Goal: Task Accomplishment & Management: Manage account settings

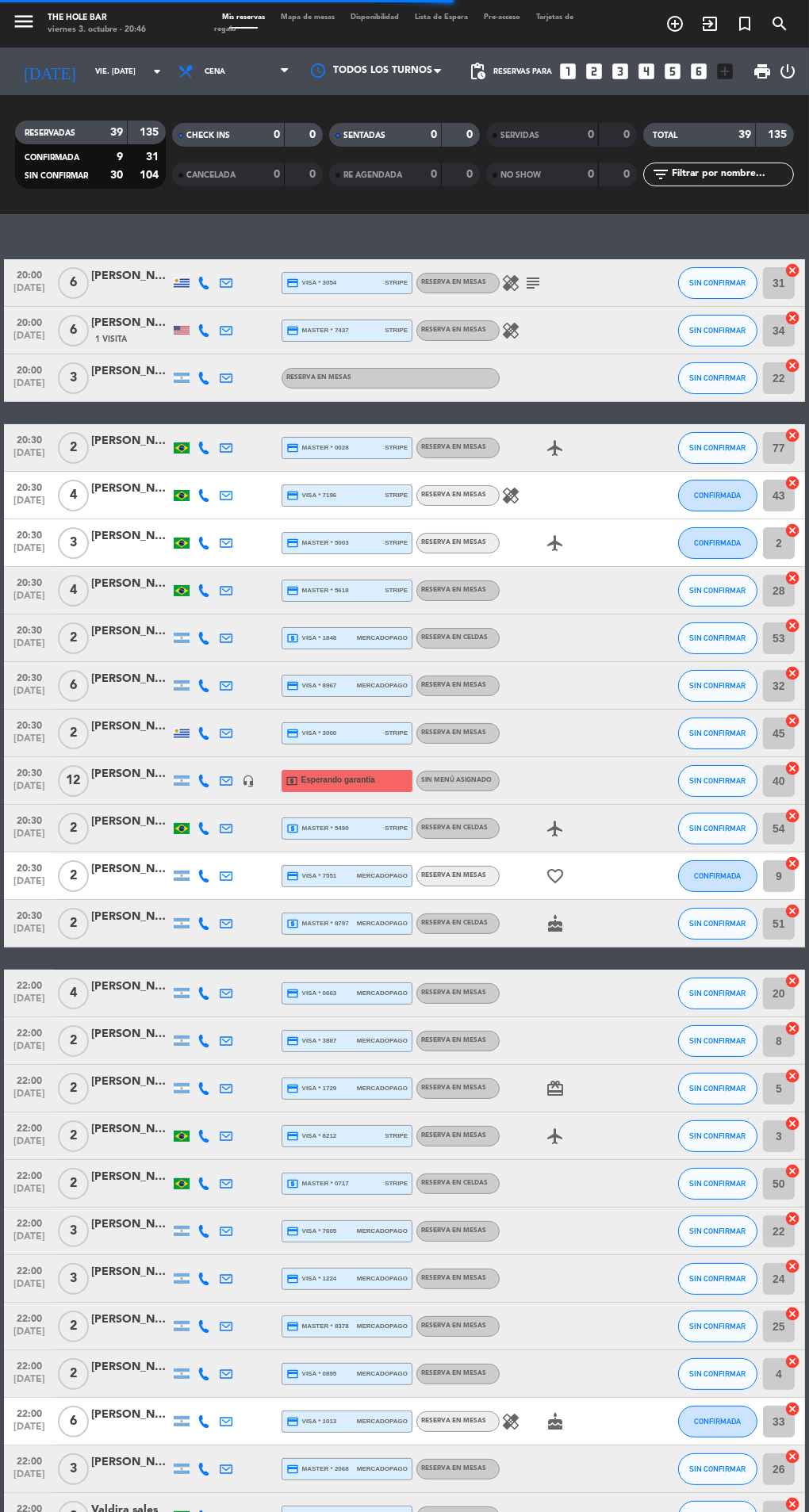
click at [88, 82] on input "vie. [DATE]" at bounding box center [139, 72] width 103 height 24
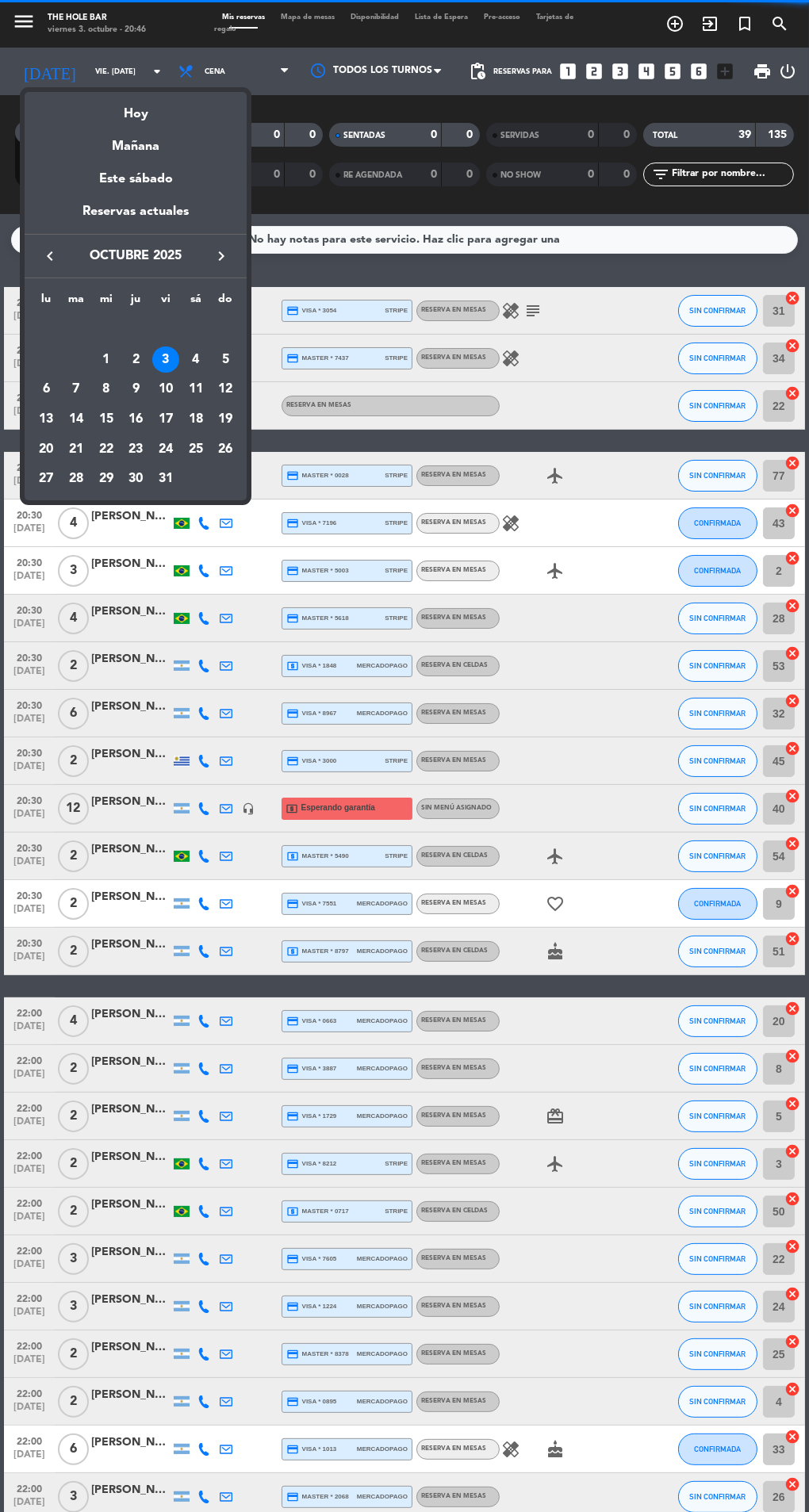
click at [119, 132] on div "Mañana" at bounding box center [135, 141] width 222 height 33
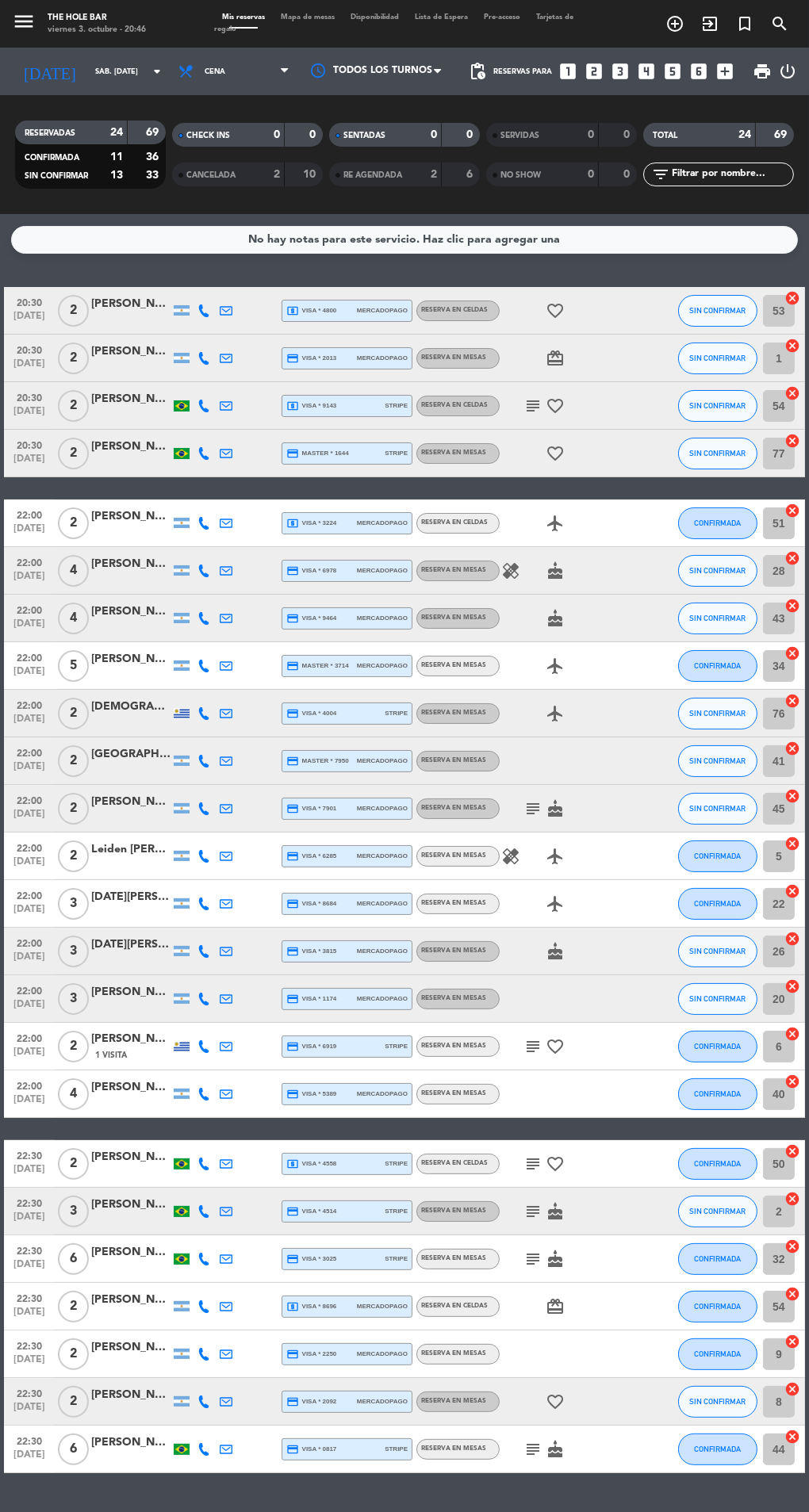
click at [88, 72] on input "sáb. [DATE]" at bounding box center [139, 72] width 103 height 24
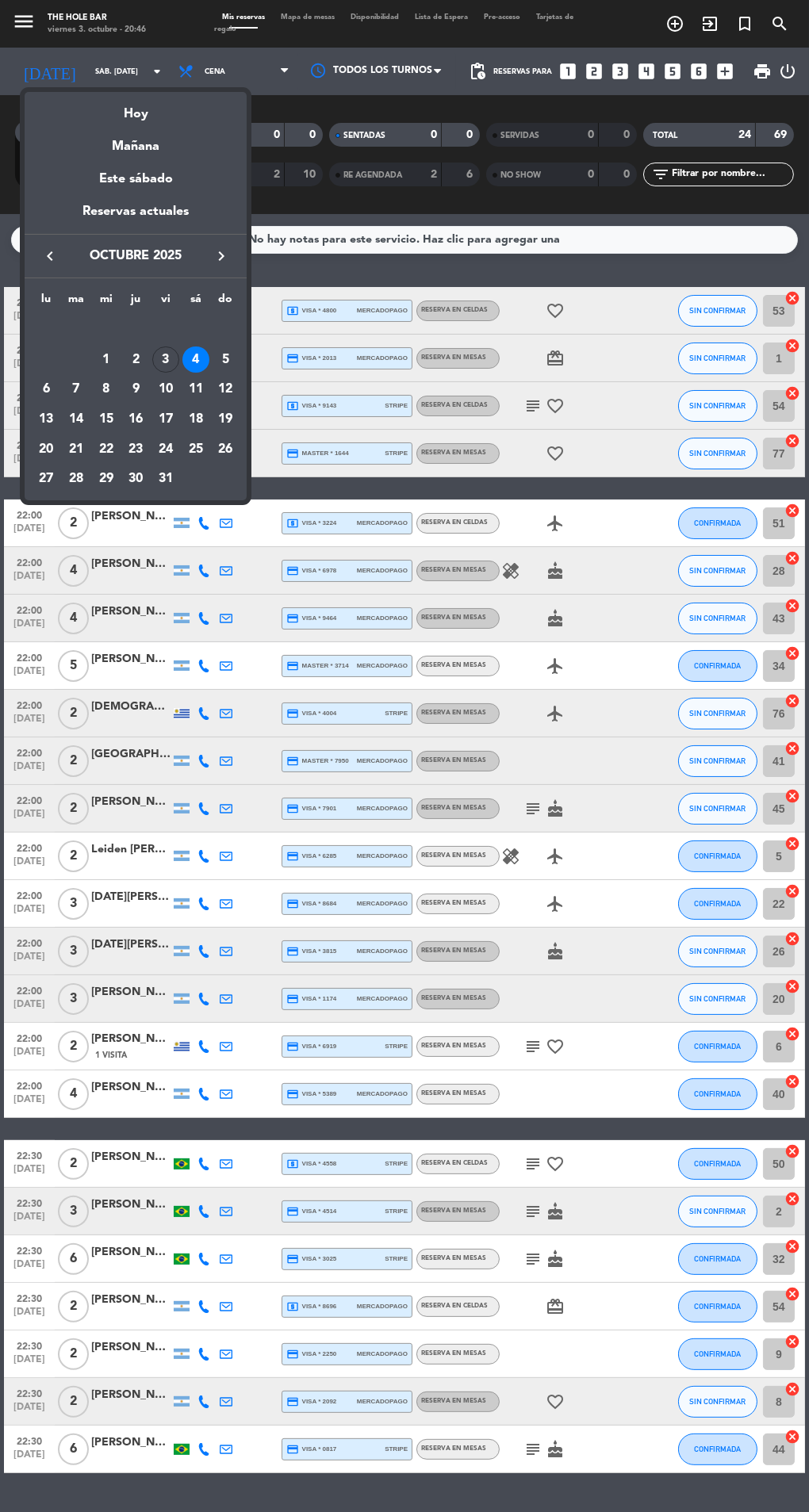
click at [139, 141] on div "Mañana" at bounding box center [135, 141] width 222 height 33
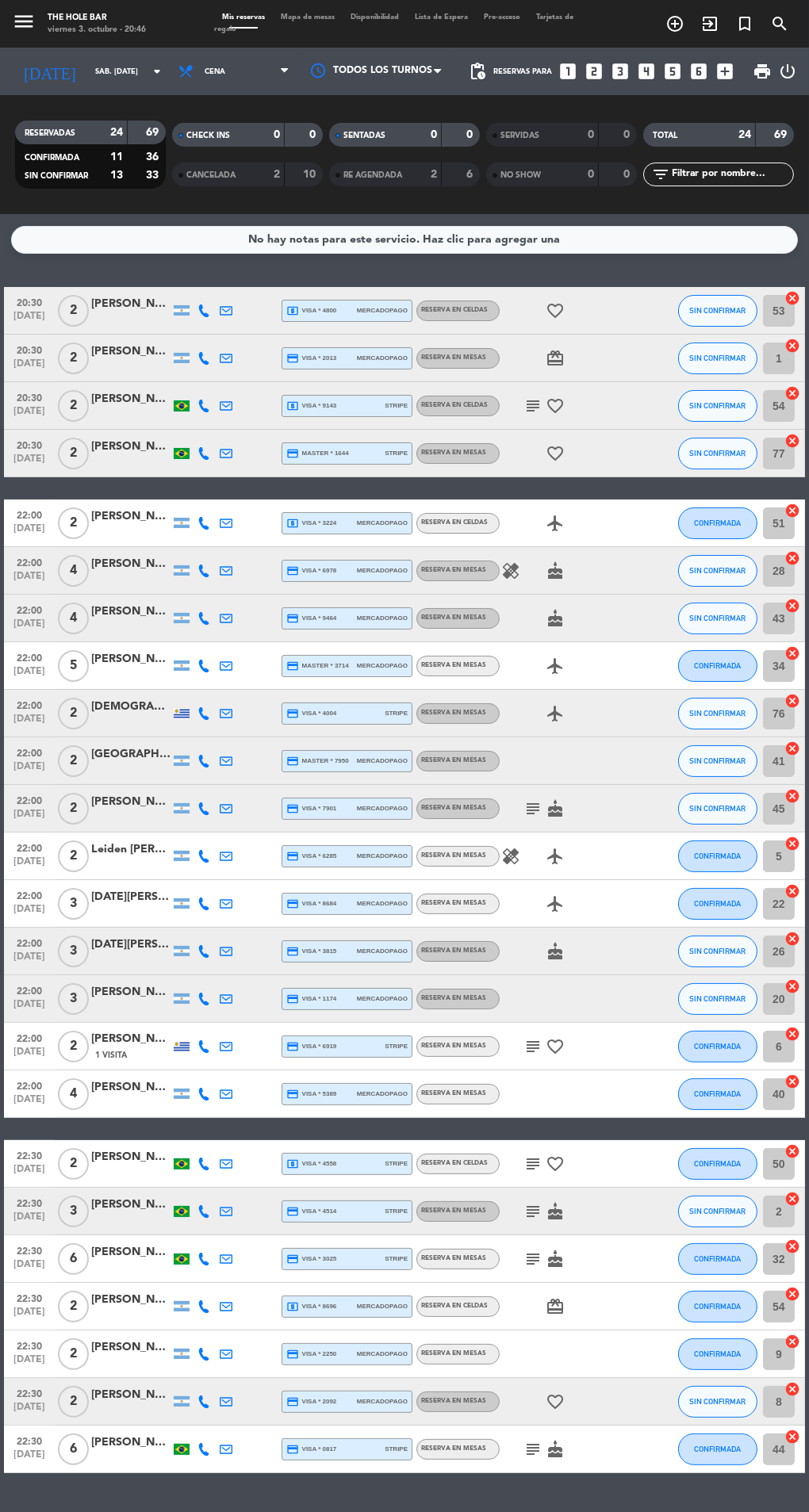
click at [88, 78] on input "sáb. [DATE]" at bounding box center [139, 72] width 103 height 24
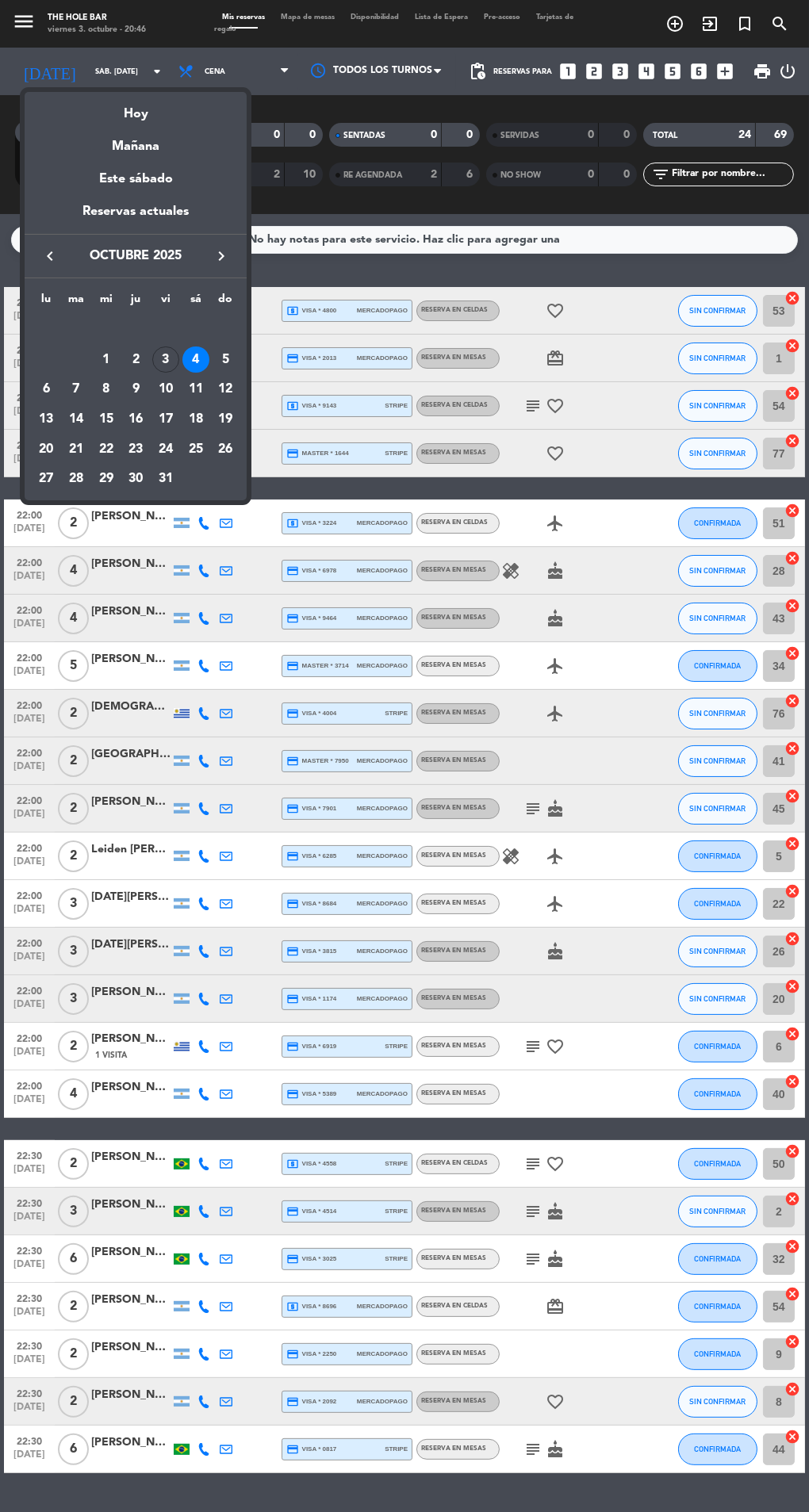
click at [115, 109] on div "Hoy" at bounding box center [135, 108] width 222 height 33
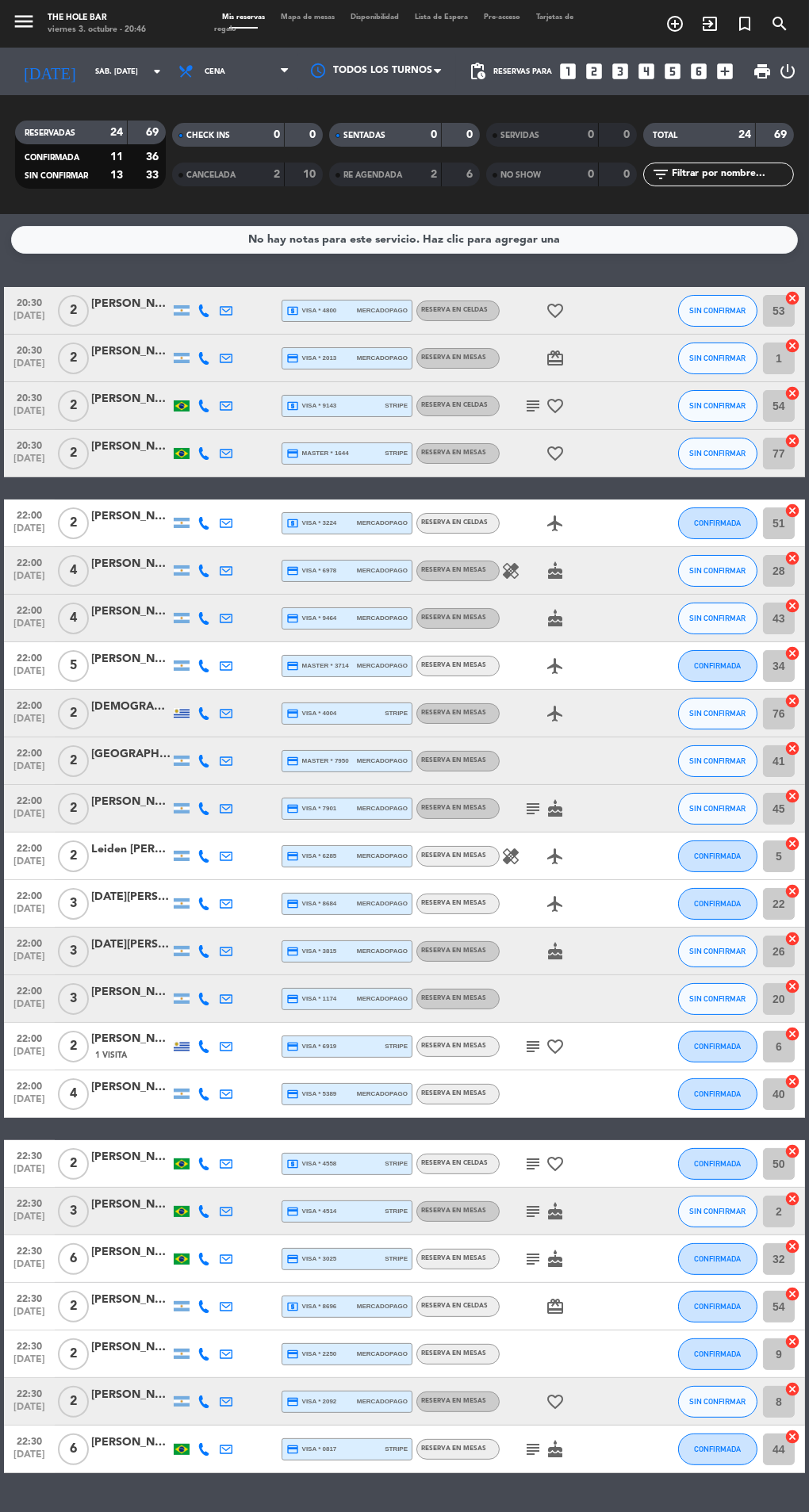
type input "vie. [DATE]"
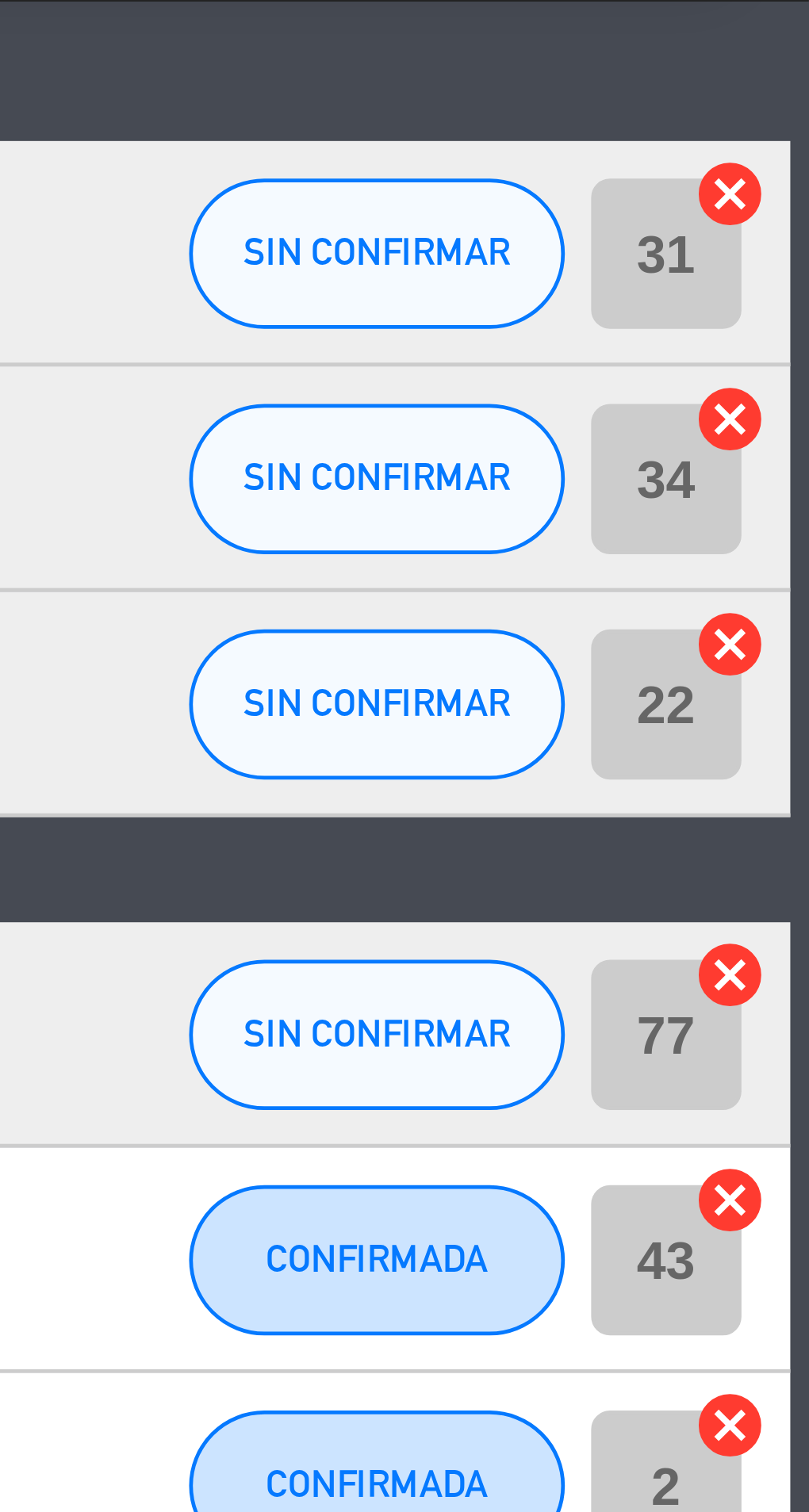
click at [789, 254] on icon "cancel" at bounding box center [791, 254] width 16 height 16
click at [789, 302] on icon "cancel" at bounding box center [791, 302] width 16 height 16
click at [791, 349] on icon "cancel" at bounding box center [791, 350] width 16 height 16
click at [791, 418] on icon "cancel" at bounding box center [791, 419] width 16 height 16
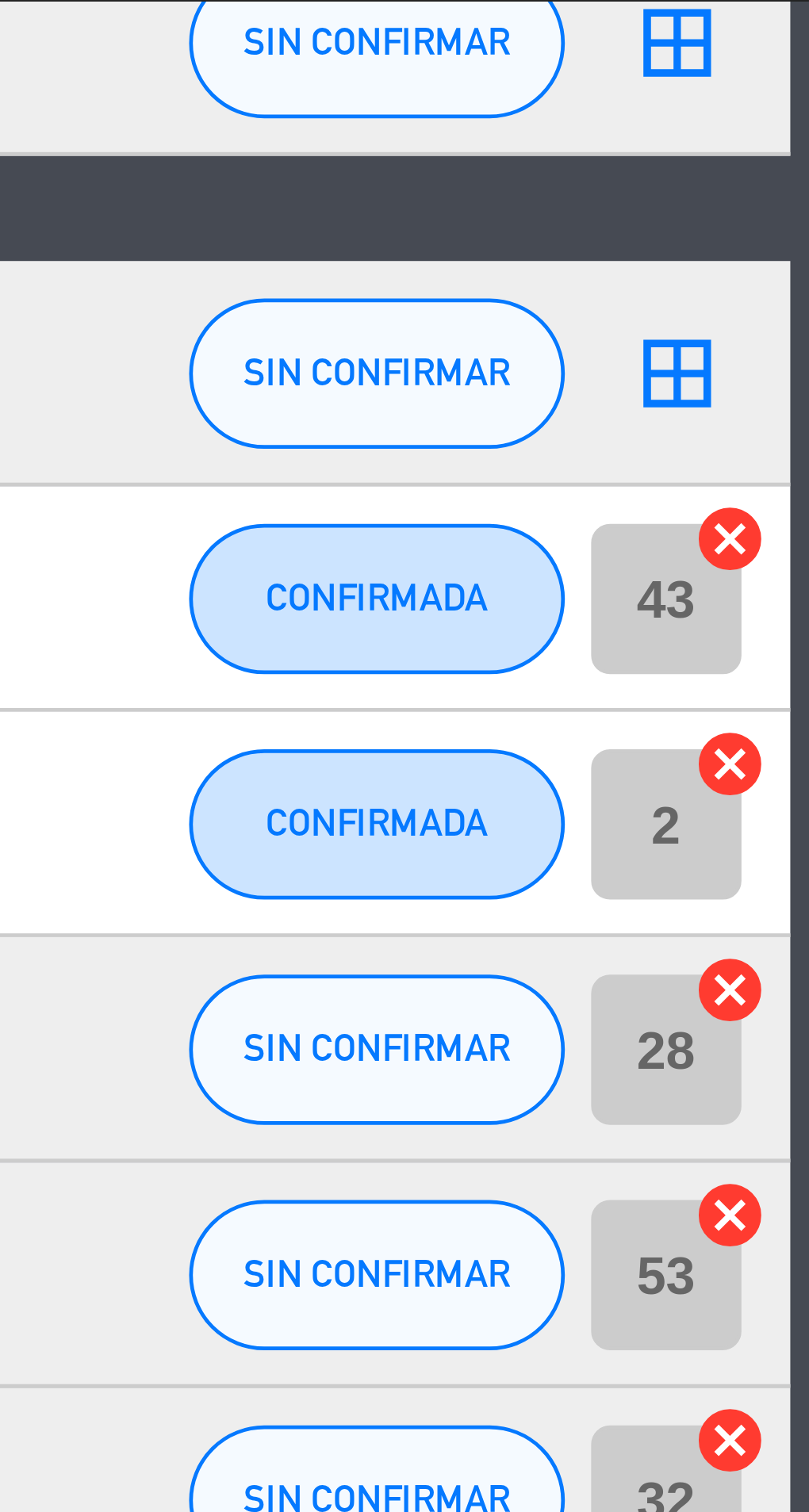
scroll to position [188, 0]
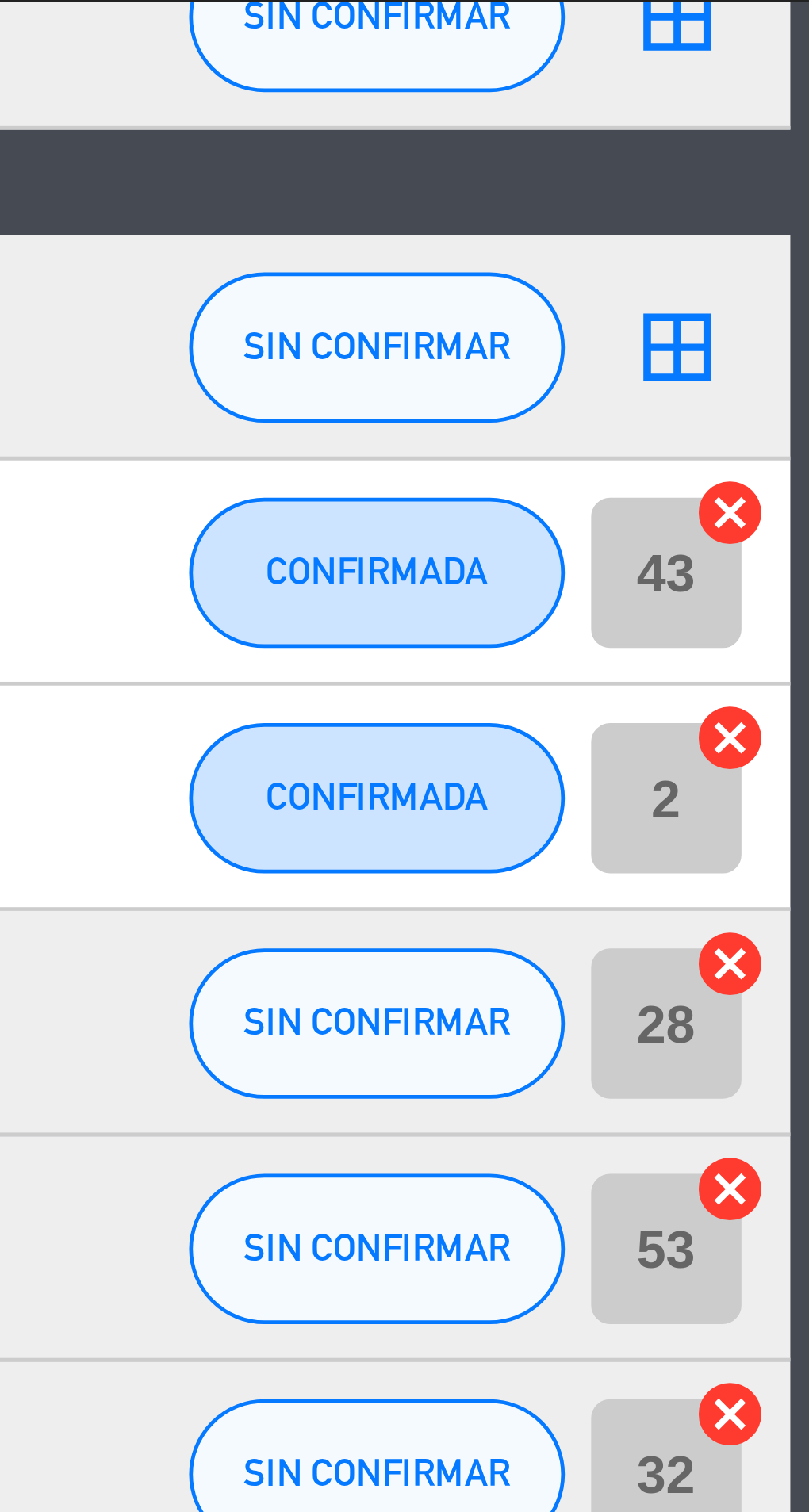
click at [791, 322] on icon "cancel" at bounding box center [791, 322] width 16 height 16
click at [794, 371] on icon "cancel" at bounding box center [791, 369] width 16 height 16
click at [794, 414] on icon "cancel" at bounding box center [791, 417] width 16 height 16
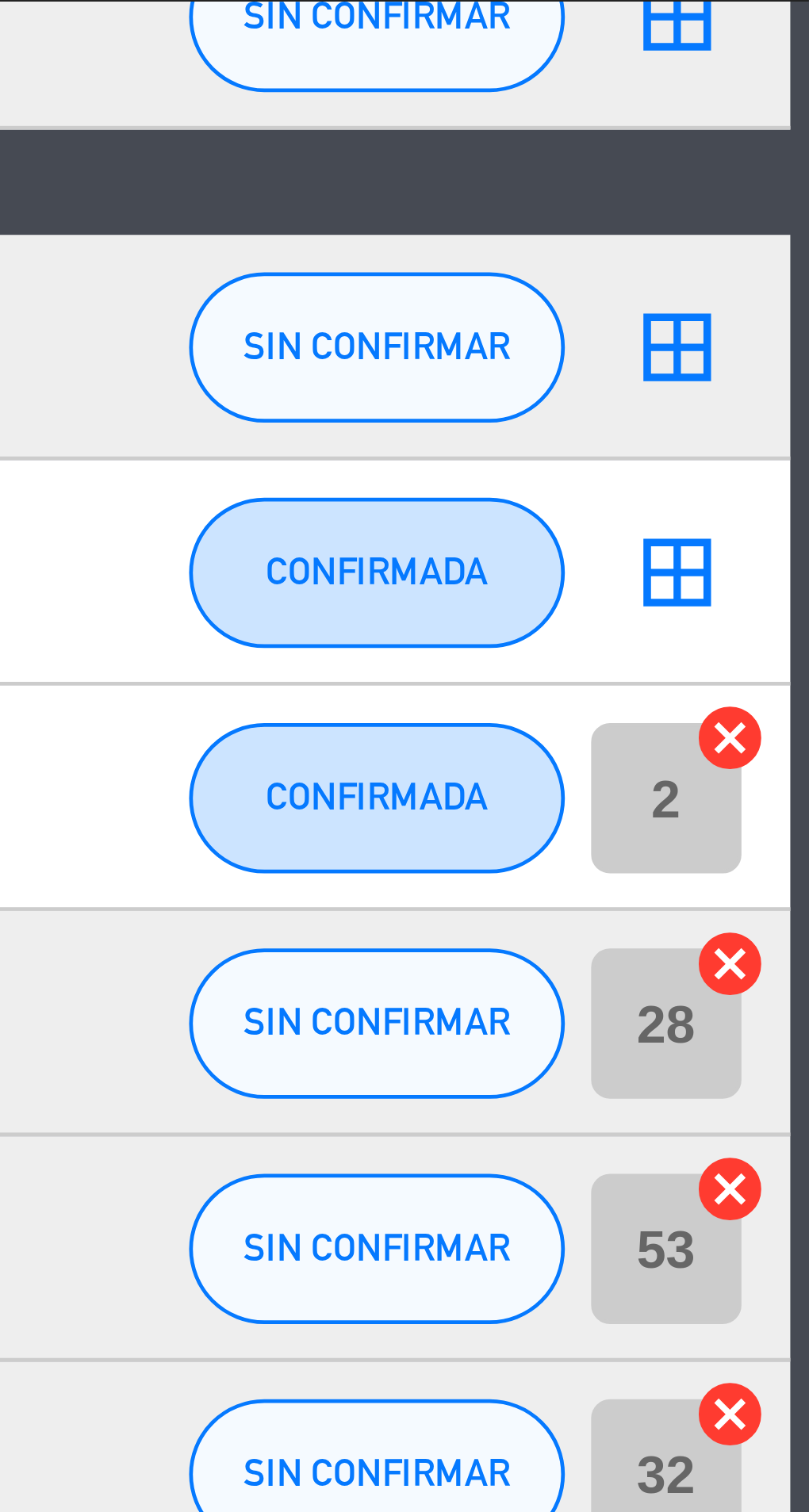
scroll to position [219, 0]
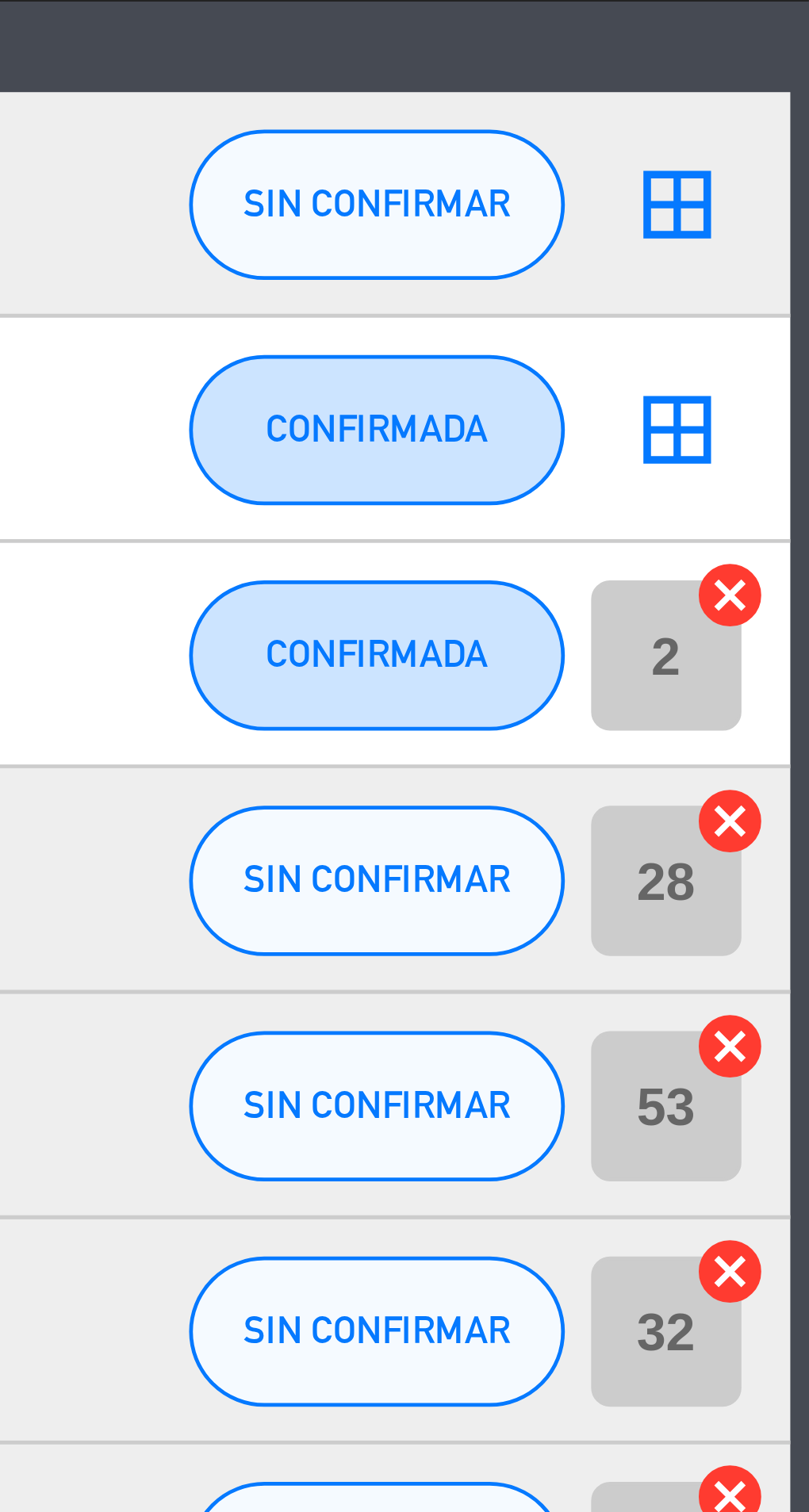
click at [794, 433] on icon "cancel" at bounding box center [791, 434] width 16 height 16
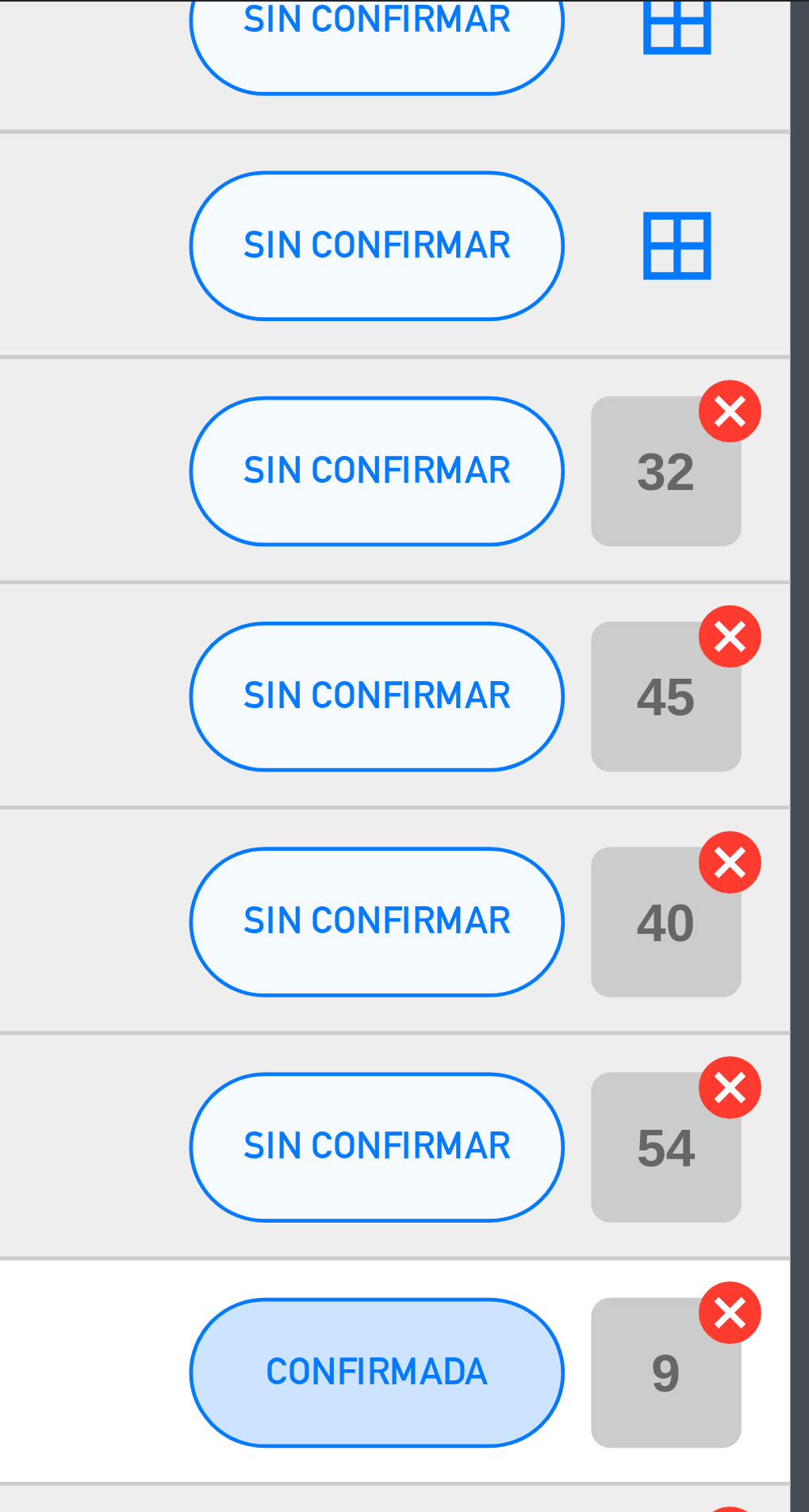
scroll to position [401, 0]
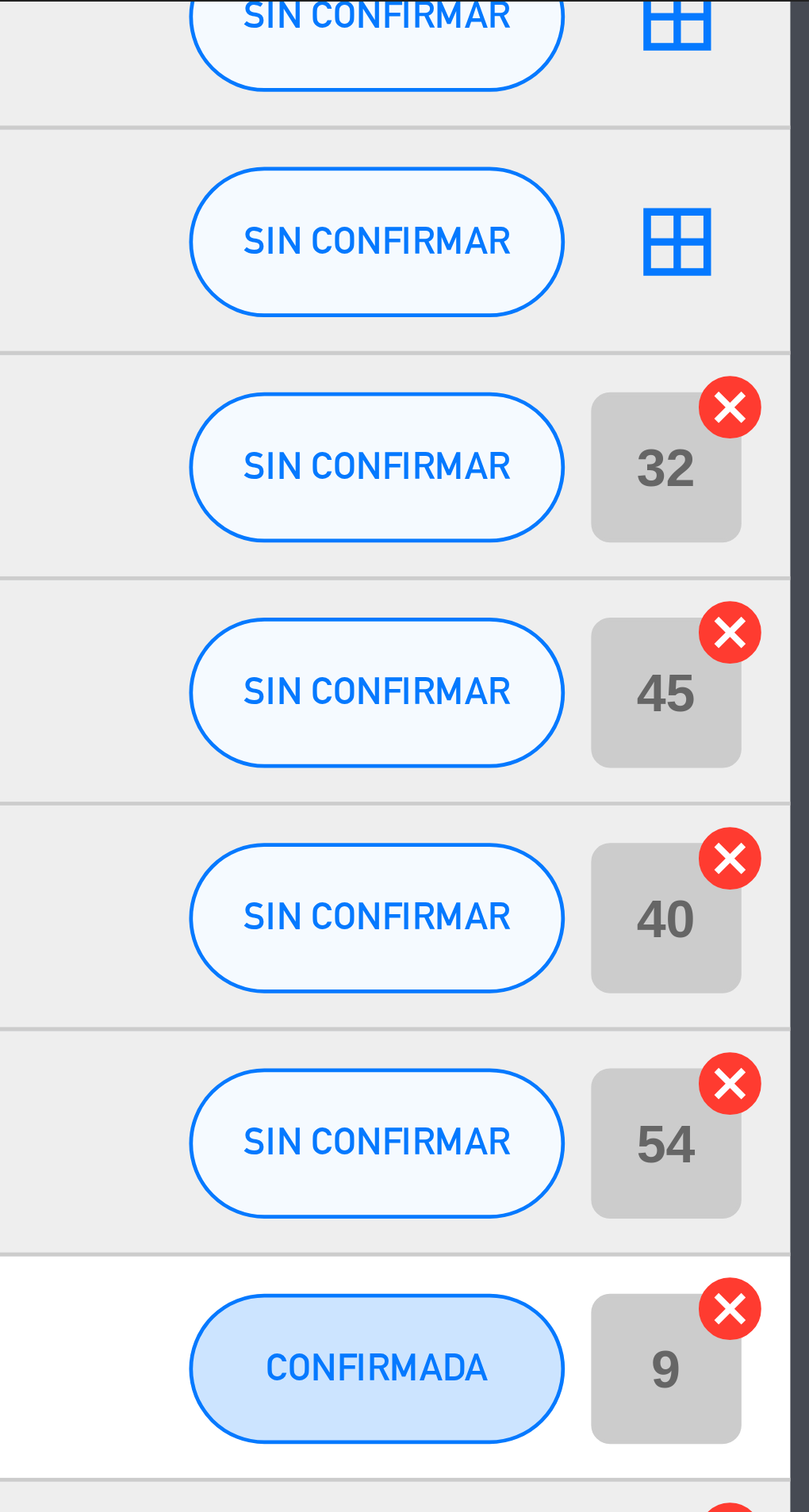
click at [791, 300] on icon "cancel" at bounding box center [791, 299] width 16 height 16
click at [794, 349] on icon "cancel" at bounding box center [791, 347] width 16 height 16
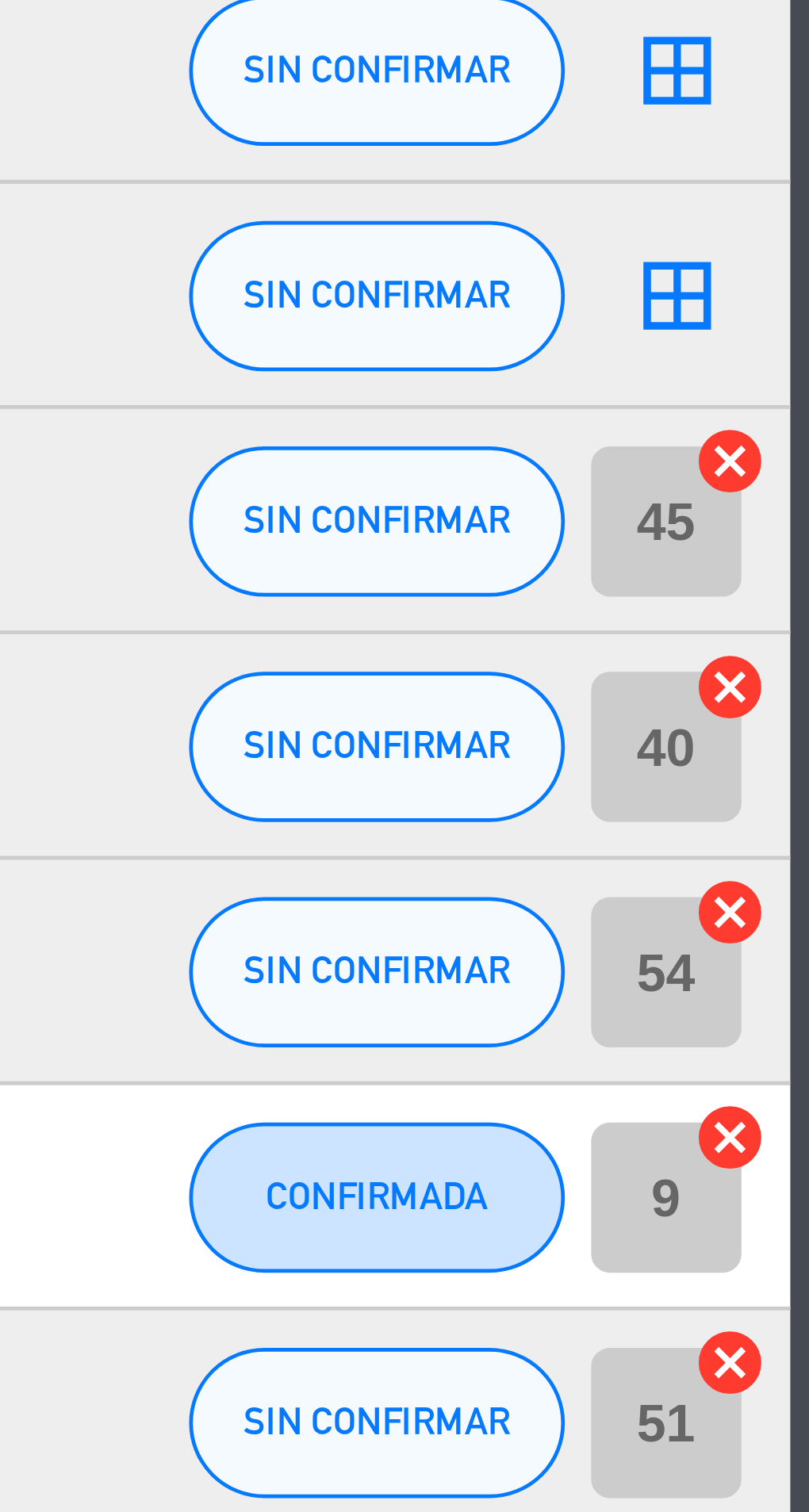
click at [794, 347] on icon "cancel" at bounding box center [791, 347] width 16 height 16
click at [796, 400] on icon "cancel" at bounding box center [791, 394] width 16 height 16
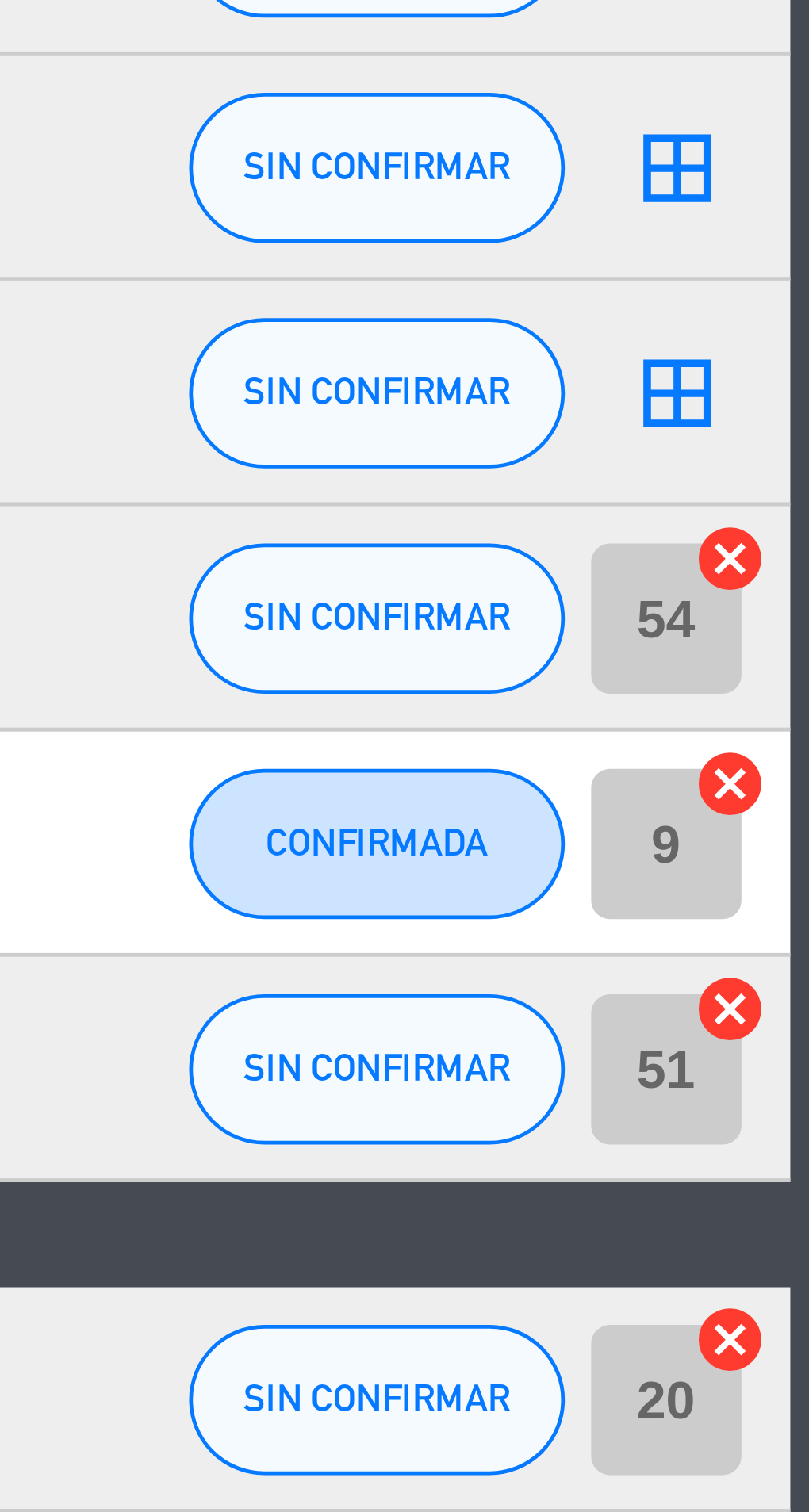
scroll to position [475, 0]
click at [794, 368] on icon "cancel" at bounding box center [791, 367] width 16 height 16
click at [794, 417] on icon "cancel" at bounding box center [791, 415] width 16 height 16
click at [791, 464] on icon "cancel" at bounding box center [791, 462] width 16 height 16
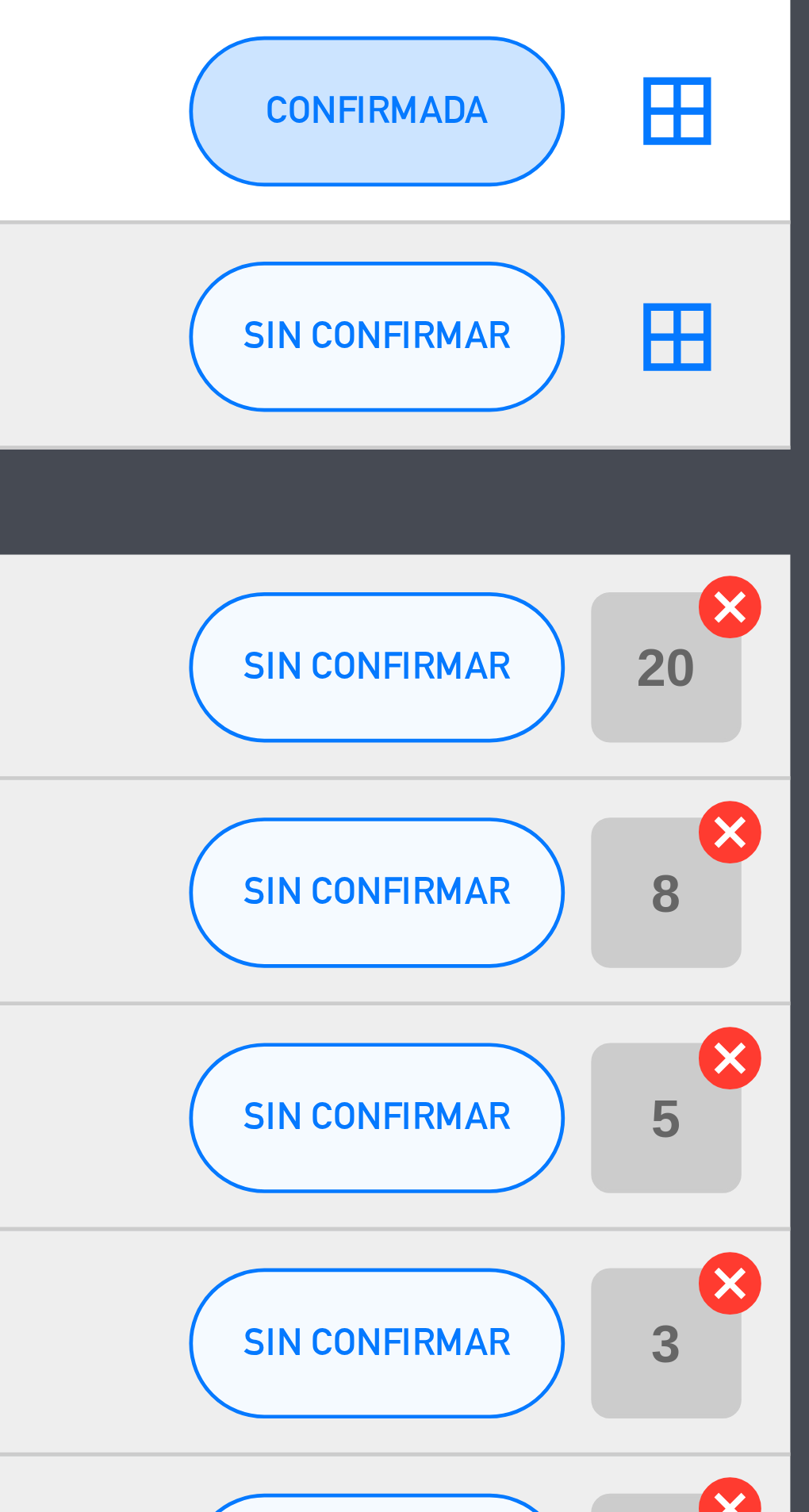
scroll to position [639, 0]
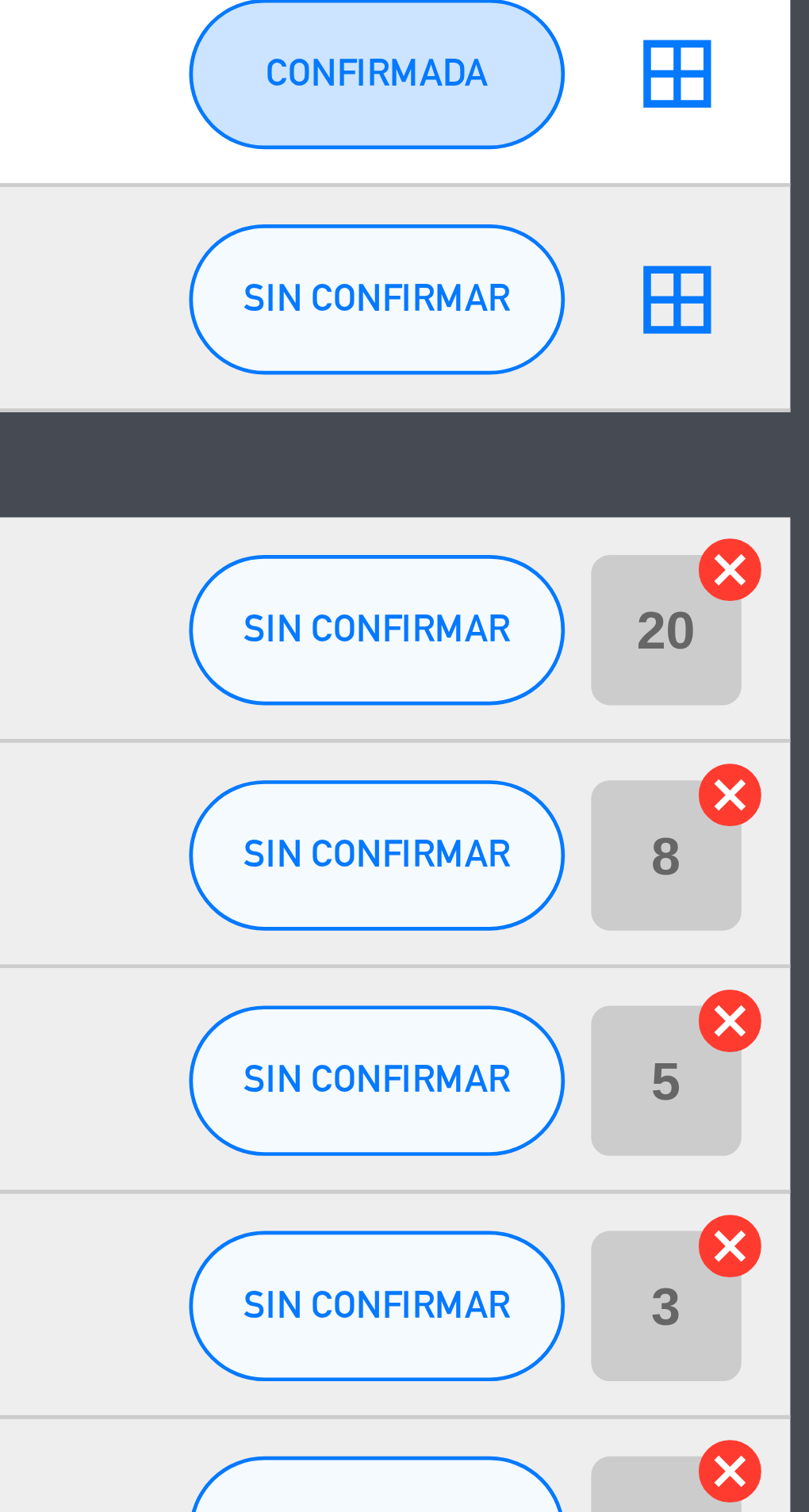
click at [789, 373] on icon "cancel" at bounding box center [791, 370] width 16 height 16
click at [794, 417] on icon "cancel" at bounding box center [791, 418] width 16 height 16
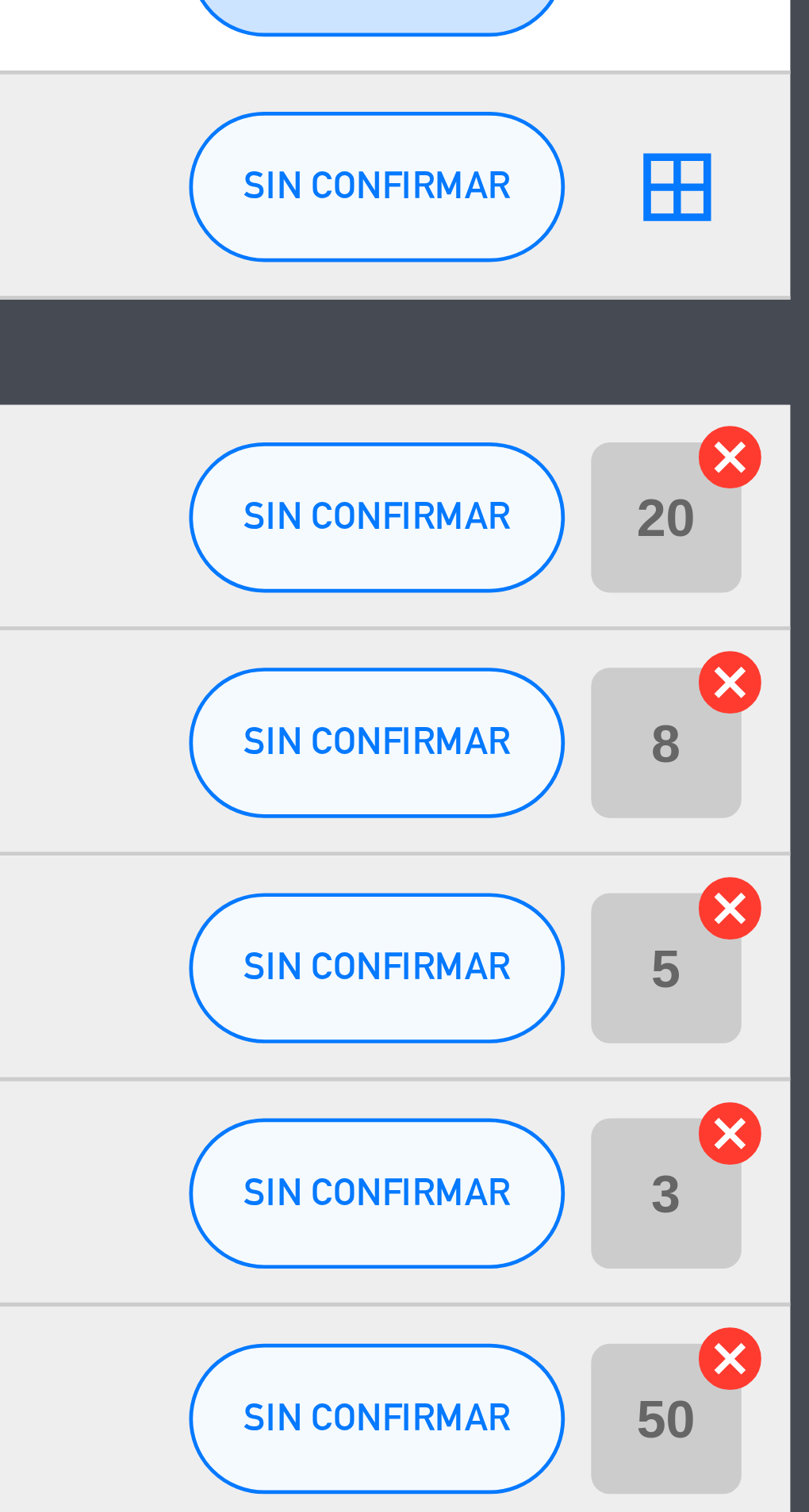
scroll to position [663, 0]
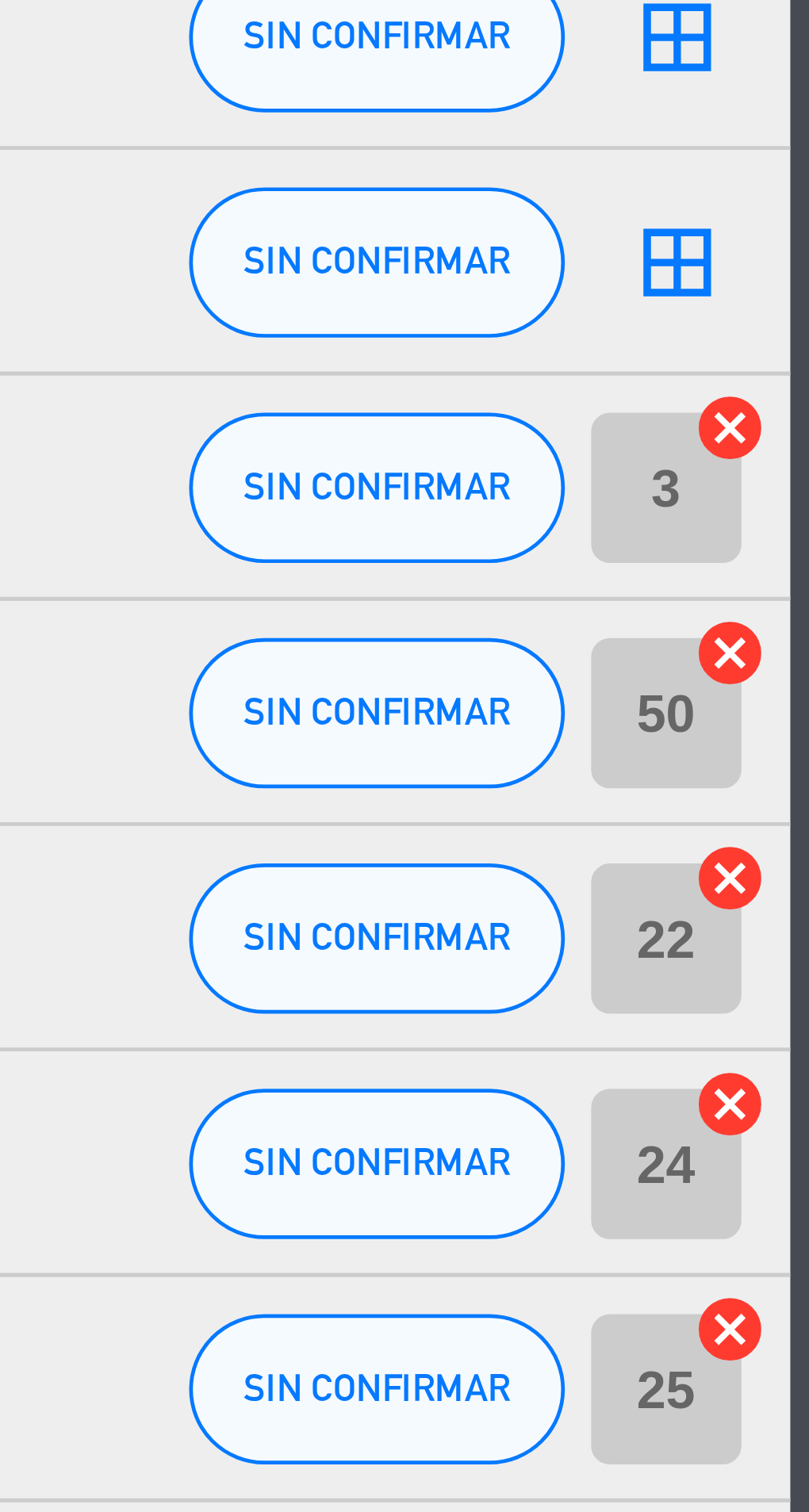
click at [794, 488] on icon "cancel" at bounding box center [791, 488] width 16 height 16
click at [794, 534] on icon "cancel" at bounding box center [791, 536] width 16 height 16
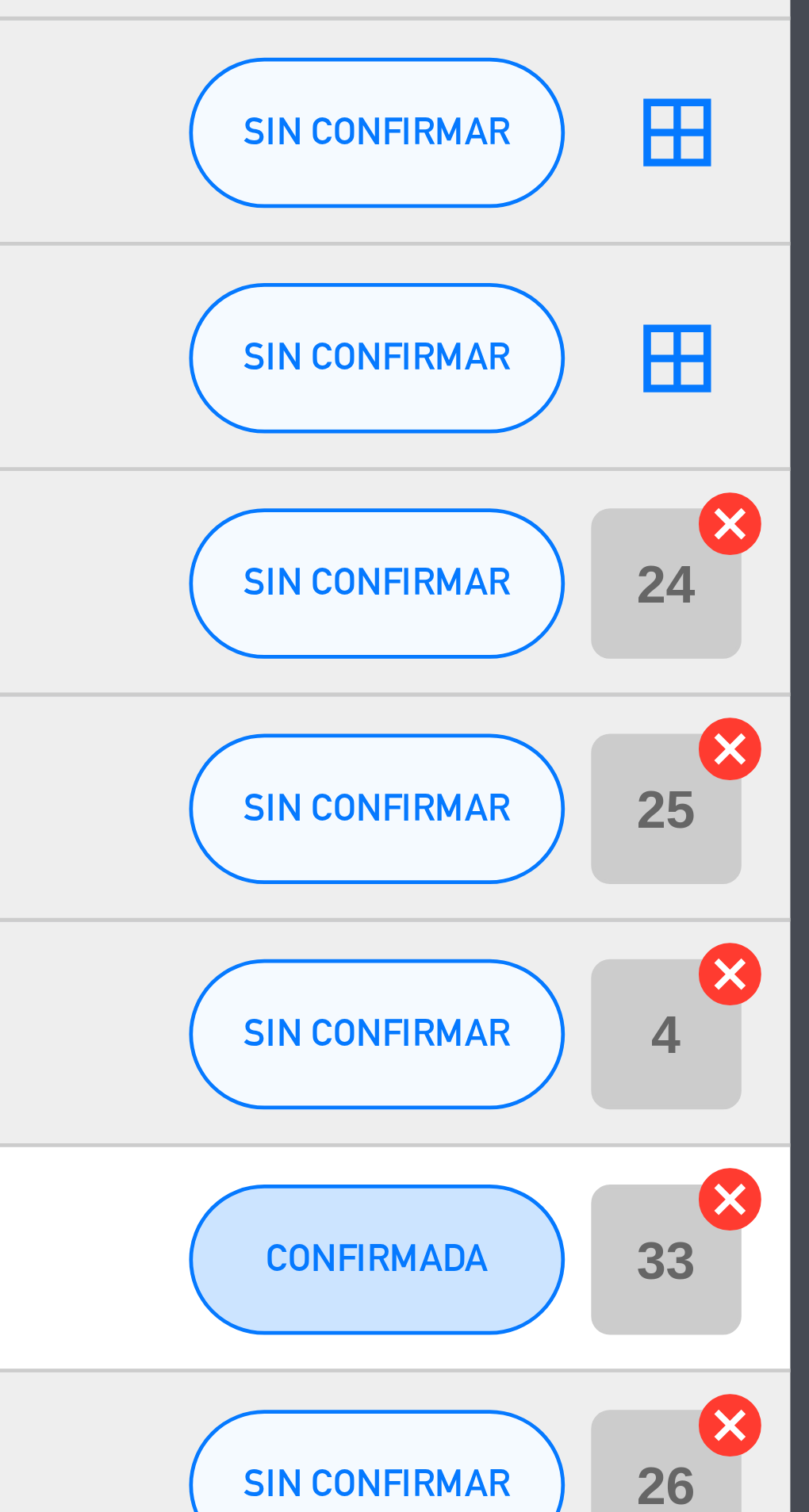
click at [794, 633] on icon "cancel" at bounding box center [791, 631] width 16 height 16
click at [794, 678] on icon "cancel" at bounding box center [791, 679] width 16 height 16
click at [794, 724] on icon "cancel" at bounding box center [791, 726] width 16 height 16
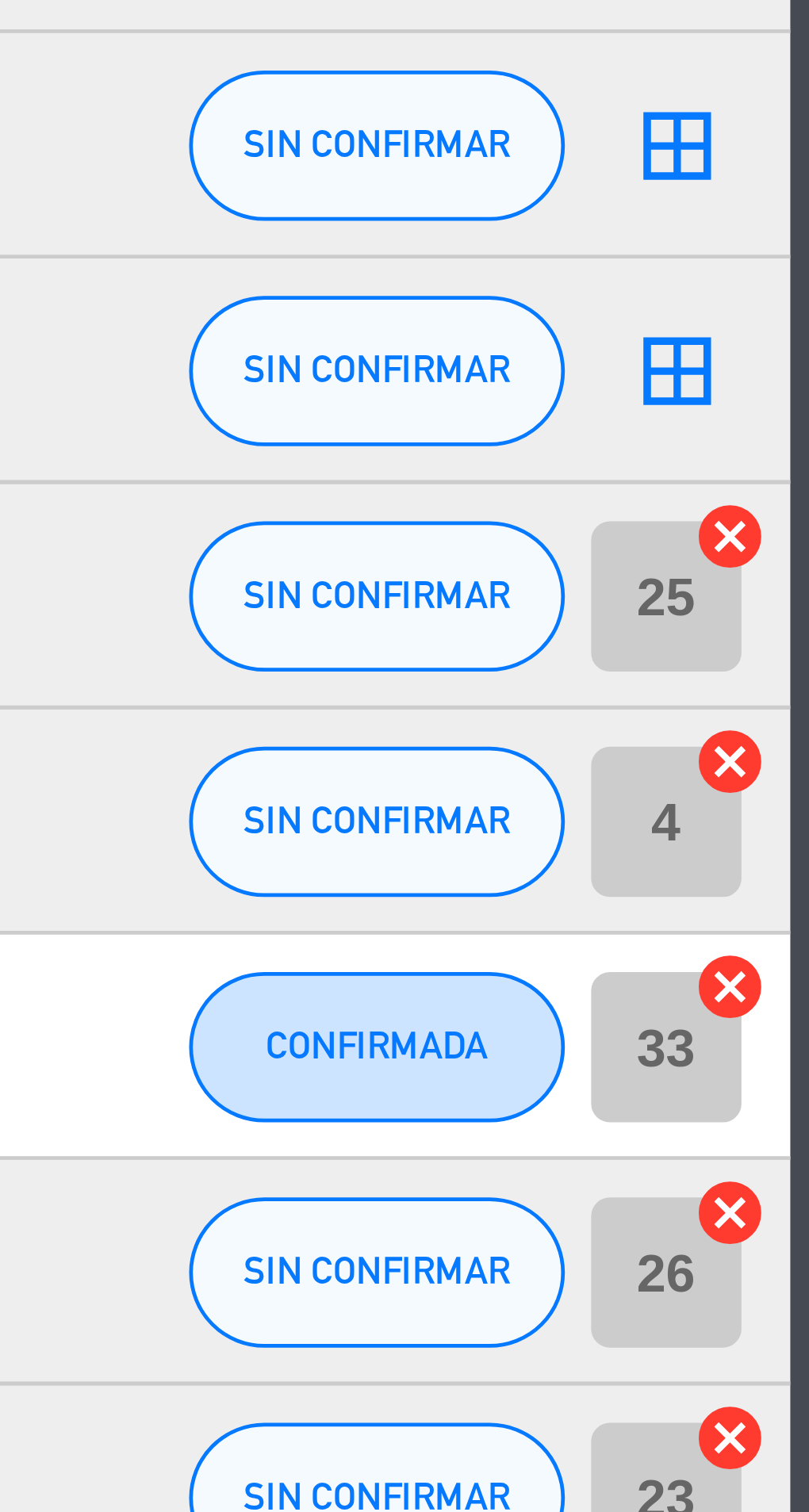
click at [794, 769] on icon "cancel" at bounding box center [791, 774] width 16 height 16
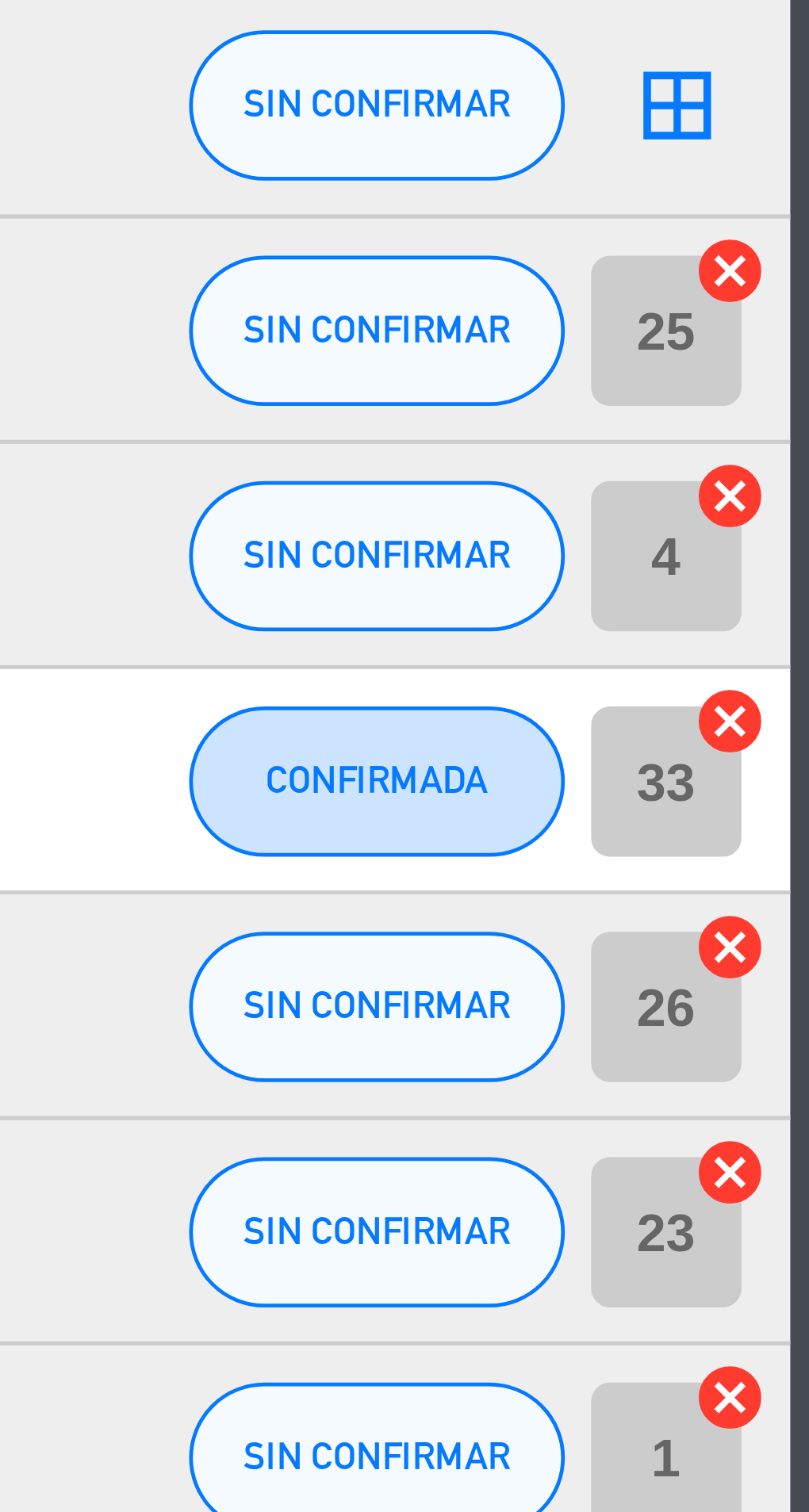
click at [796, 820] on icon "cancel" at bounding box center [791, 821] width 16 height 16
click at [794, 869] on icon "cancel" at bounding box center [791, 869] width 16 height 16
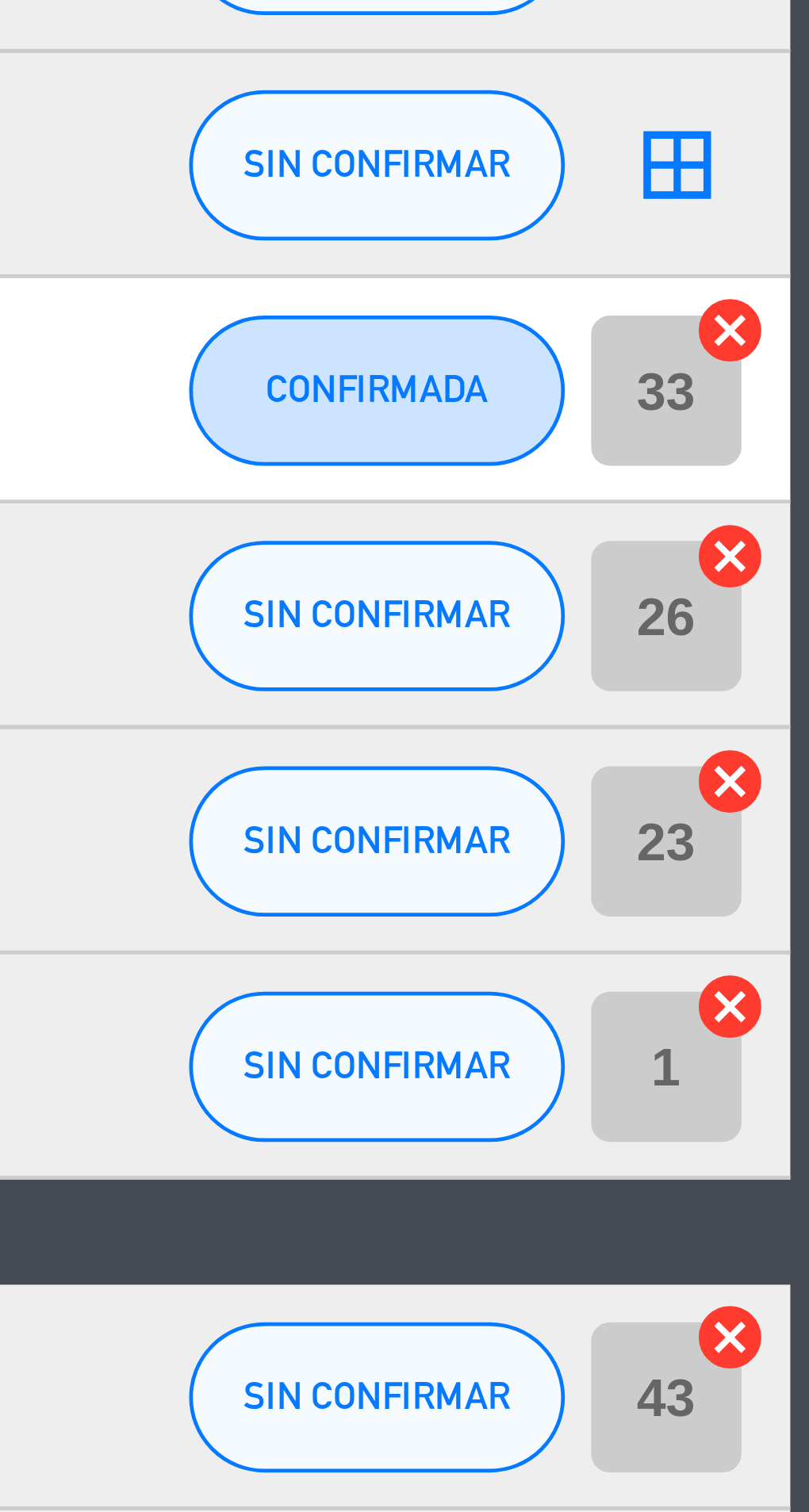
click at [794, 912] on icon "cancel" at bounding box center [791, 916] width 16 height 16
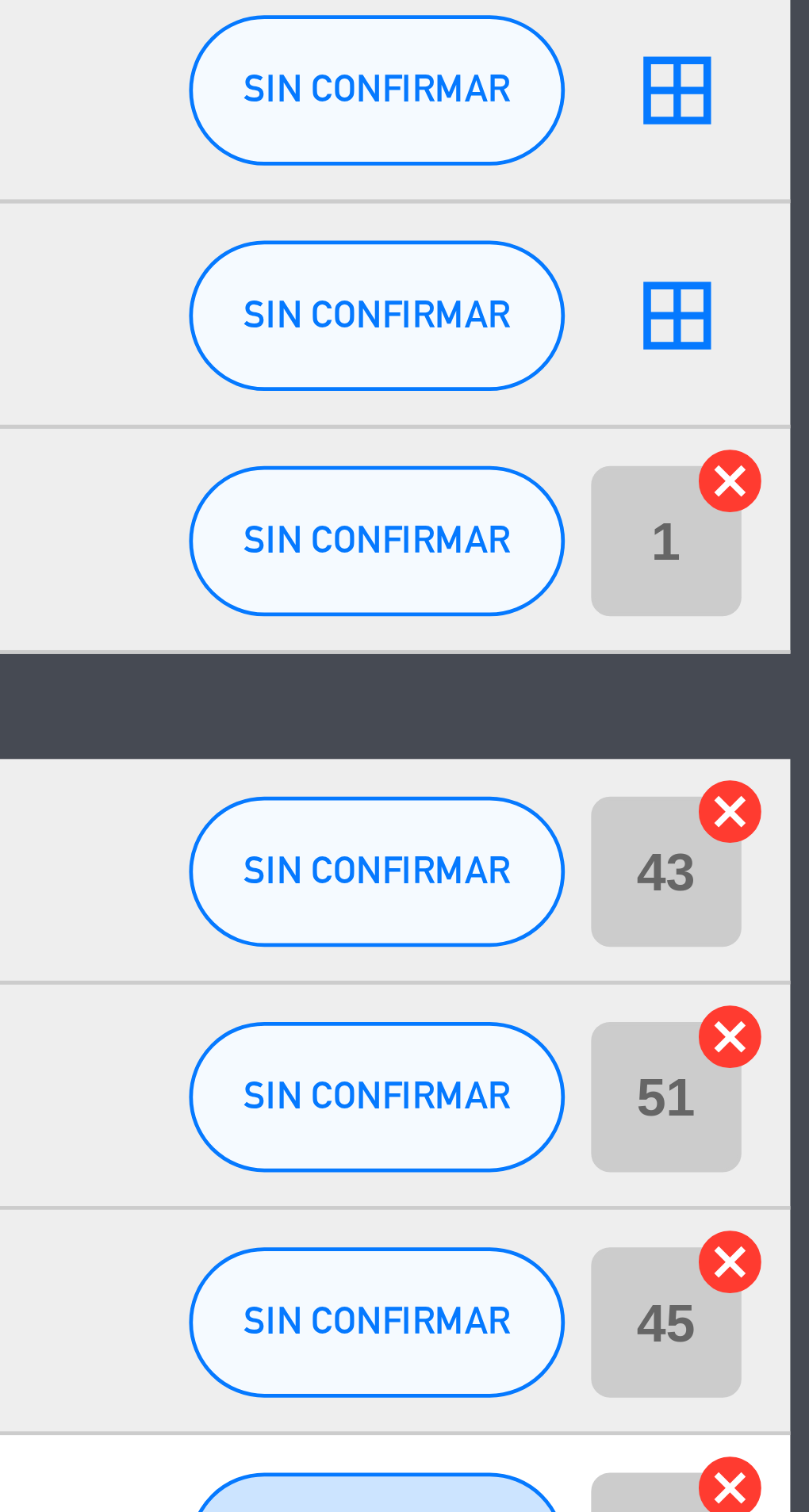
click at [794, 1035] on icon "cancel" at bounding box center [791, 1034] width 16 height 16
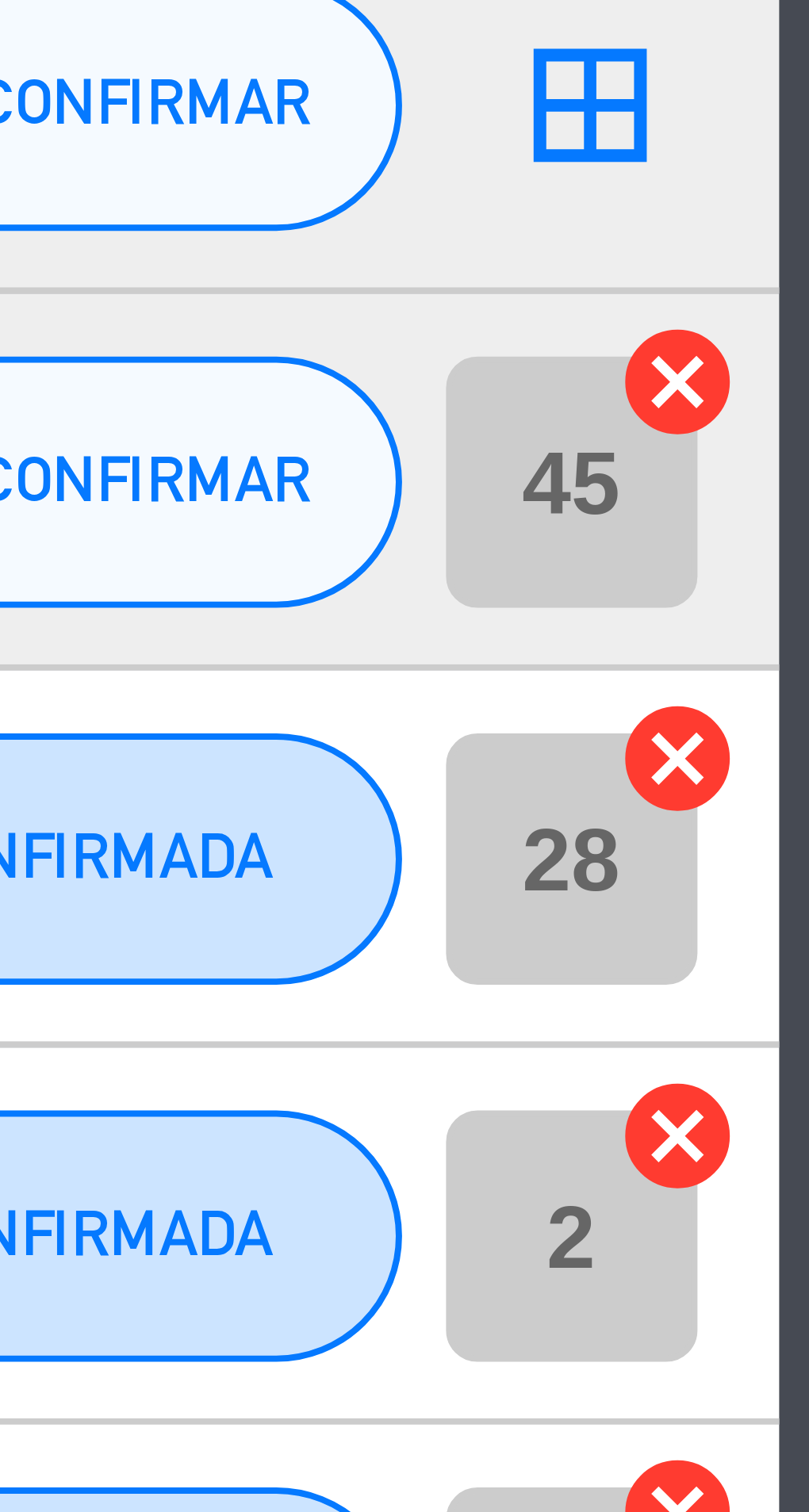
scroll to position [0, 0]
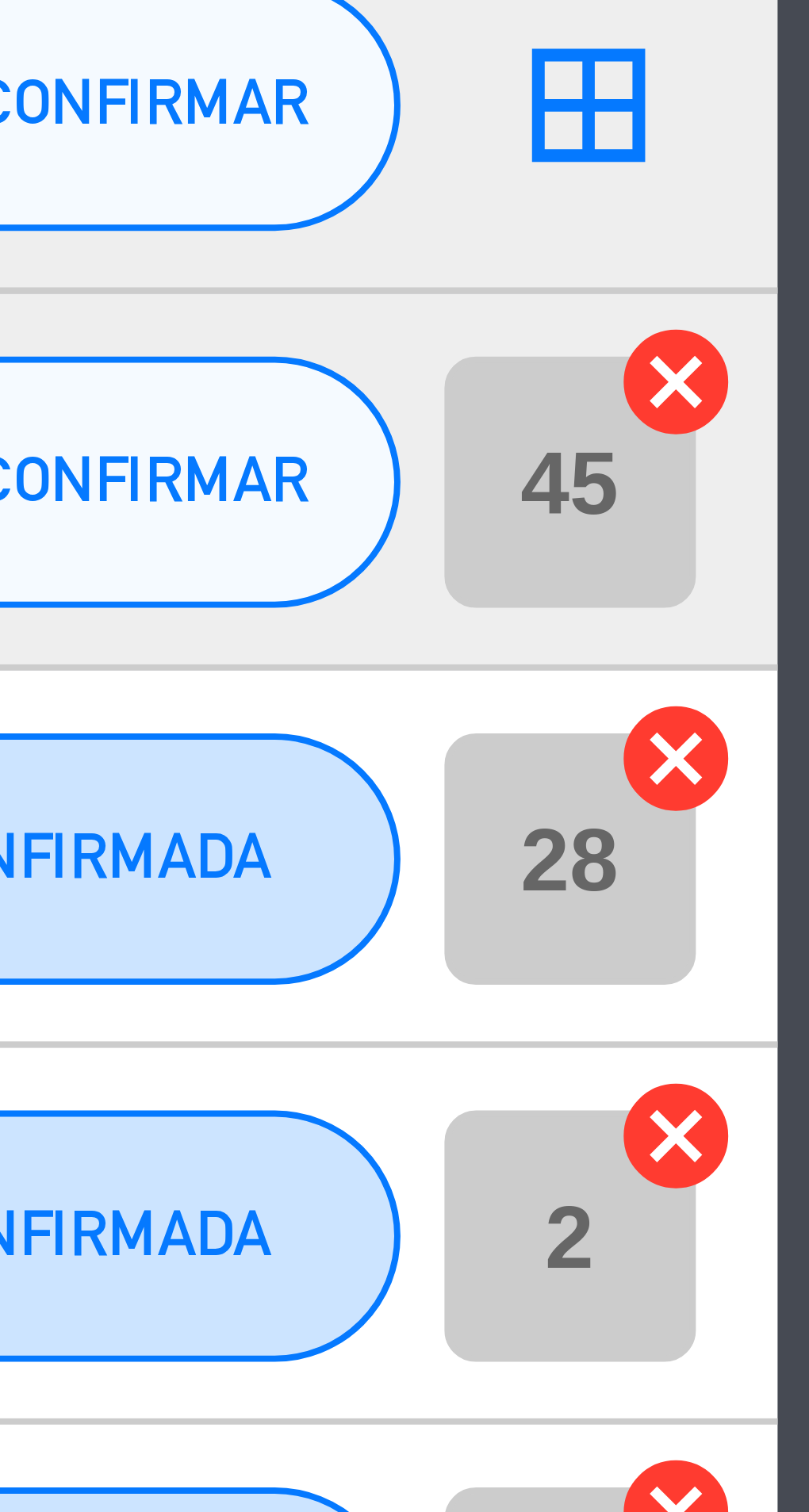
click at [794, 1080] on icon "cancel" at bounding box center [791, 1081] width 16 height 16
click at [794, 1129] on icon "cancel" at bounding box center [791, 1129] width 16 height 16
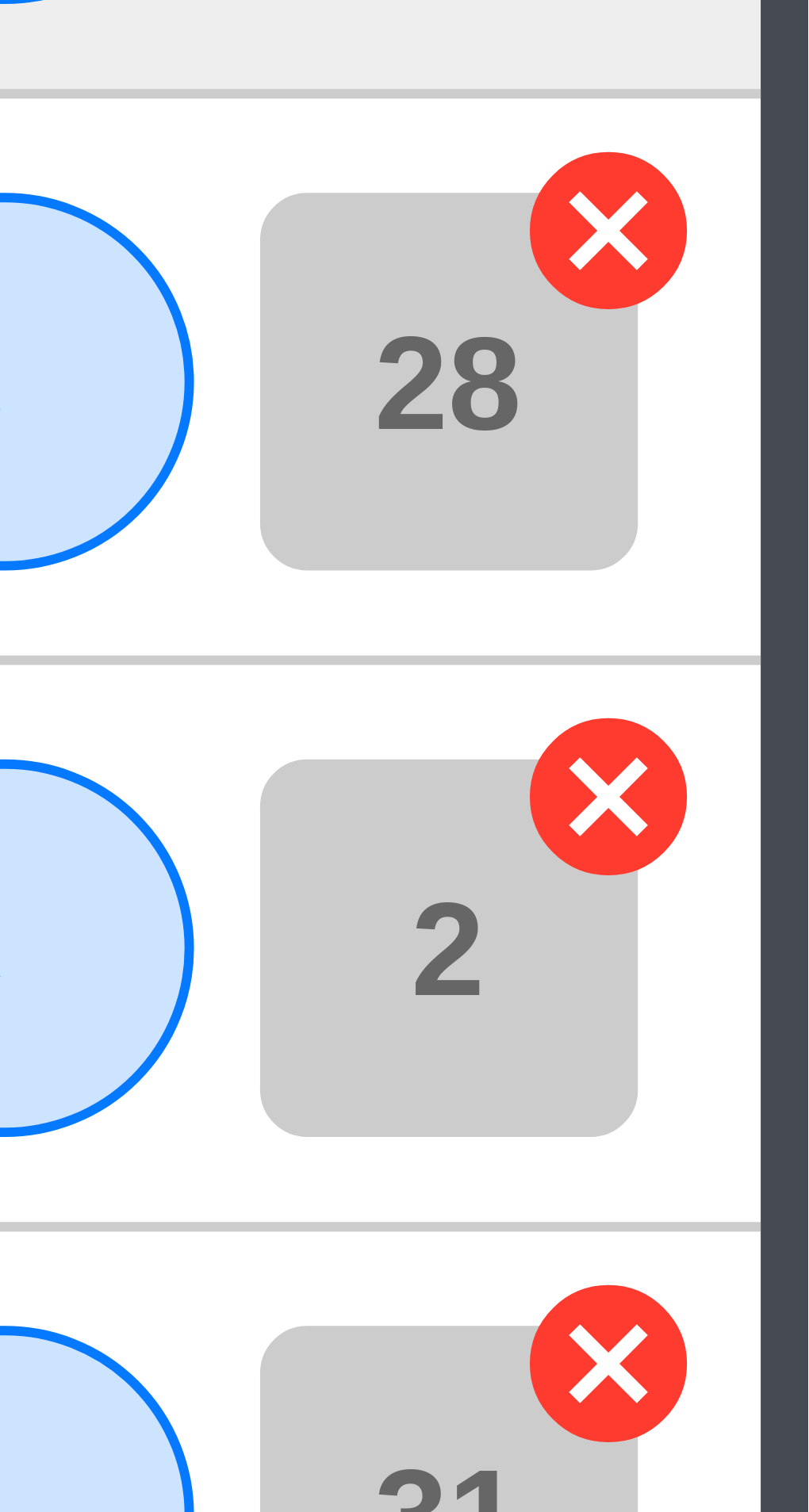
click at [793, 1130] on icon "cancel" at bounding box center [791, 1129] width 16 height 16
click at [794, 1175] on icon "cancel" at bounding box center [791, 1176] width 16 height 16
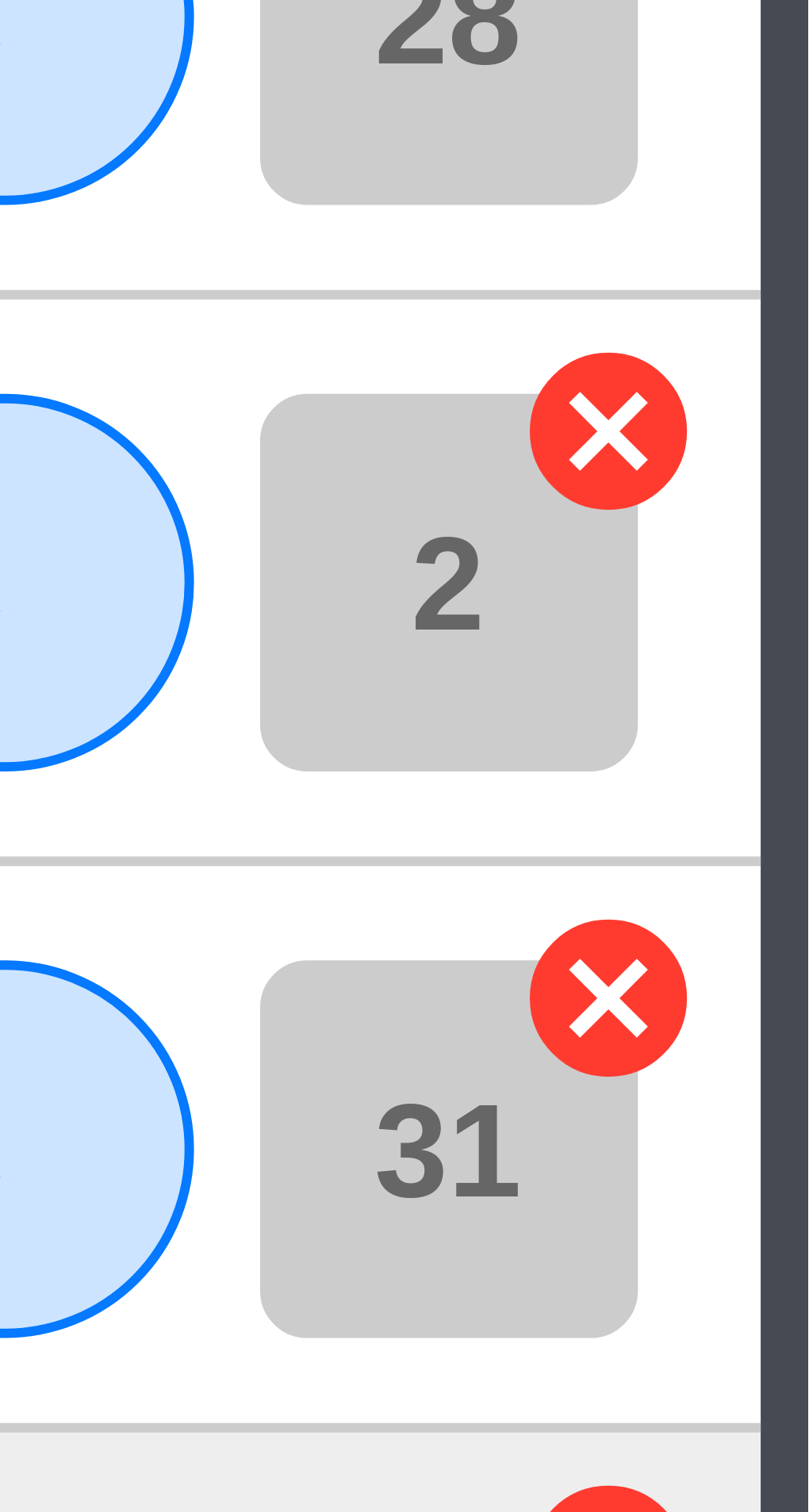
click at [793, 1222] on icon "cancel" at bounding box center [791, 1224] width 16 height 16
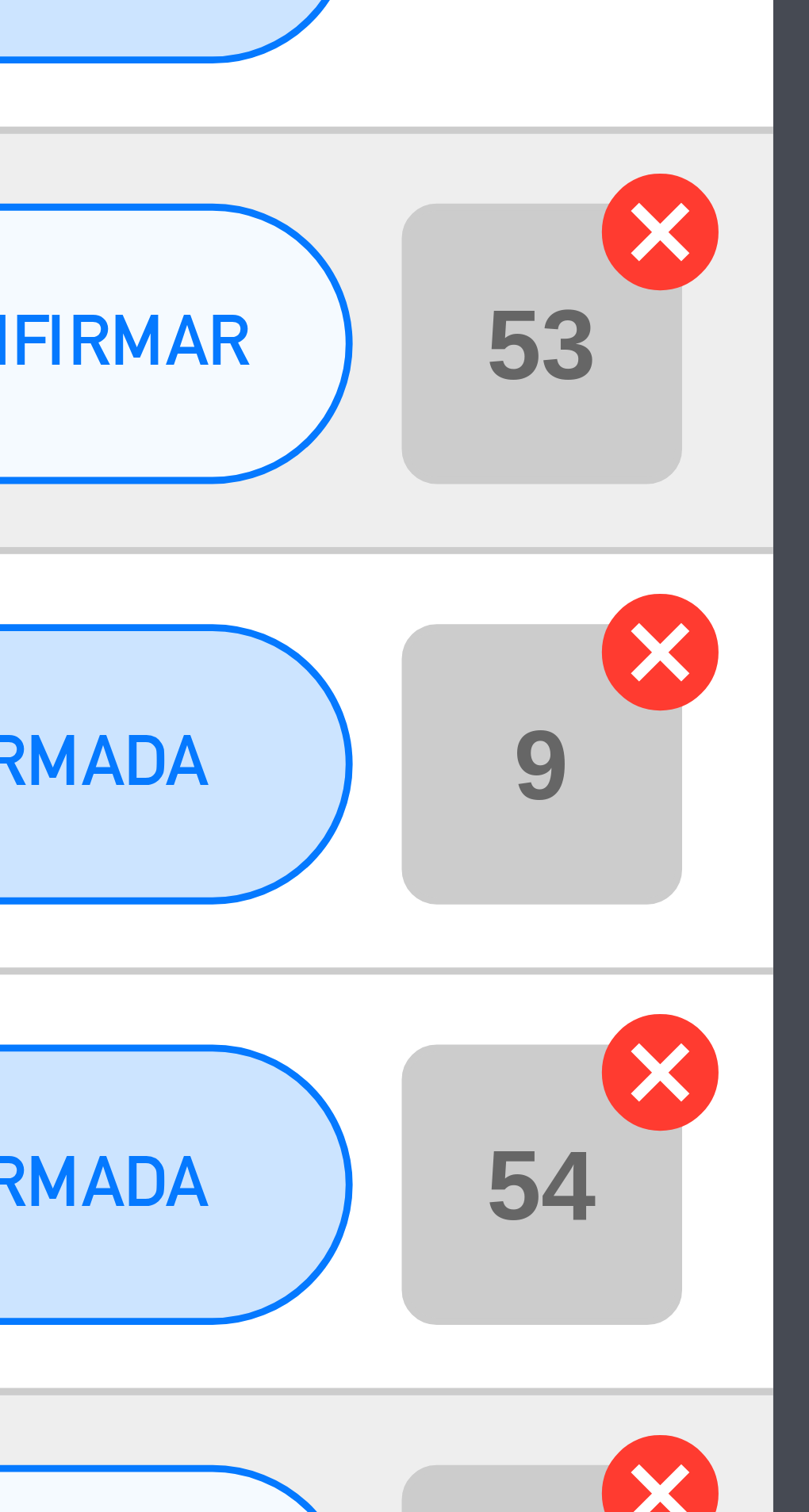
click at [792, 1271] on icon "cancel" at bounding box center [791, 1271] width 16 height 16
click at [794, 1317] on icon "cancel" at bounding box center [791, 1319] width 16 height 16
click at [792, 1366] on icon "cancel" at bounding box center [791, 1367] width 16 height 16
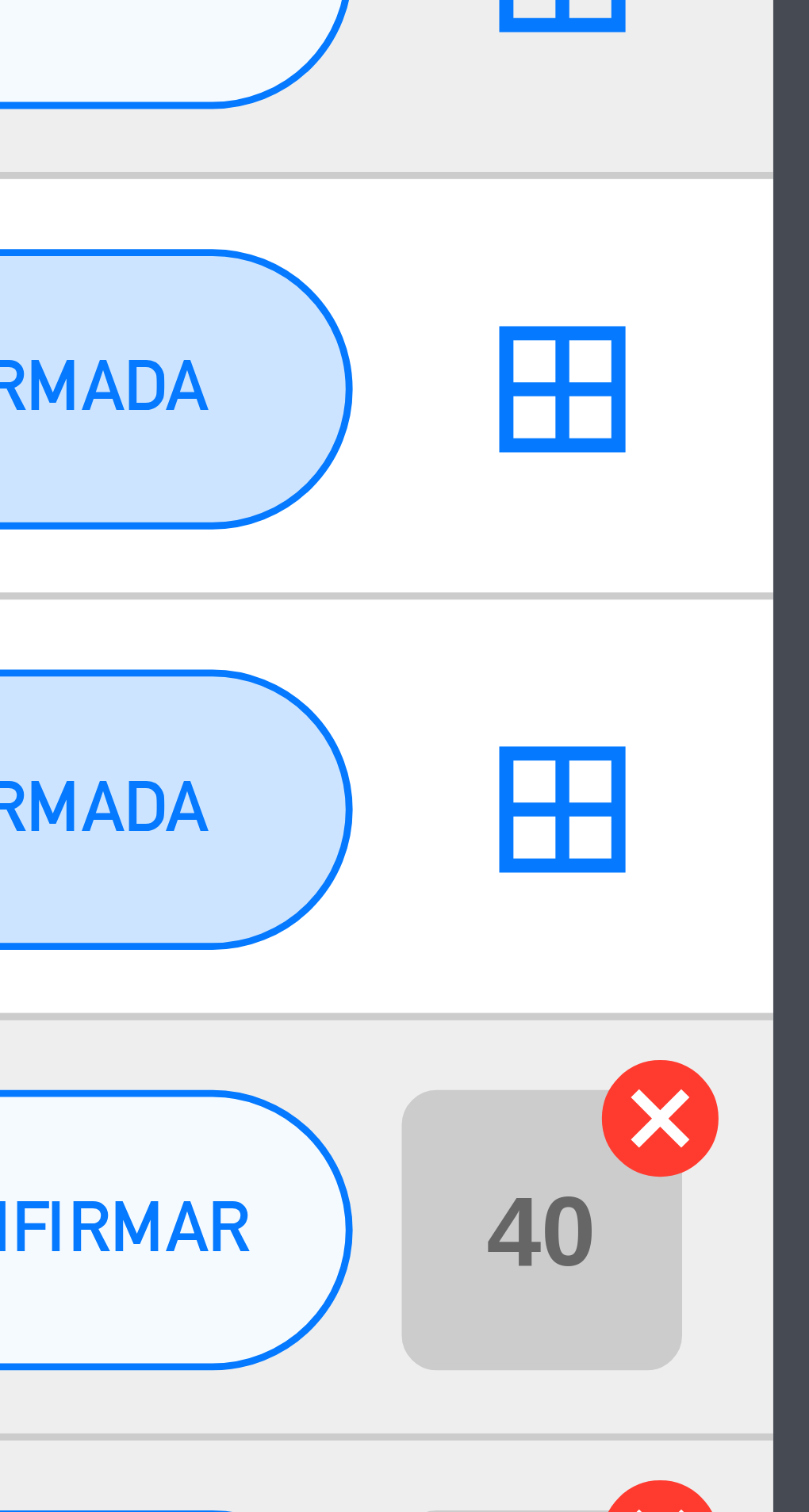
click at [792, 1461] on icon "cancel" at bounding box center [791, 1462] width 16 height 16
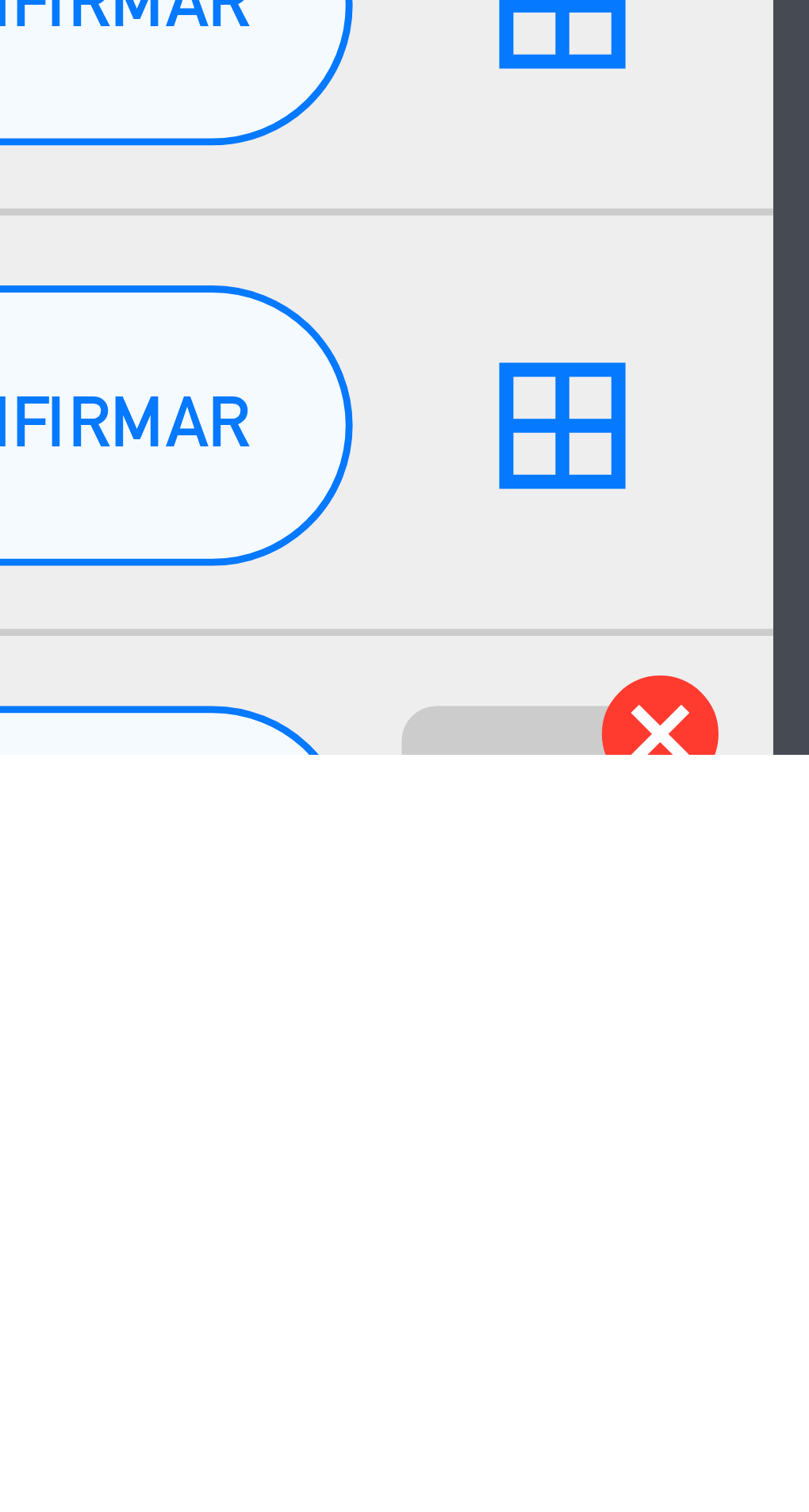
click at [792, 1508] on icon "cancel" at bounding box center [791, 1509] width 16 height 16
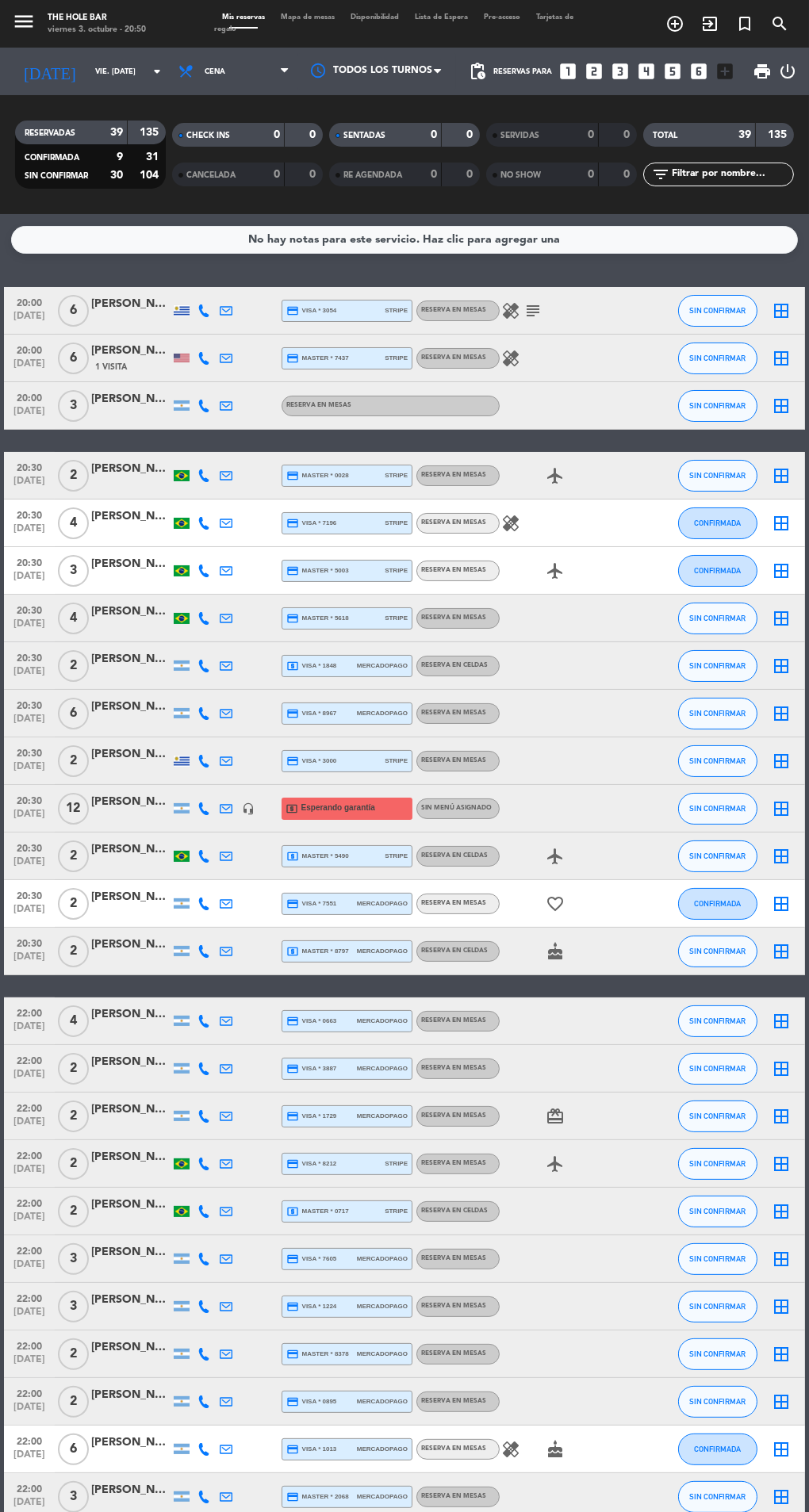
click at [320, 18] on span "Mapa de mesas" at bounding box center [308, 17] width 70 height 7
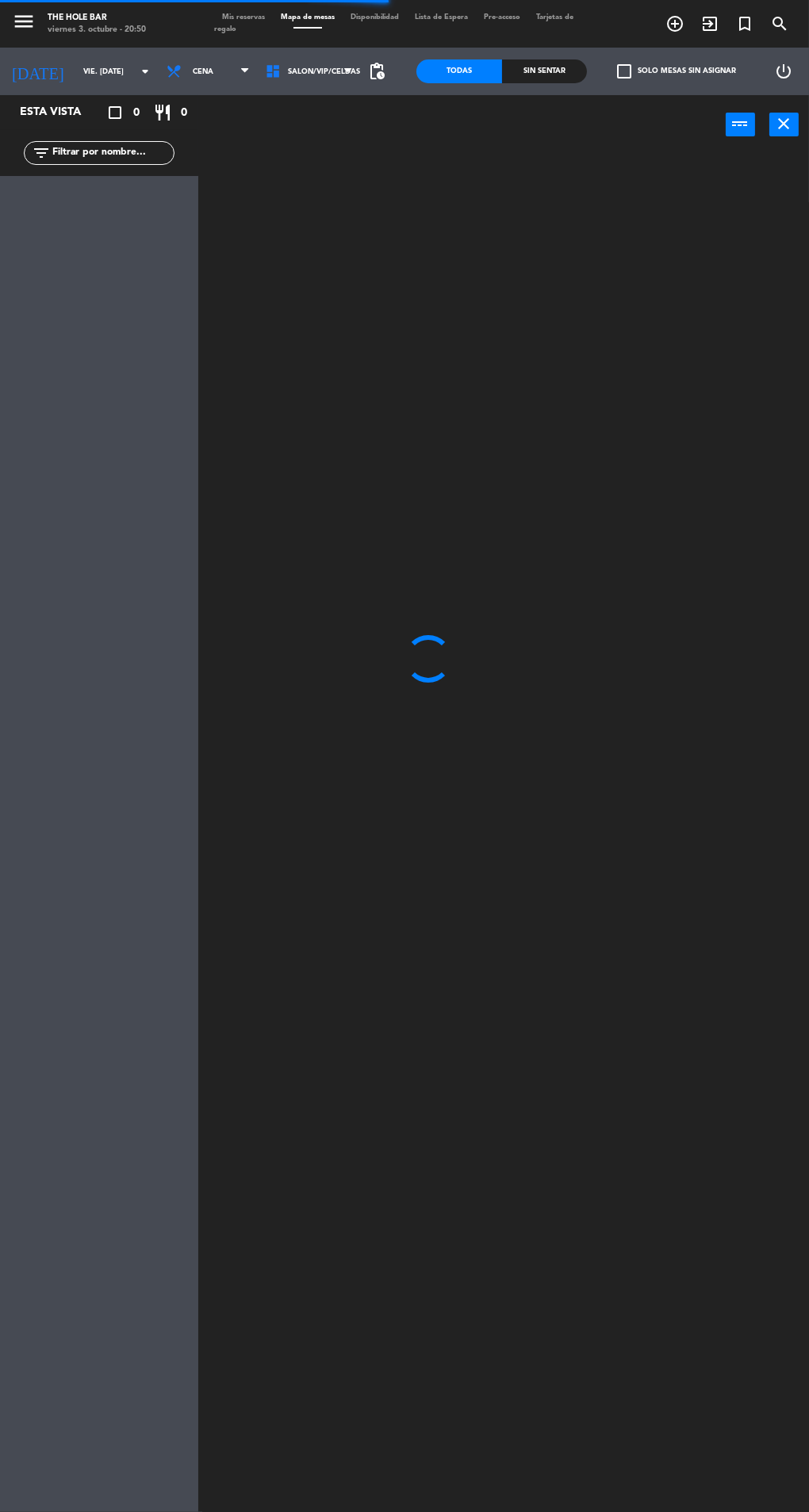
click at [539, 81] on div "Sin sentar" at bounding box center [544, 72] width 86 height 24
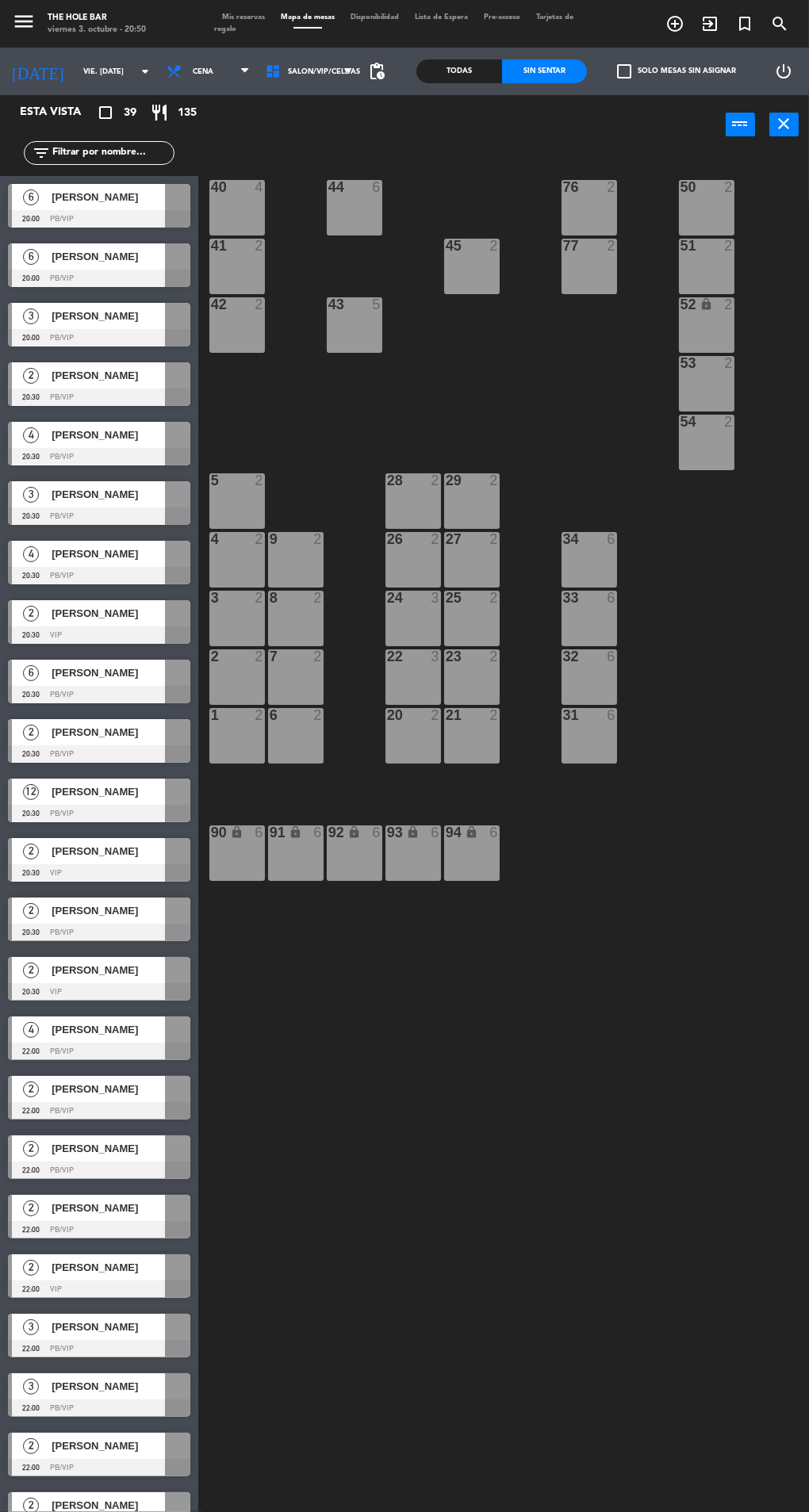
click at [61, 217] on div at bounding box center [100, 218] width 183 height 18
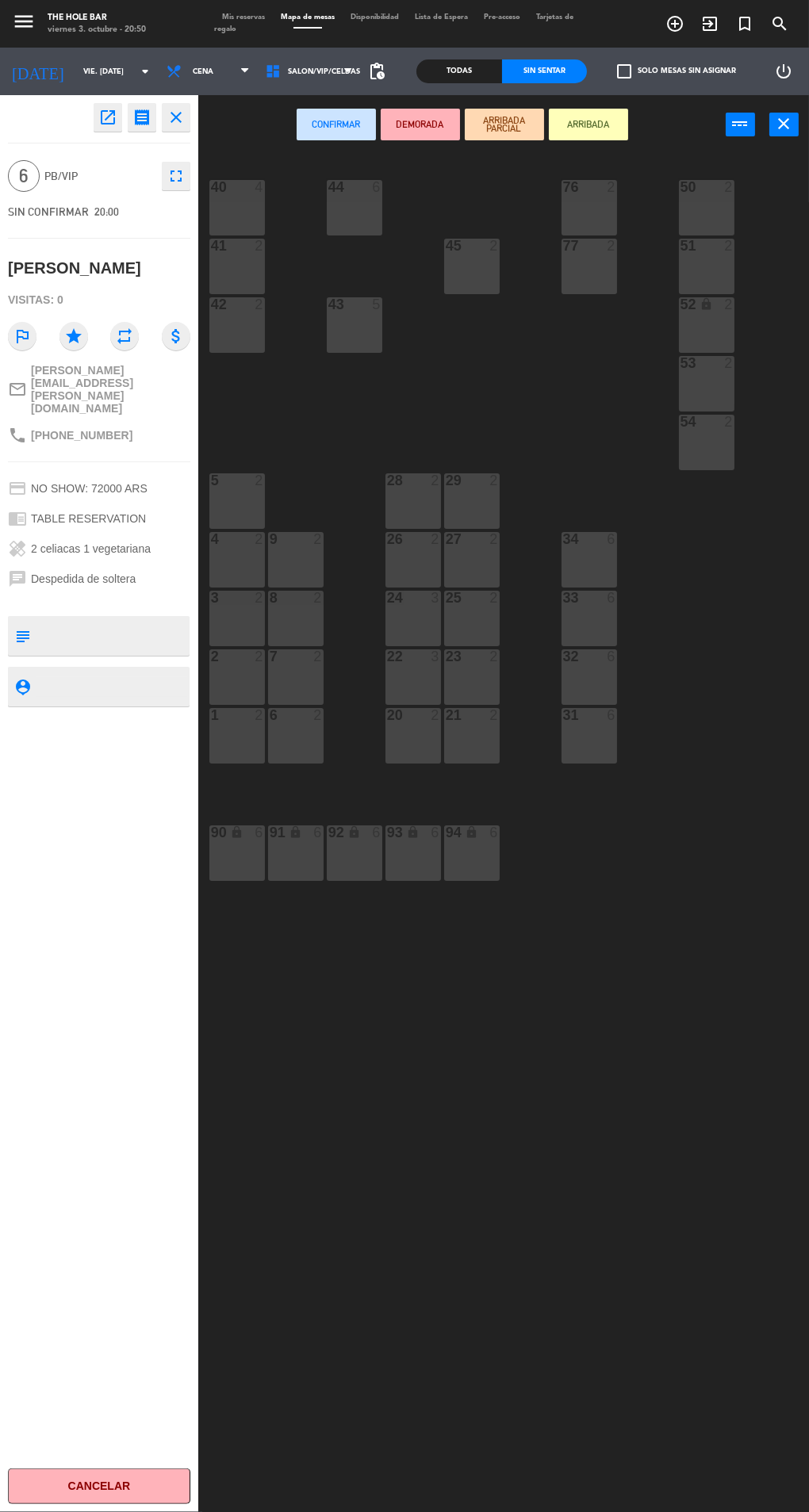
click at [566, 741] on div "31 6" at bounding box center [589, 736] width 56 height 56
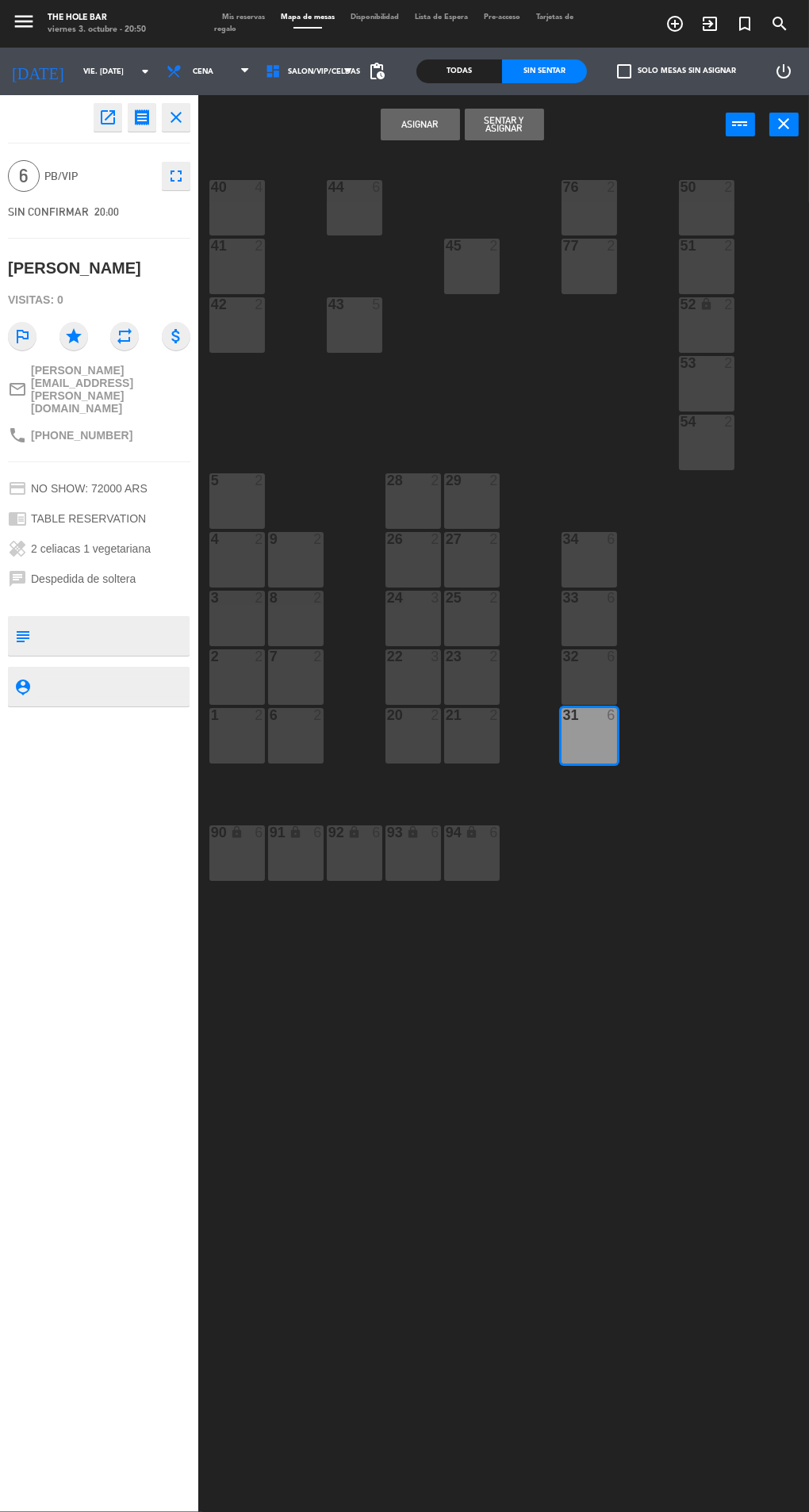
click at [515, 122] on button "Sentar y Asignar" at bounding box center [503, 125] width 79 height 32
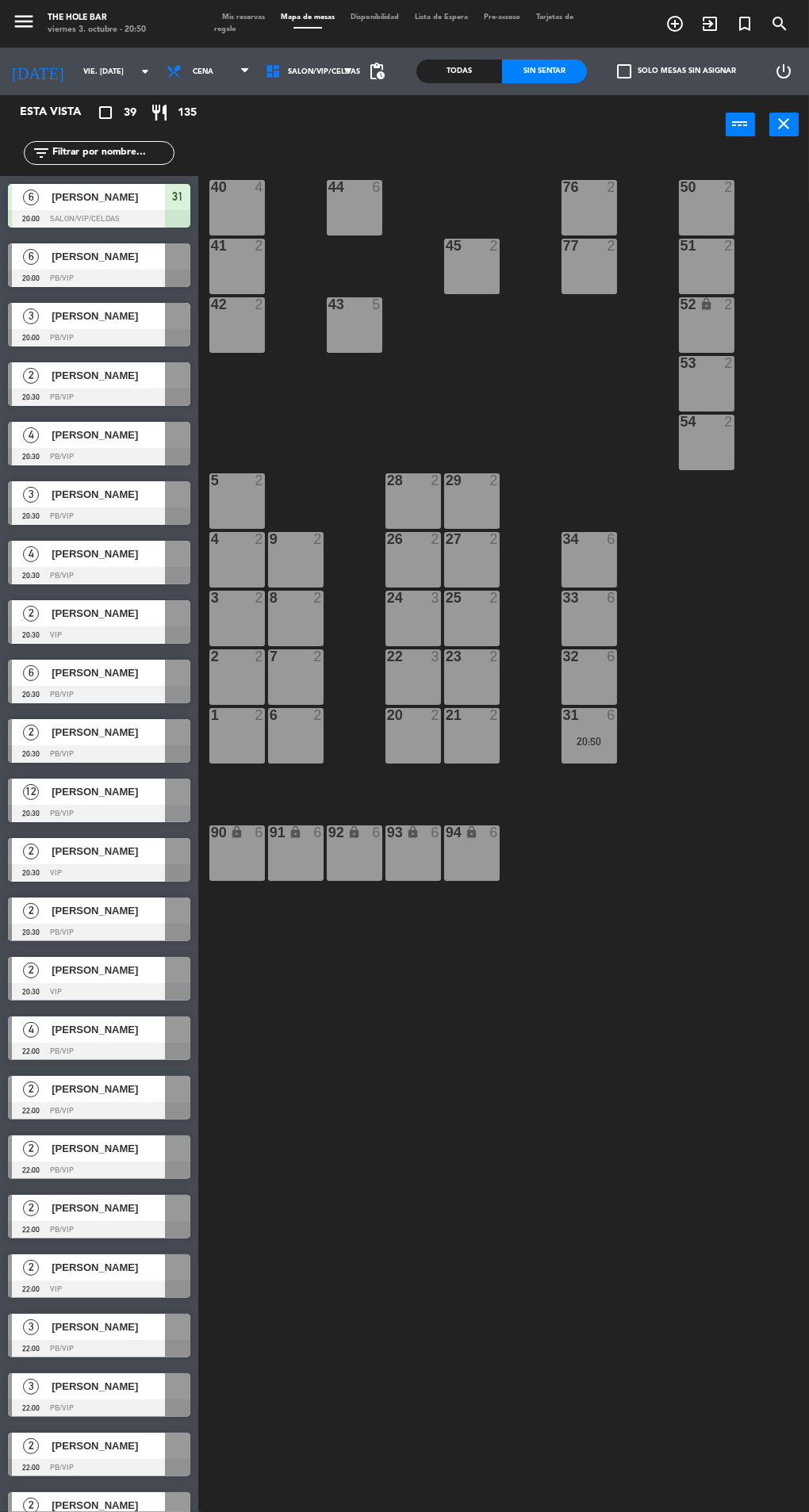
click at [62, 279] on div at bounding box center [100, 278] width 183 height 18
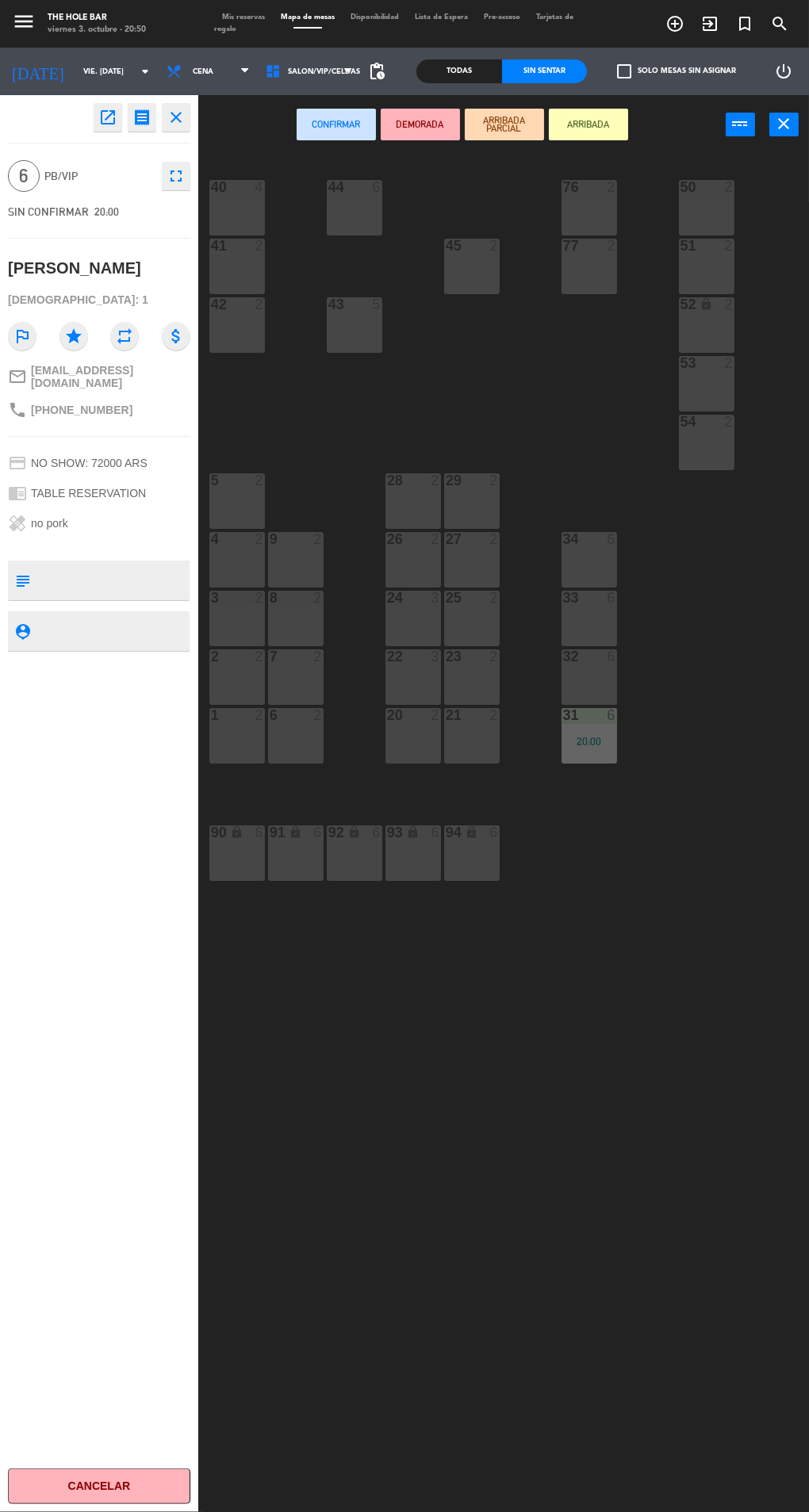
click at [226, 879] on div "90 lock 6" at bounding box center [238, 854] width 56 height 56
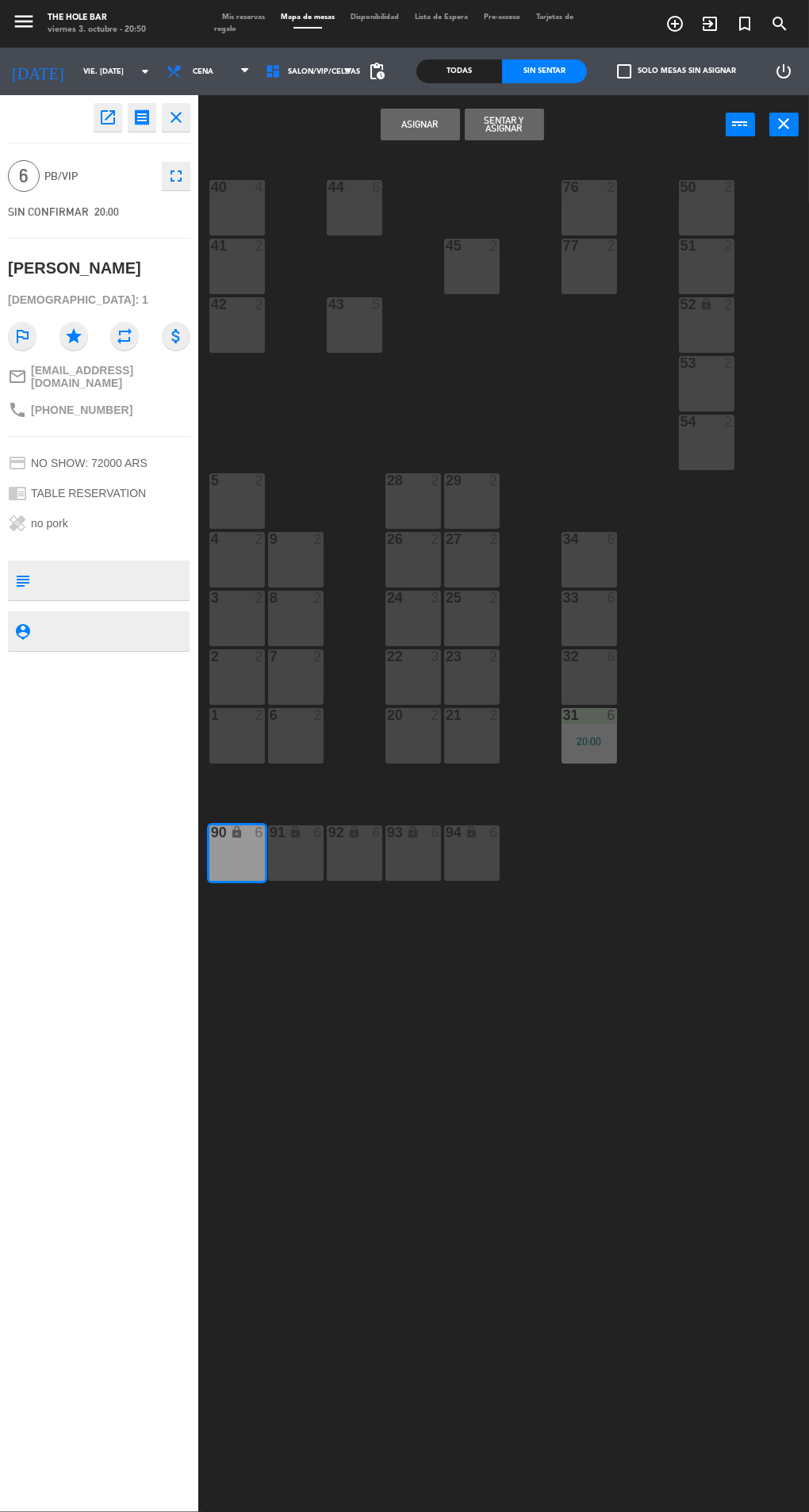
click at [512, 123] on button "Sentar y Asignar" at bounding box center [503, 125] width 79 height 32
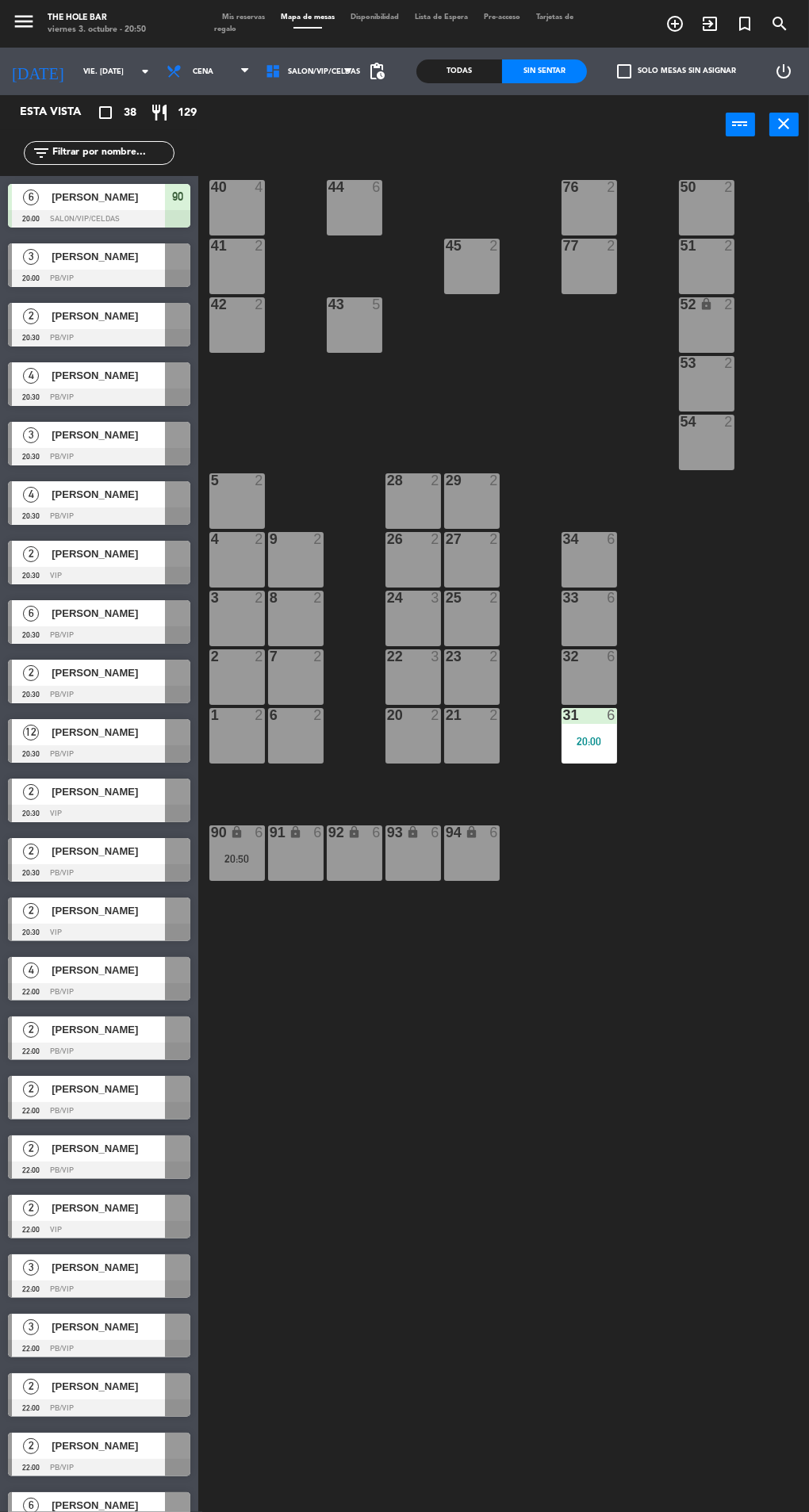
click at [44, 286] on div at bounding box center [100, 278] width 183 height 18
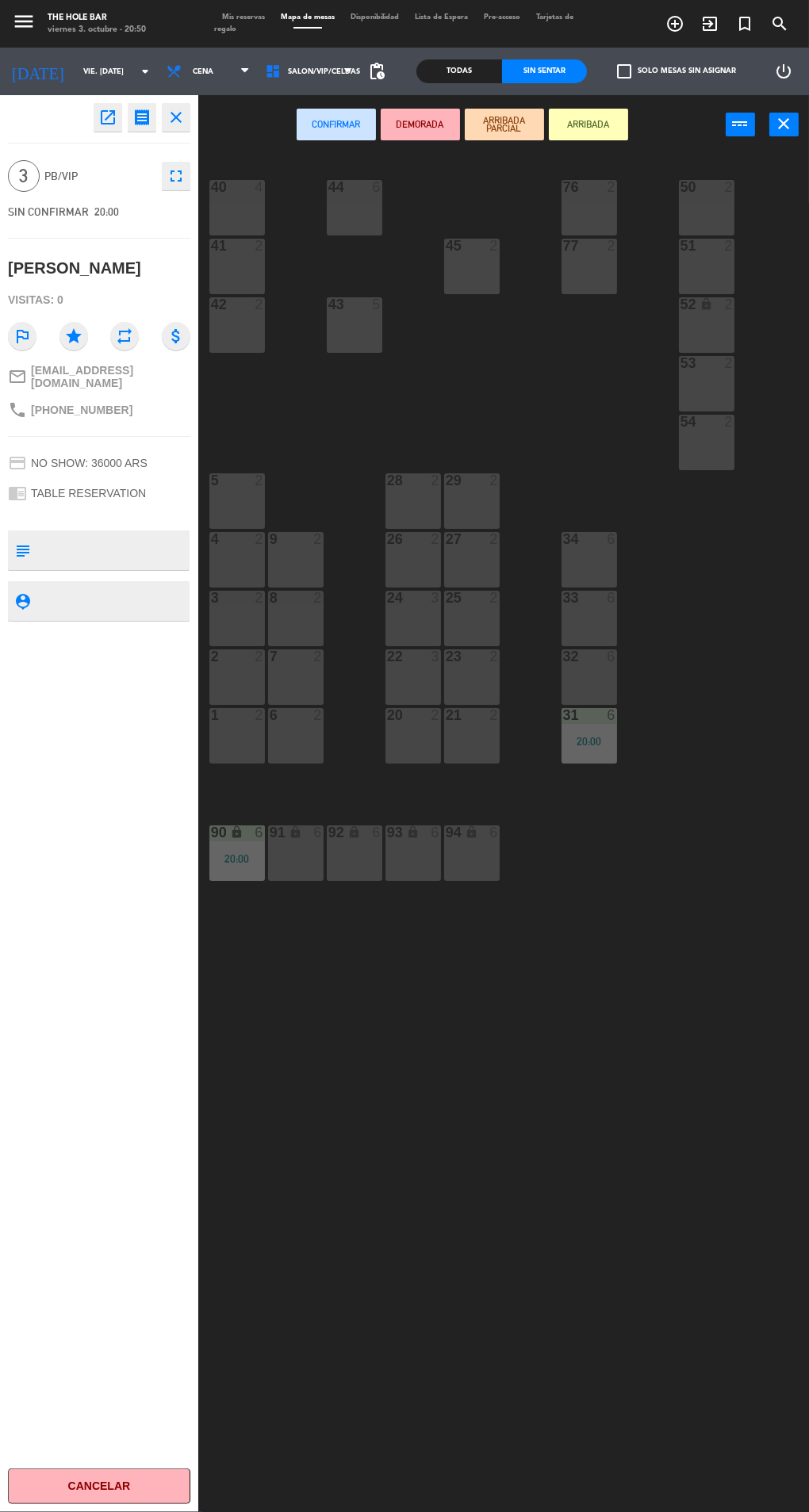
click at [391, 570] on div "26 2" at bounding box center [413, 560] width 56 height 56
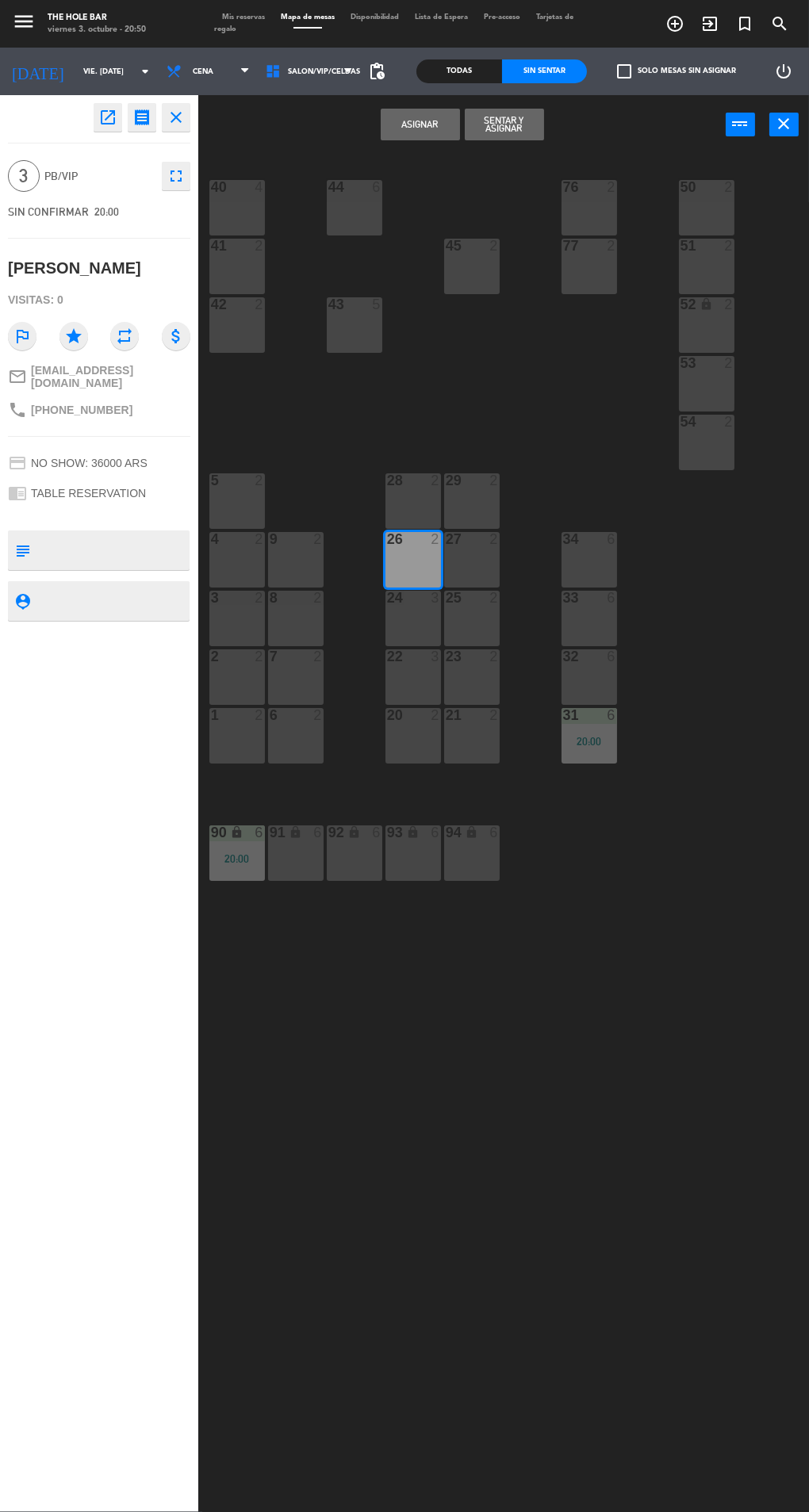
click at [514, 132] on button "Sentar y Asignar" at bounding box center [503, 125] width 79 height 32
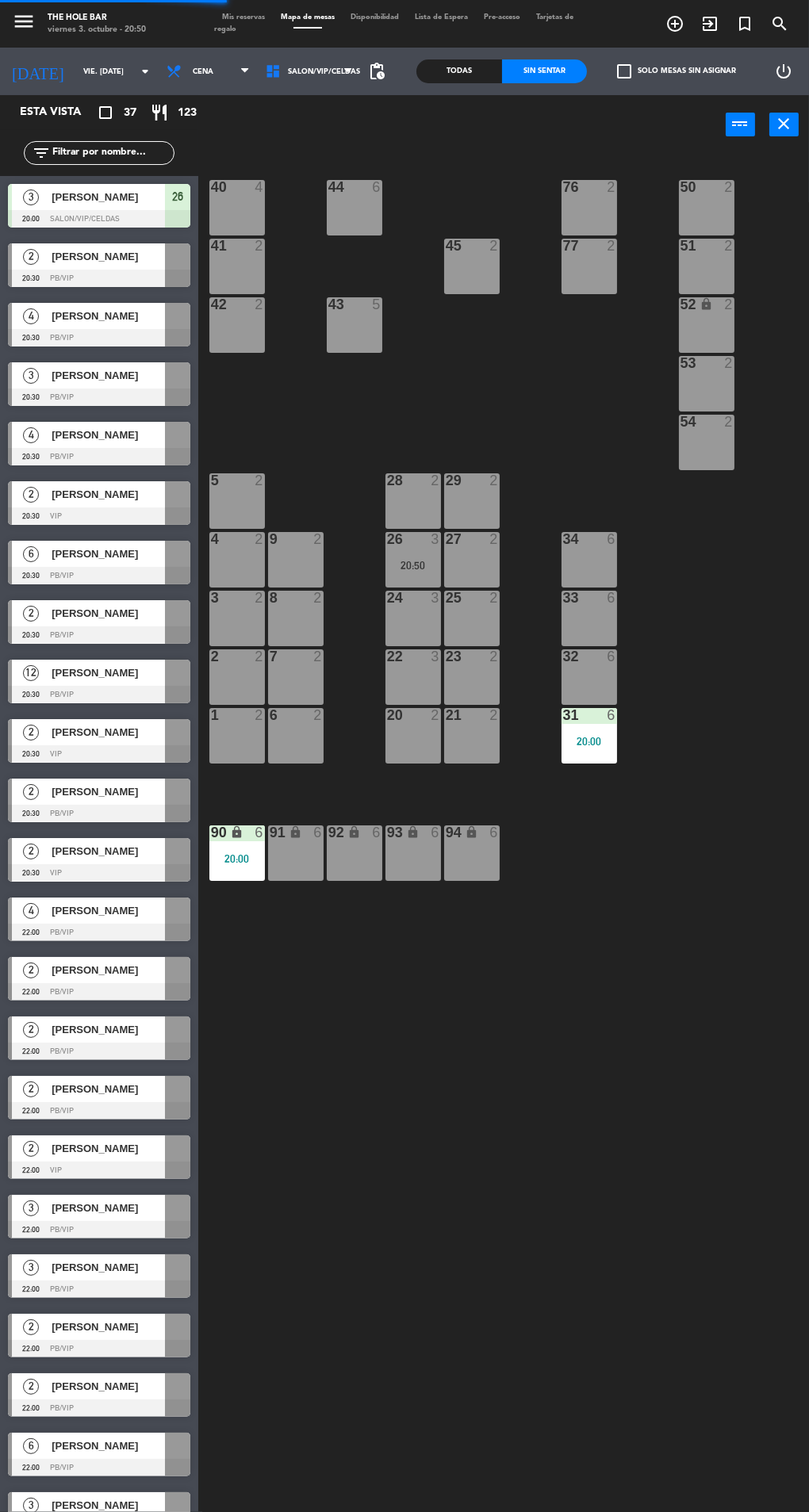
click at [52, 250] on span "[PERSON_NAME]" at bounding box center [108, 256] width 114 height 17
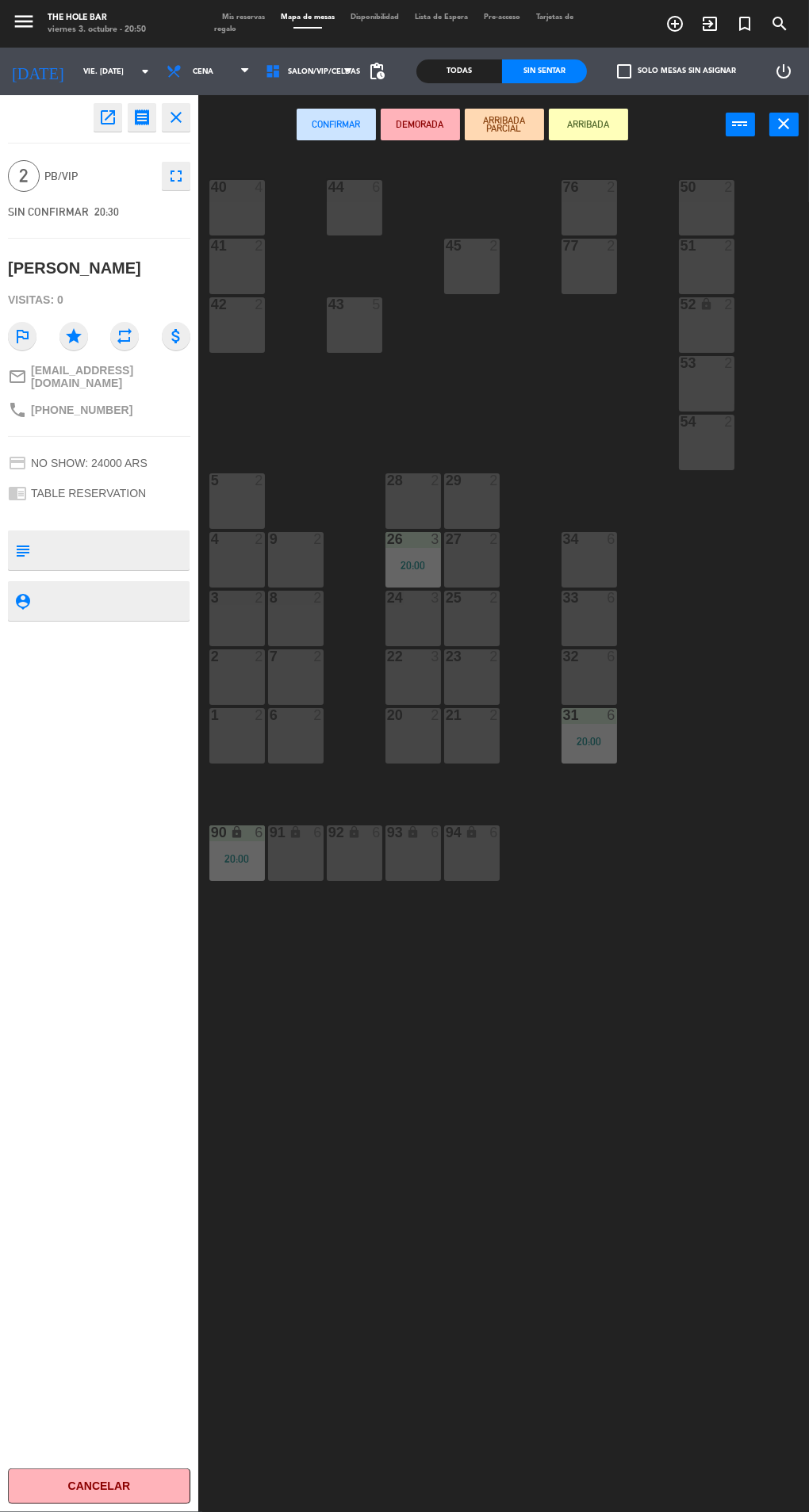
click at [240, 495] on div "5 2" at bounding box center [238, 502] width 56 height 56
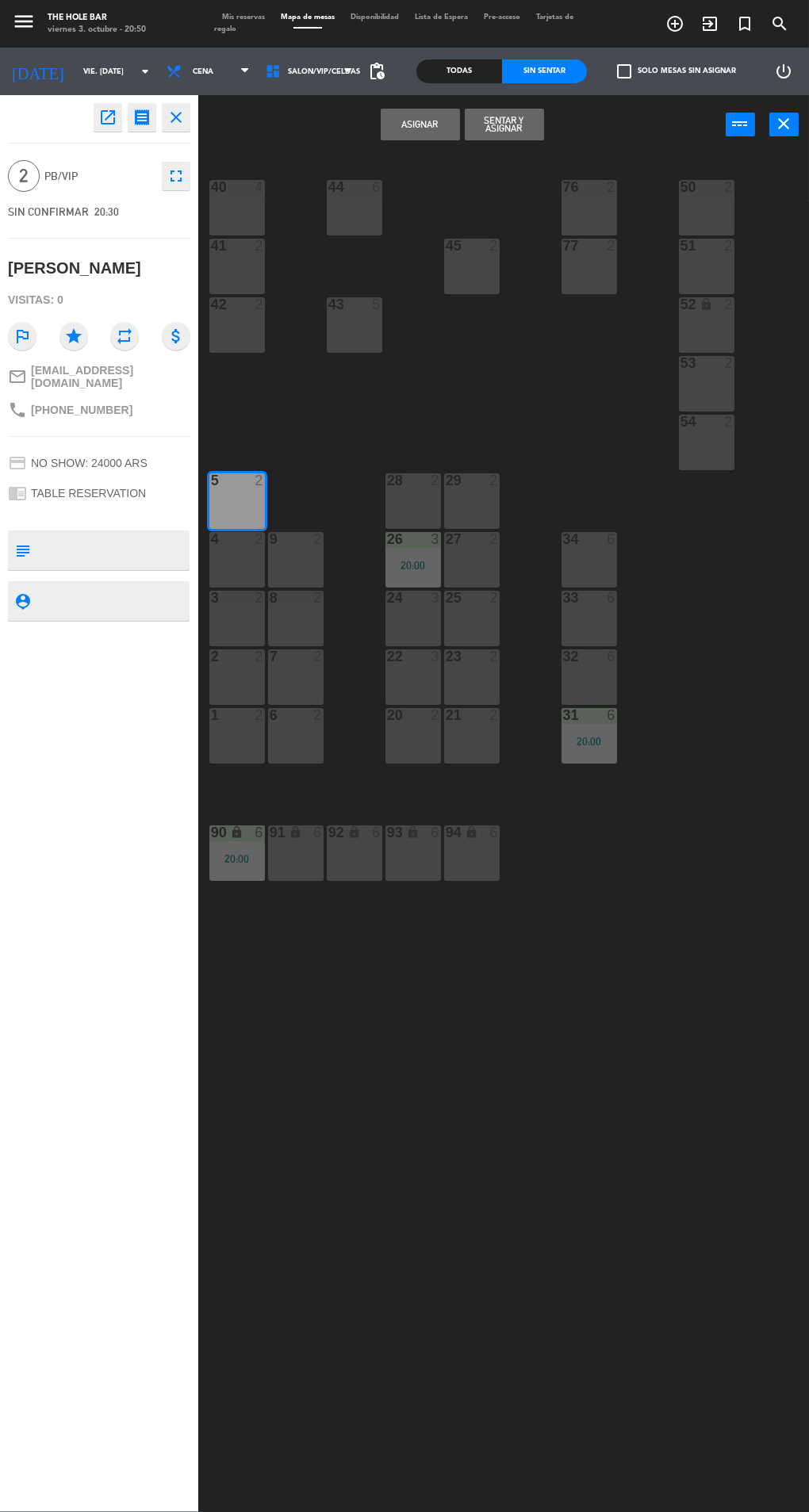
click at [505, 128] on button "Sentar y Asignar" at bounding box center [503, 125] width 79 height 32
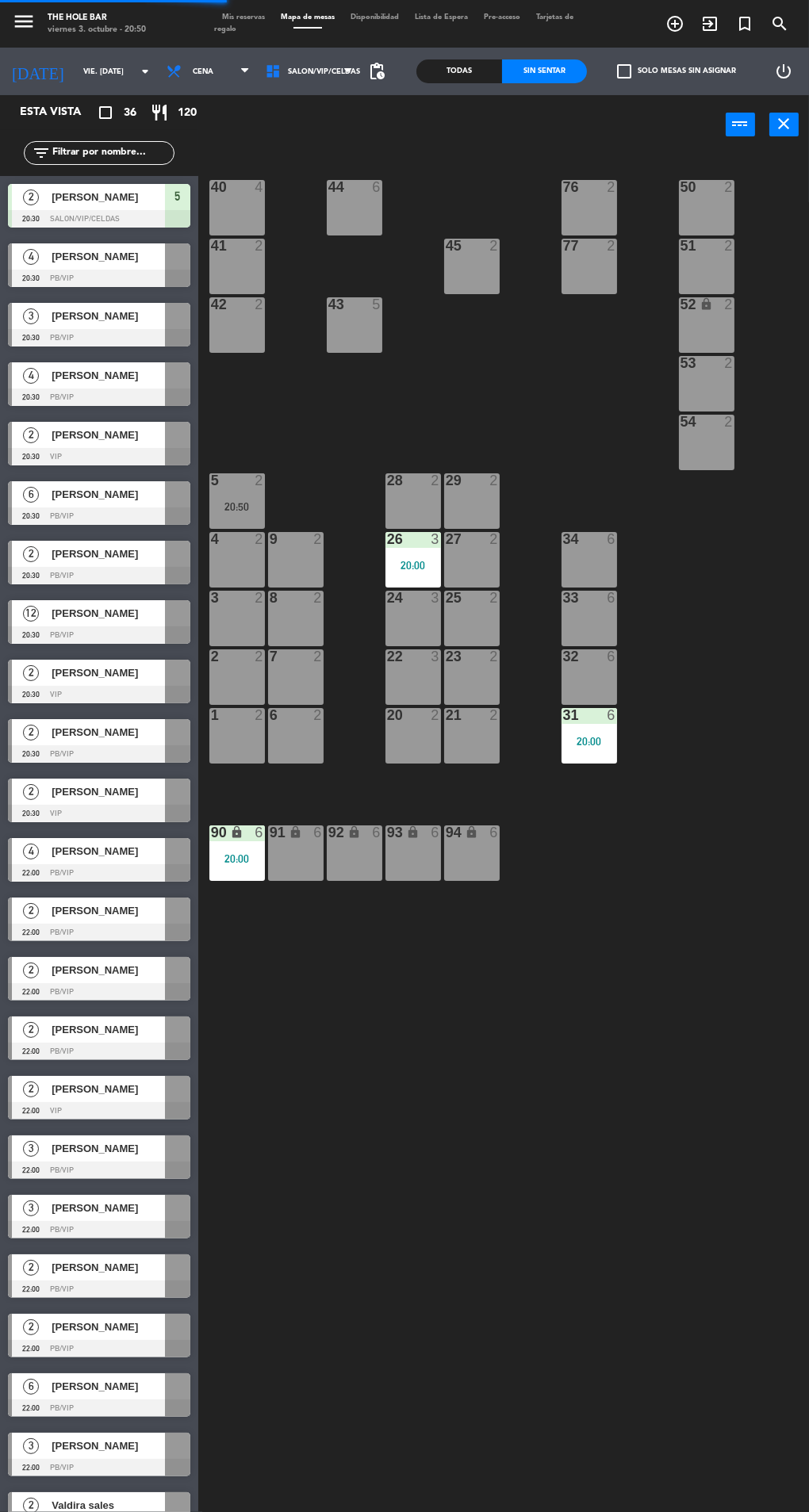
click at [38, 267] on div "4" at bounding box center [31, 256] width 38 height 26
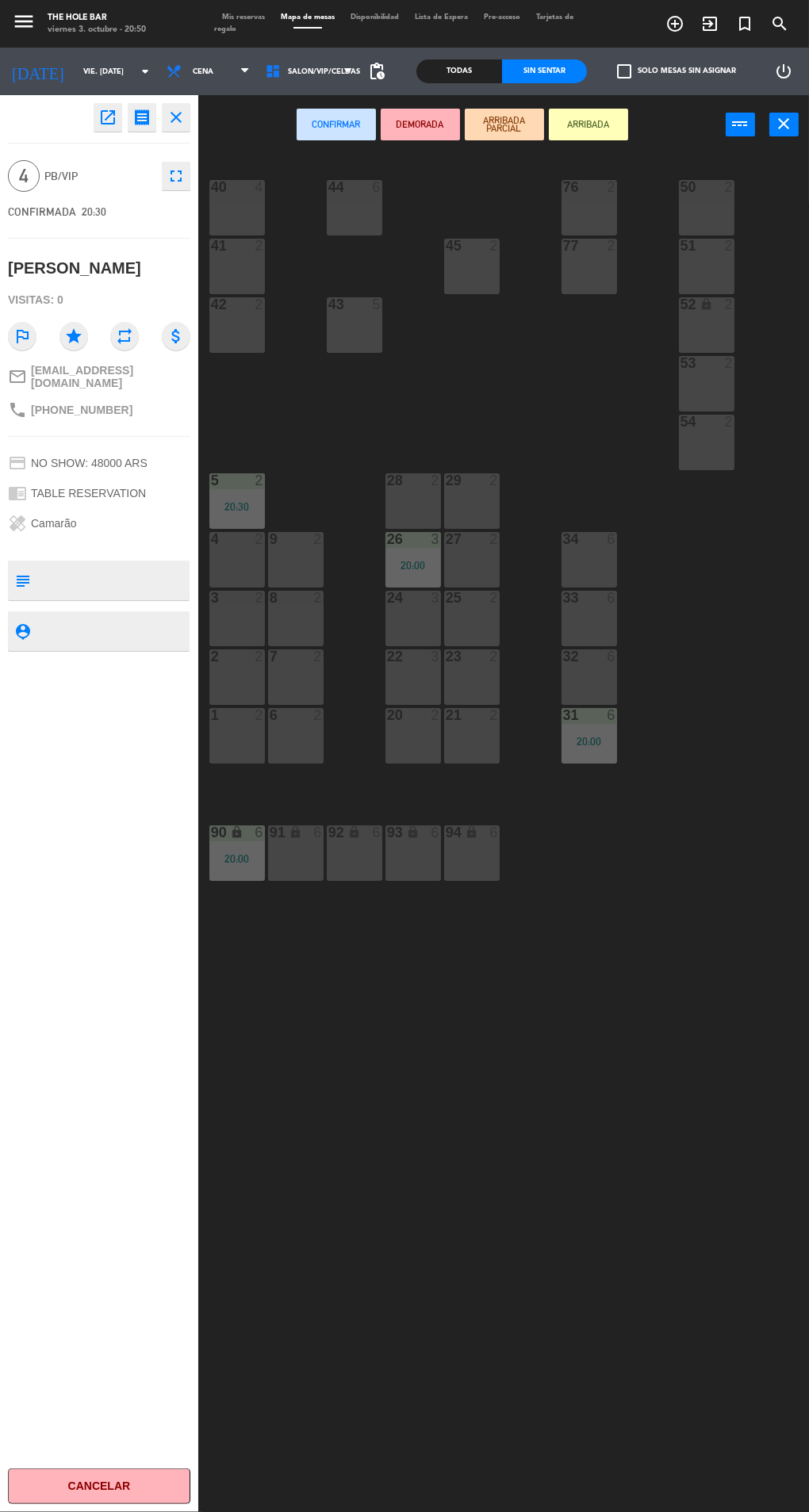
click at [226, 714] on div at bounding box center [237, 715] width 26 height 14
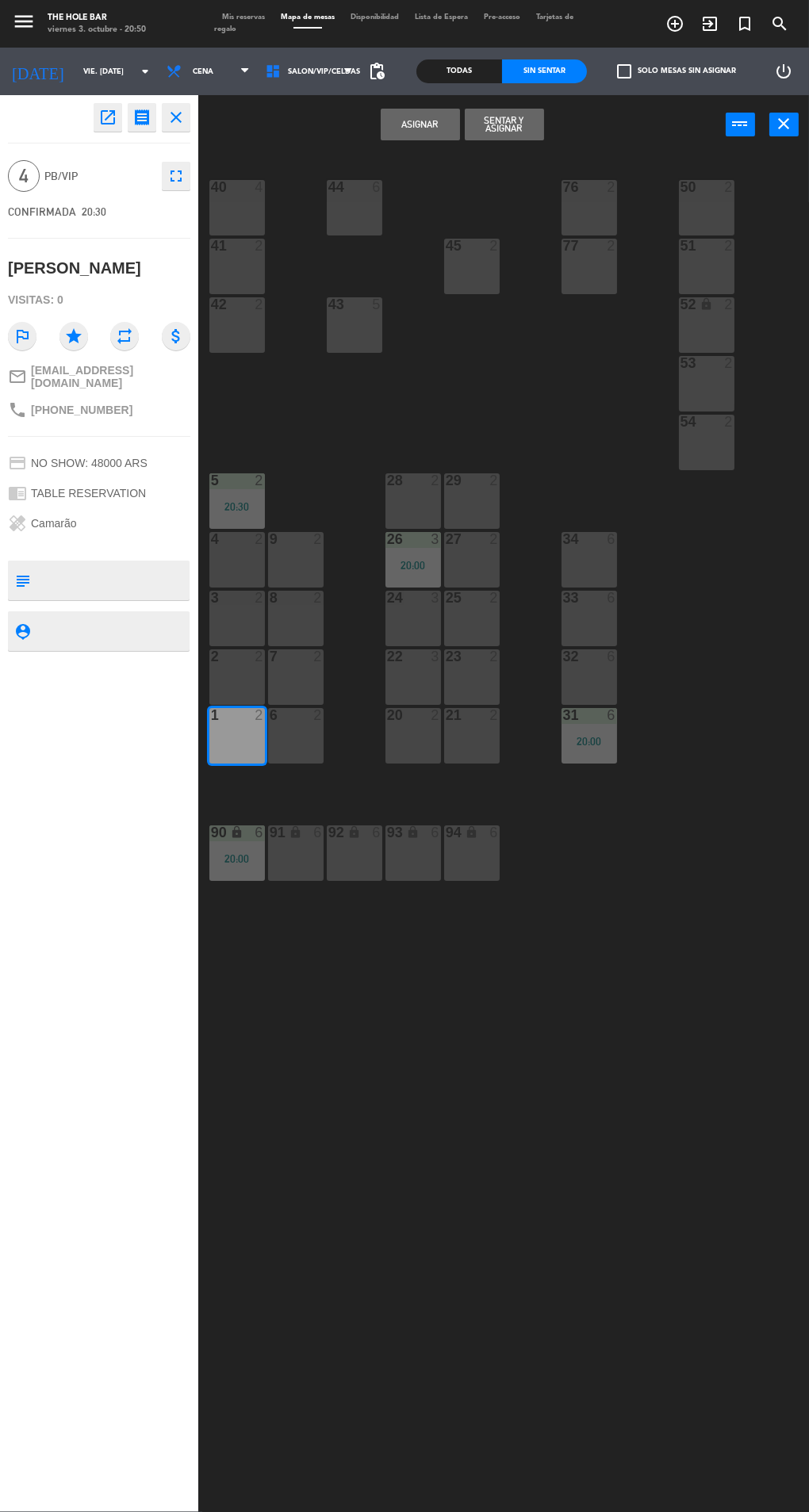
click at [502, 119] on button "Sentar y Asignar" at bounding box center [503, 125] width 79 height 32
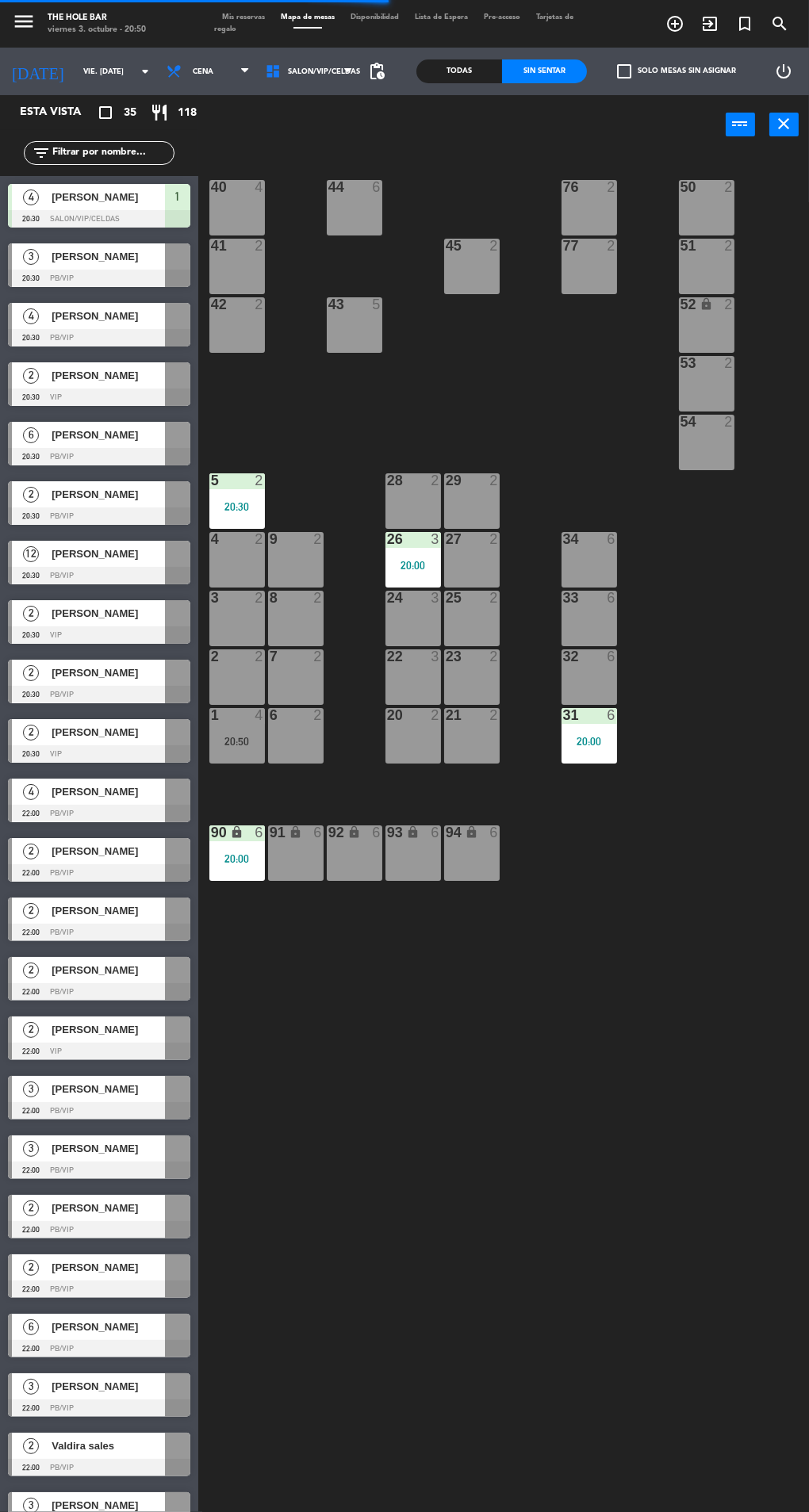
click at [51, 247] on div "[PERSON_NAME]" at bounding box center [107, 256] width 115 height 26
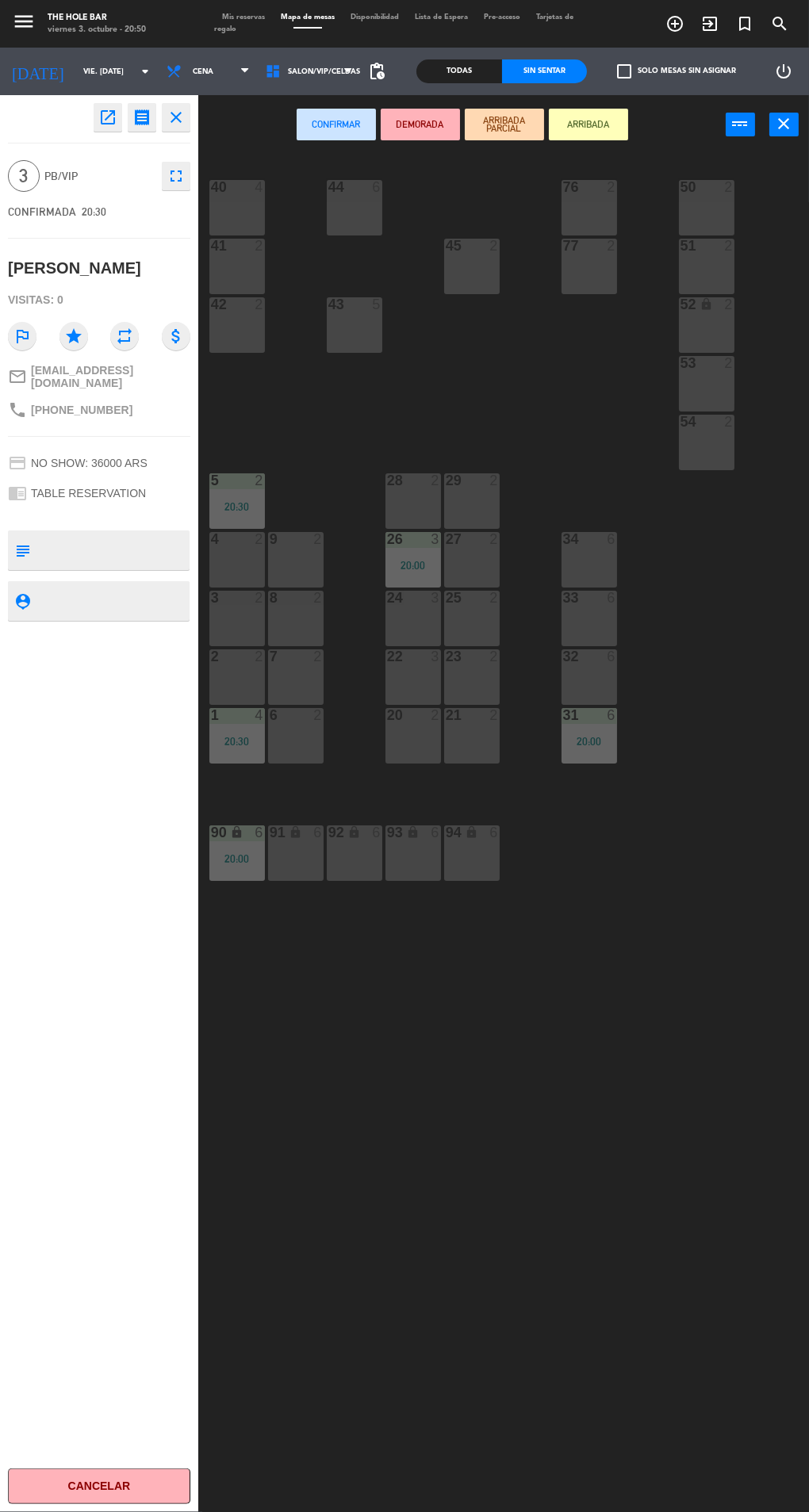
click at [416, 506] on div "28 2" at bounding box center [413, 502] width 56 height 56
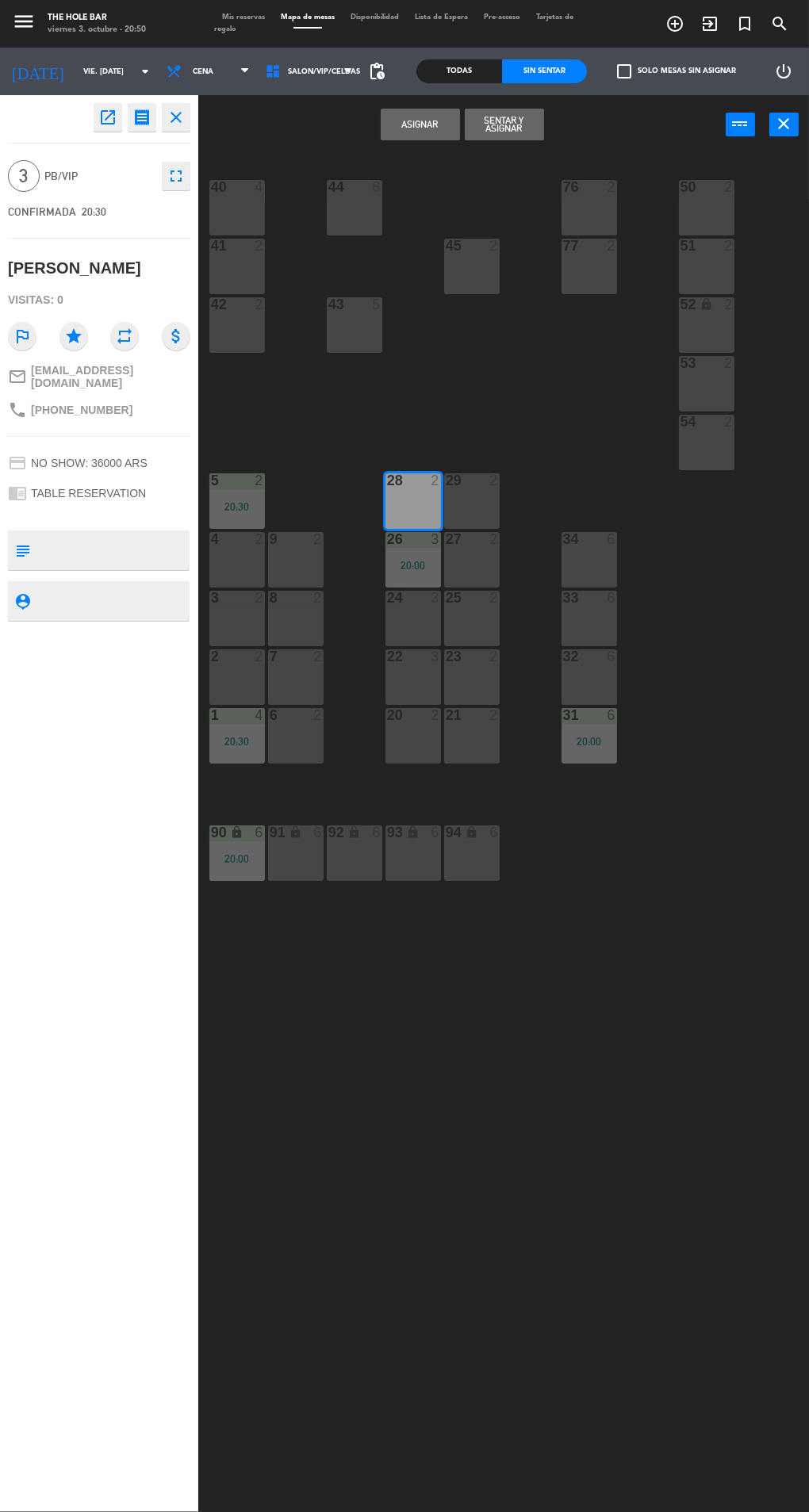
click at [494, 129] on button "Sentar y Asignar" at bounding box center [503, 125] width 79 height 32
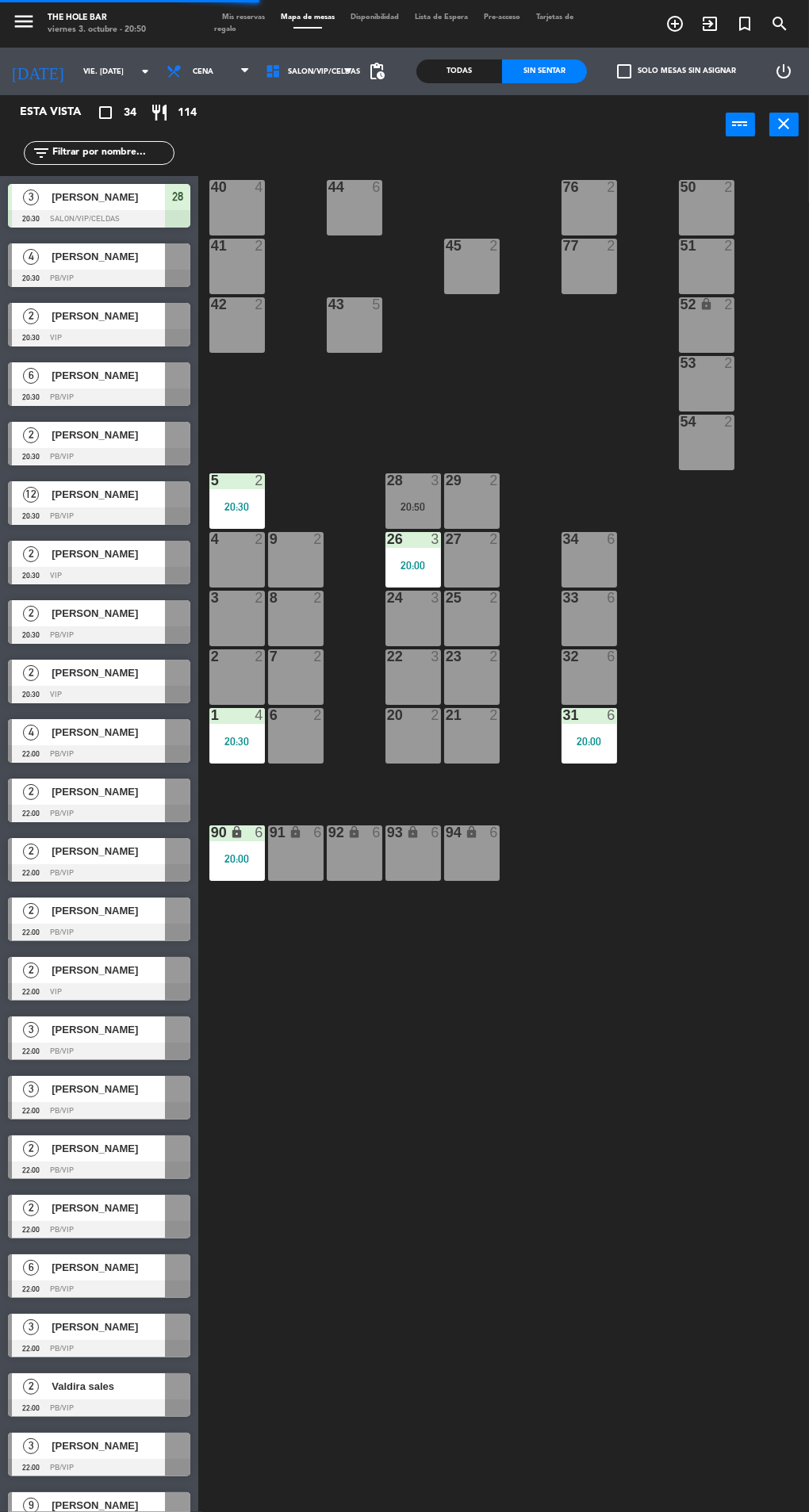
click at [34, 276] on div at bounding box center [100, 278] width 183 height 18
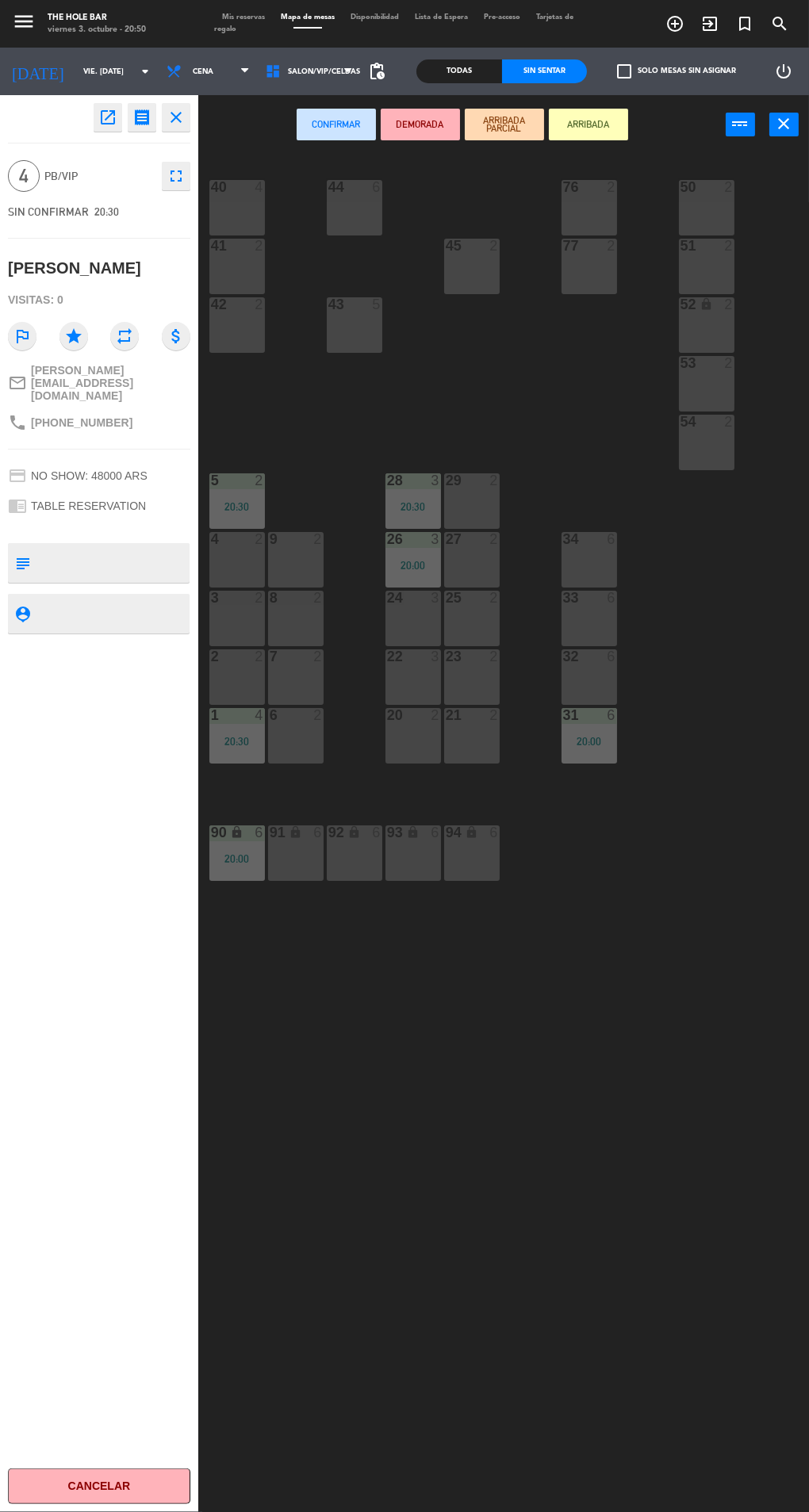
click at [408, 735] on div "20 2" at bounding box center [413, 736] width 56 height 56
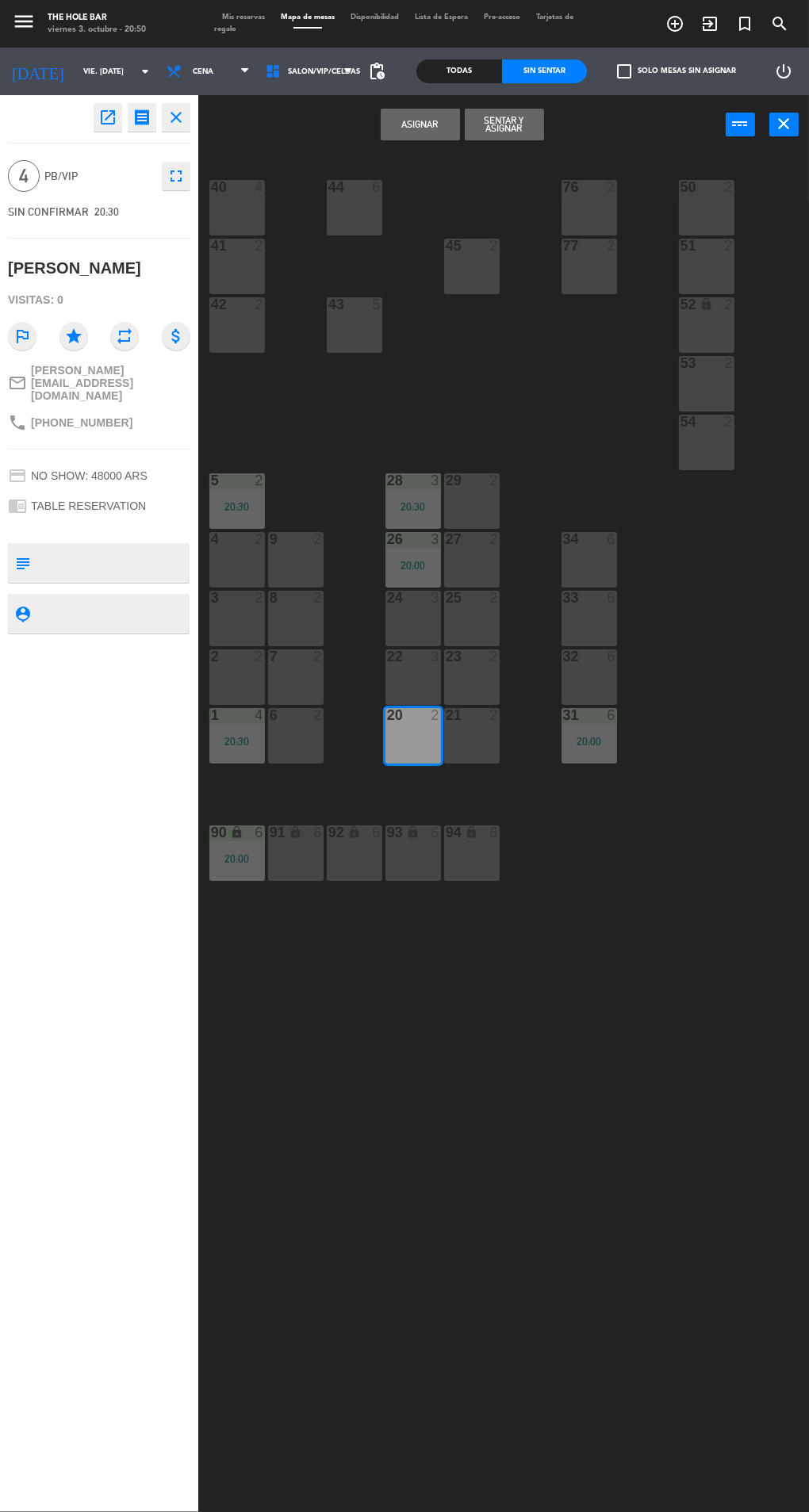
click at [529, 135] on button "Sentar y Asignar" at bounding box center [503, 125] width 79 height 32
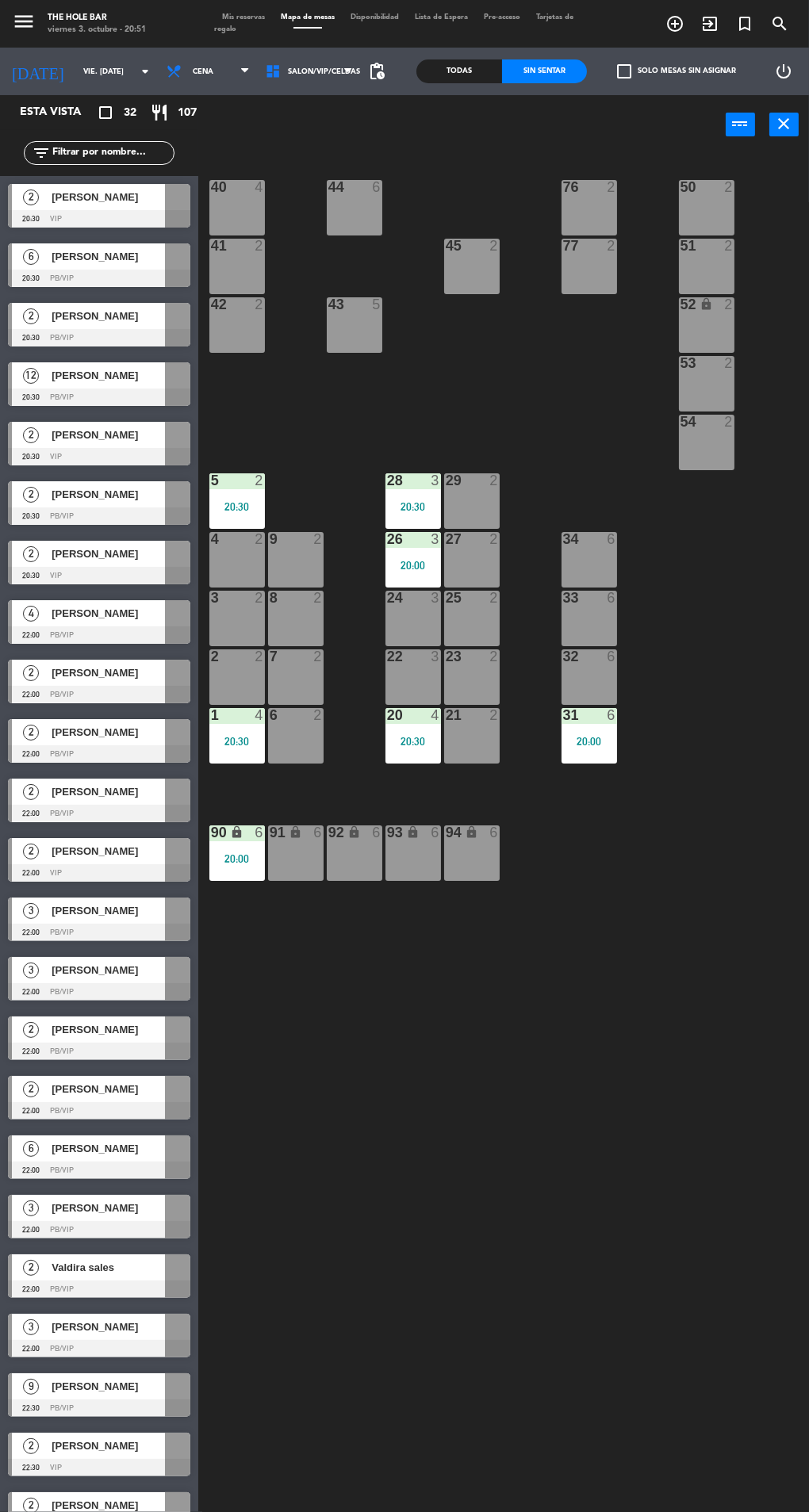
click at [47, 210] on div at bounding box center [100, 218] width 183 height 18
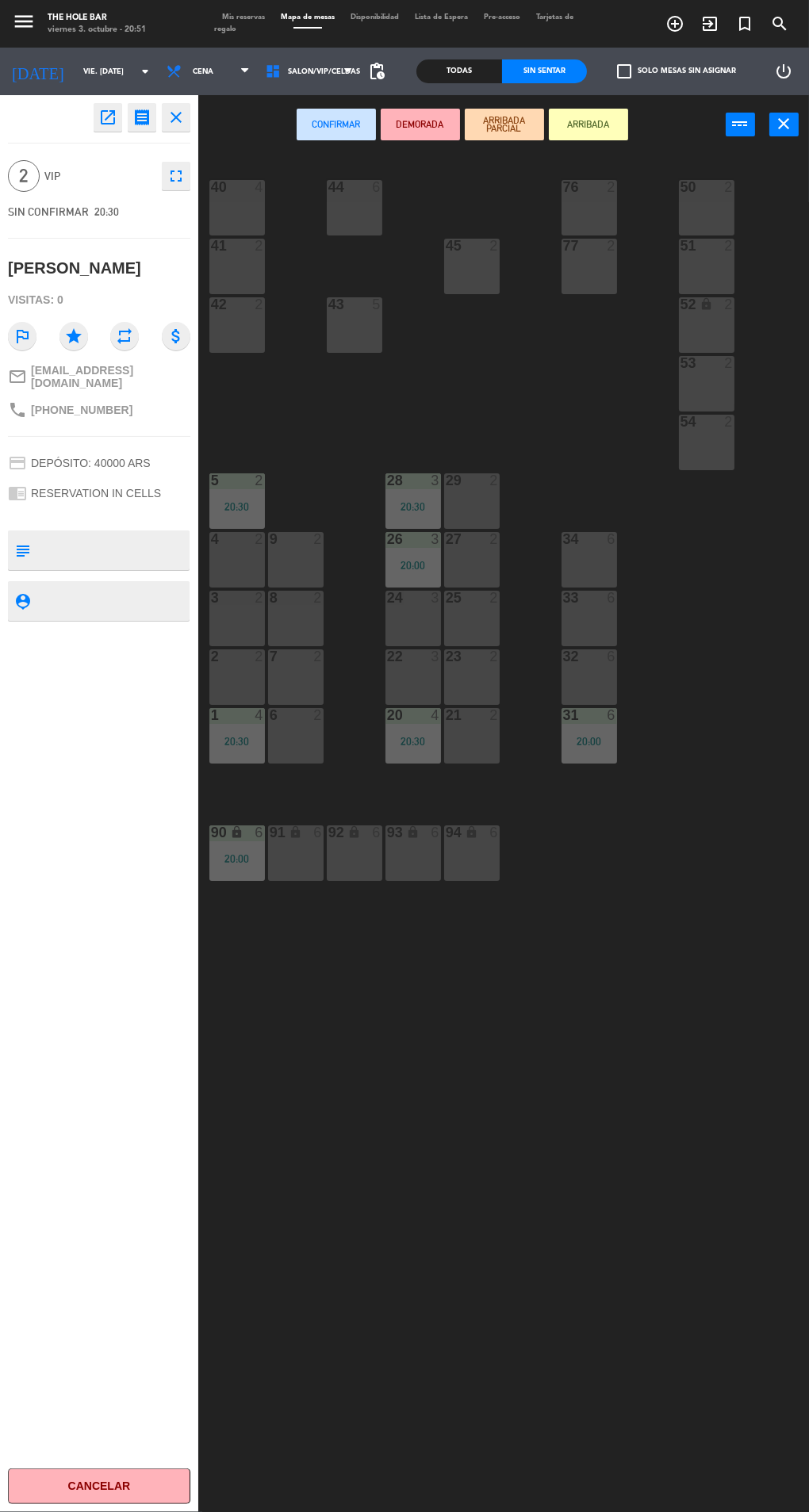
click at [680, 420] on div "54" at bounding box center [680, 421] width 1 height 14
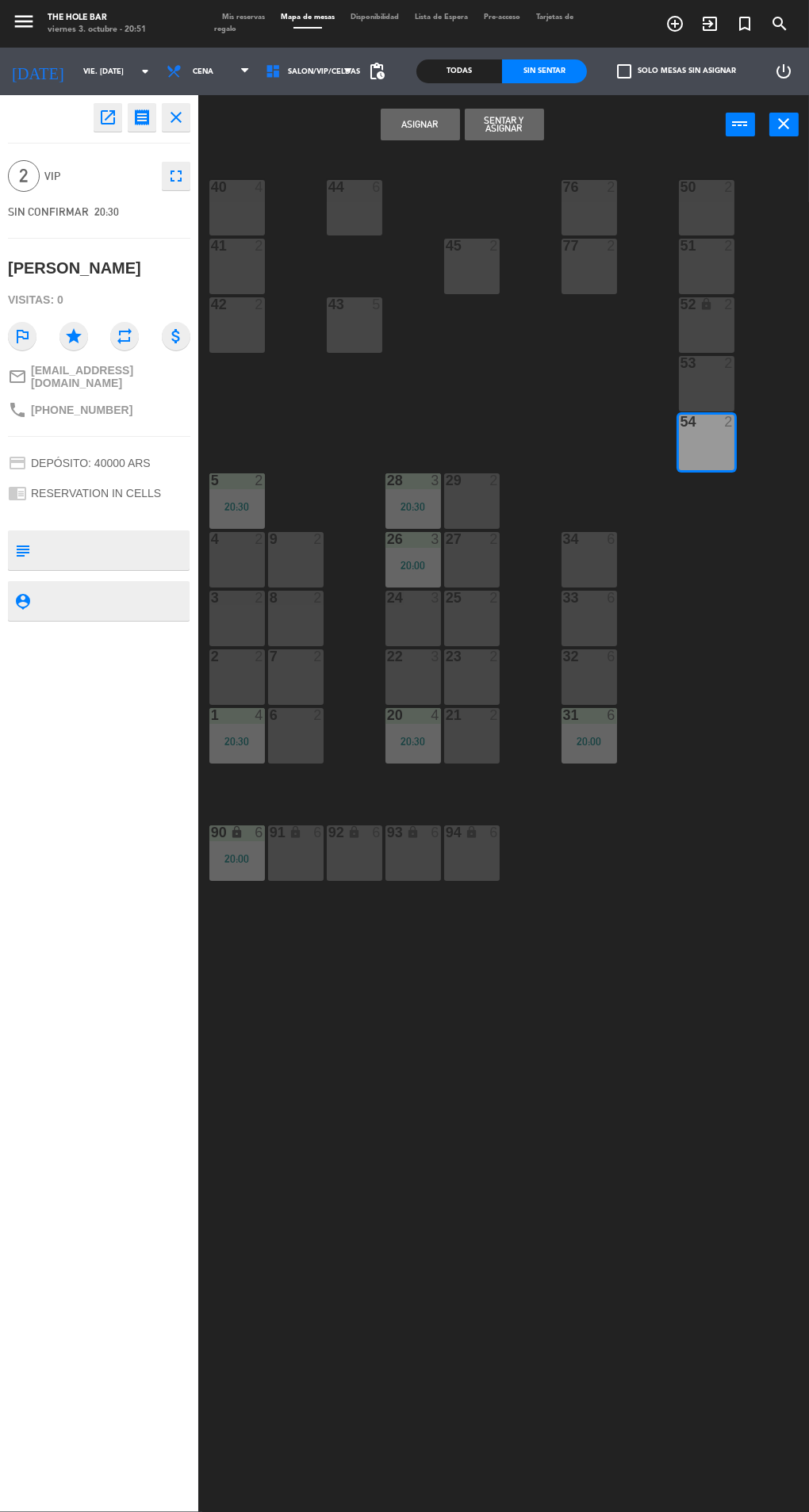
click at [682, 396] on div "53 2" at bounding box center [706, 384] width 56 height 56
click at [685, 442] on div "54 2" at bounding box center [706, 443] width 56 height 56
click at [497, 133] on button "Sentar y Asignar" at bounding box center [503, 125] width 79 height 32
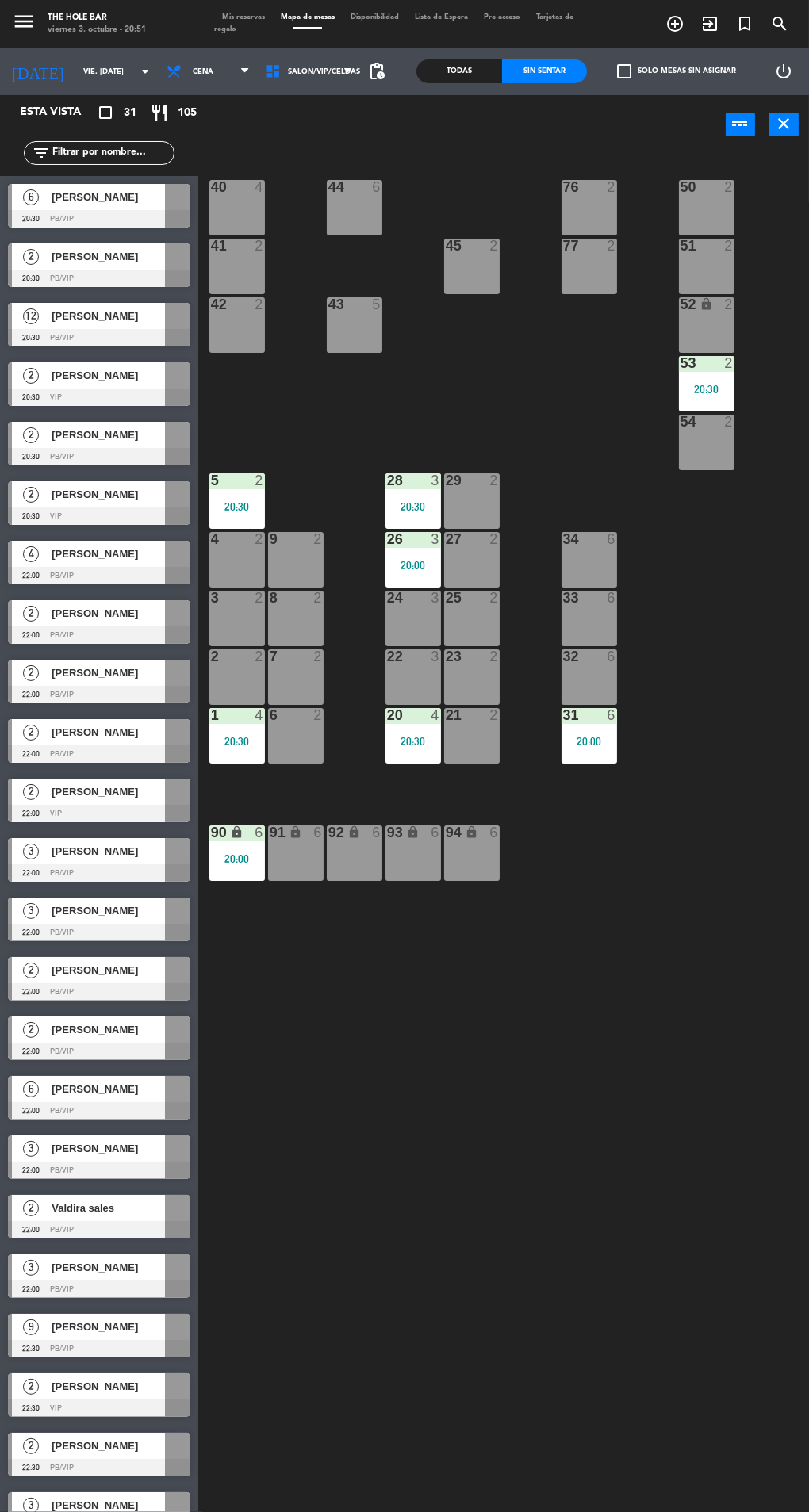
click at [697, 389] on div "20:30" at bounding box center [706, 390] width 56 height 11
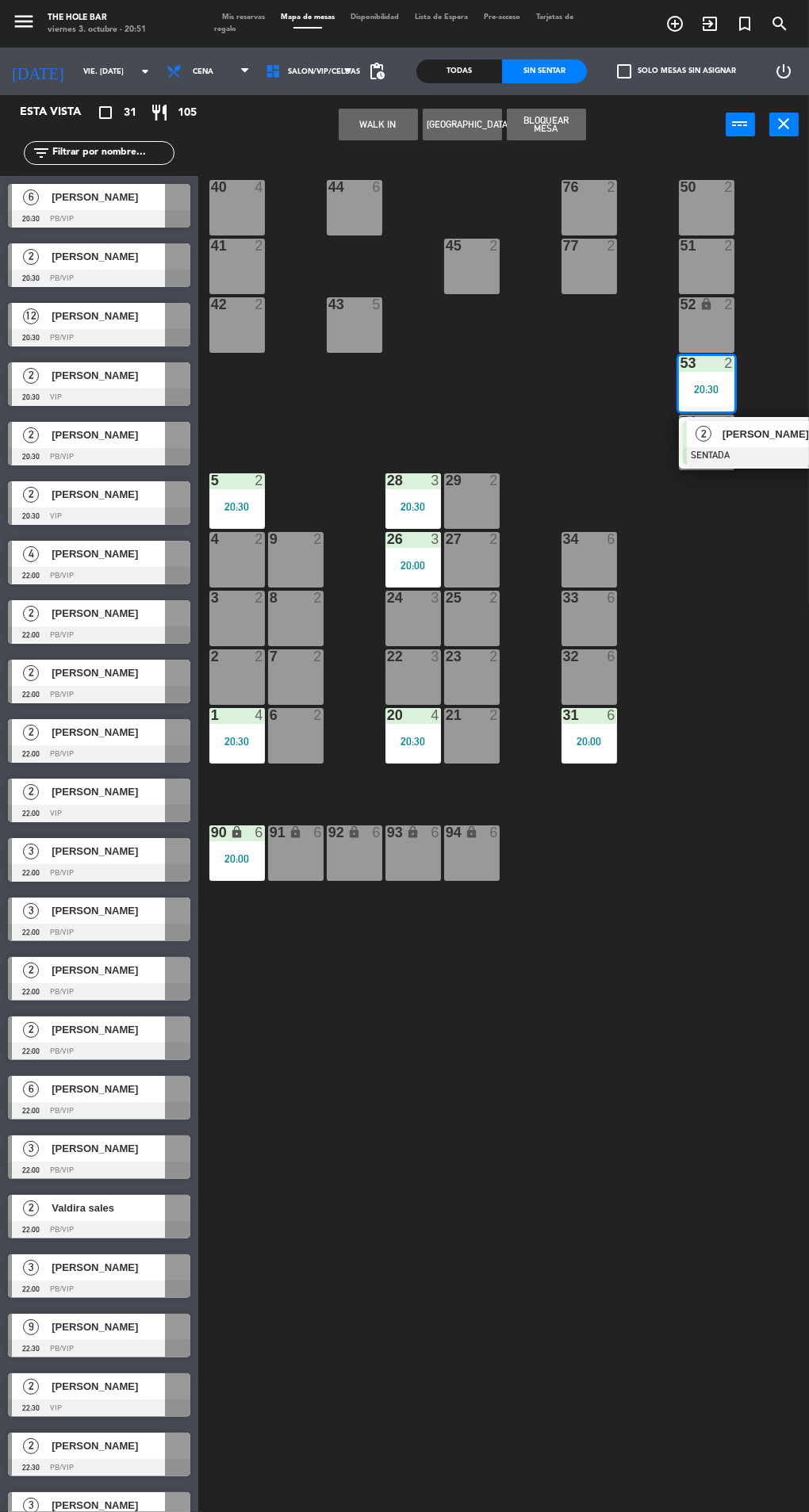
click at [685, 271] on div "51 2" at bounding box center [706, 267] width 56 height 56
click at [332, 123] on button "Mover" at bounding box center [336, 125] width 79 height 32
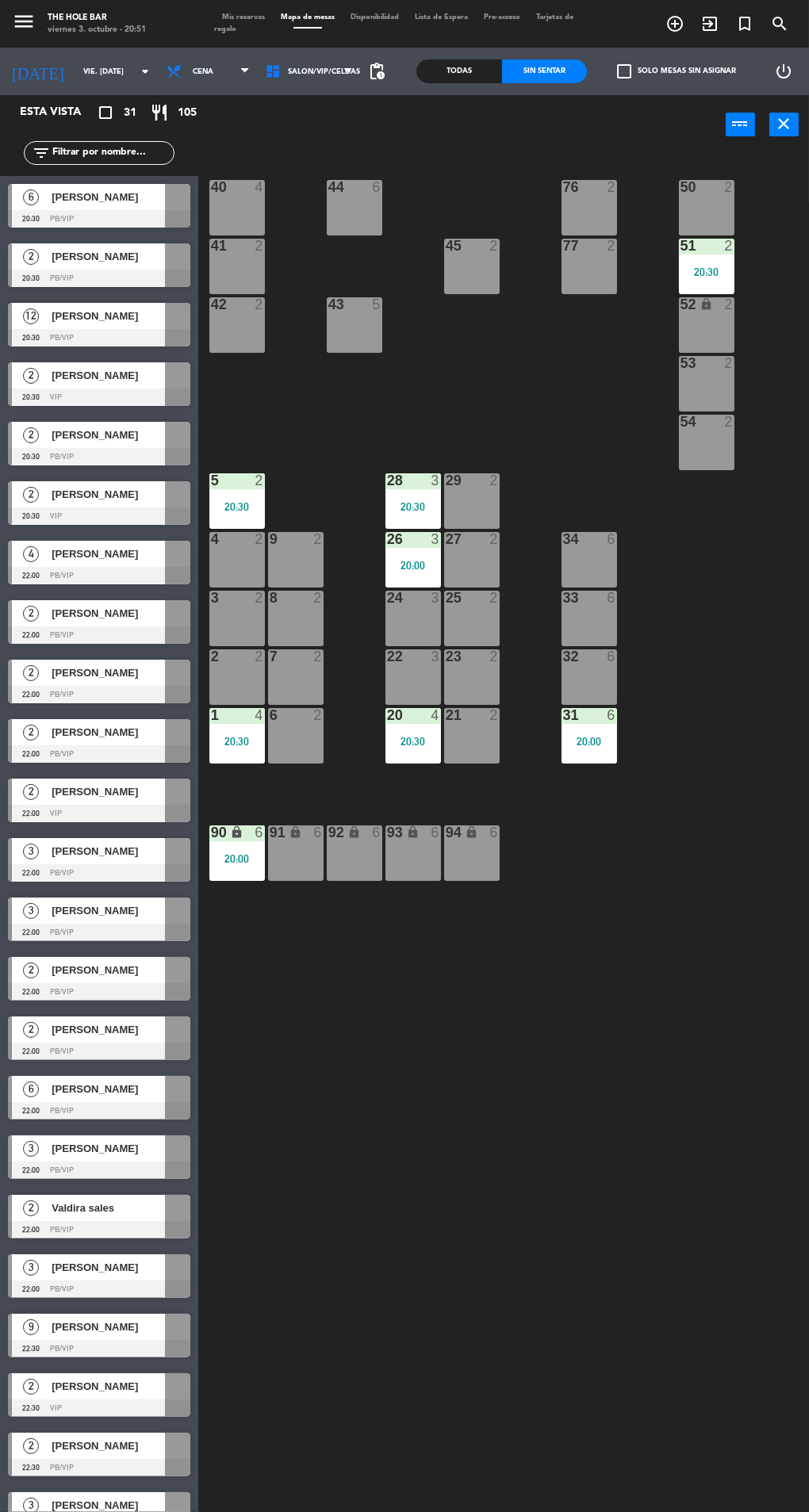
click at [55, 248] on span "[PERSON_NAME]" at bounding box center [108, 256] width 114 height 17
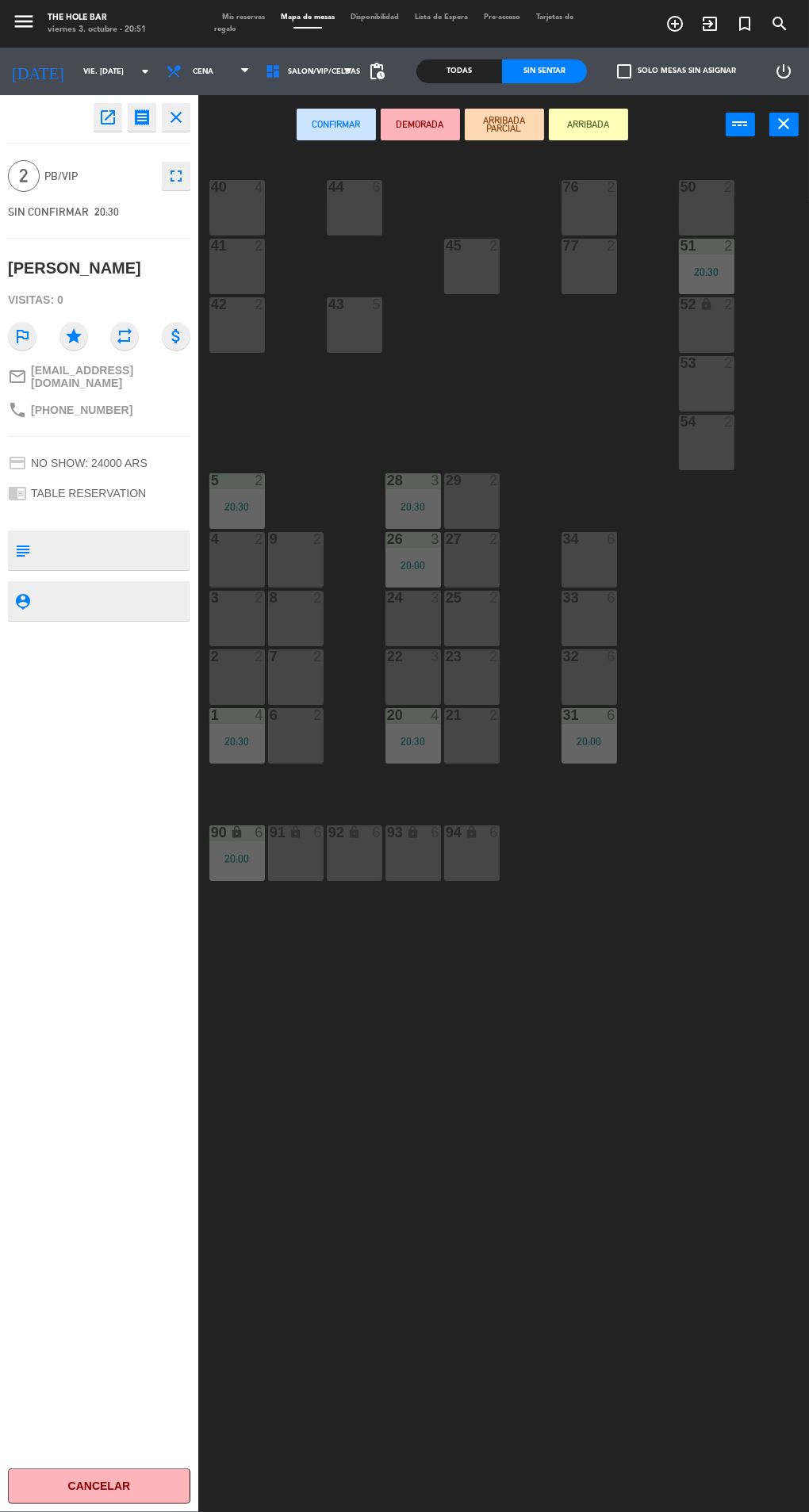
click at [322, 564] on div "9 2" at bounding box center [296, 560] width 56 height 56
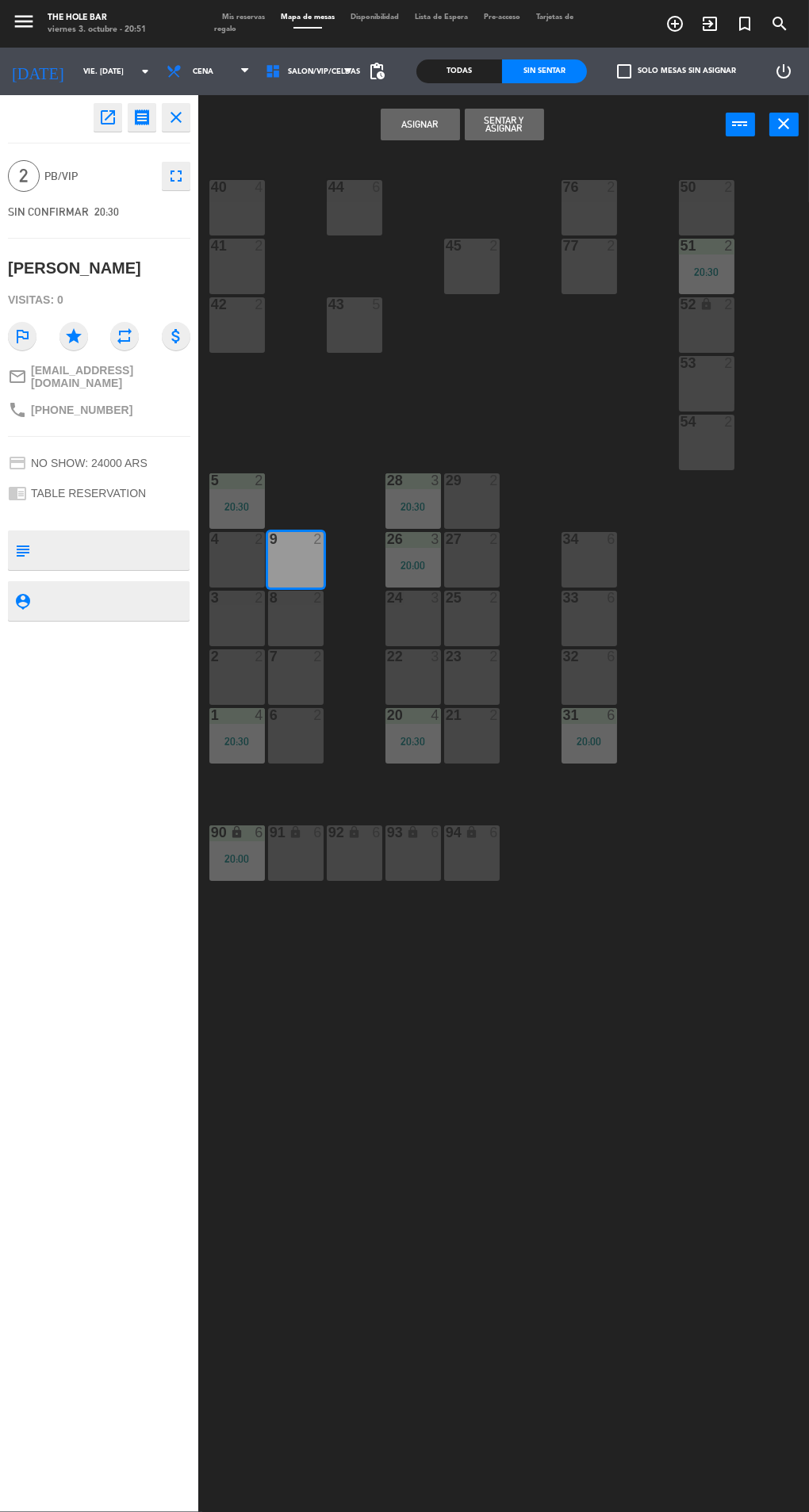
click at [515, 122] on button "Sentar y Asignar" at bounding box center [503, 125] width 79 height 32
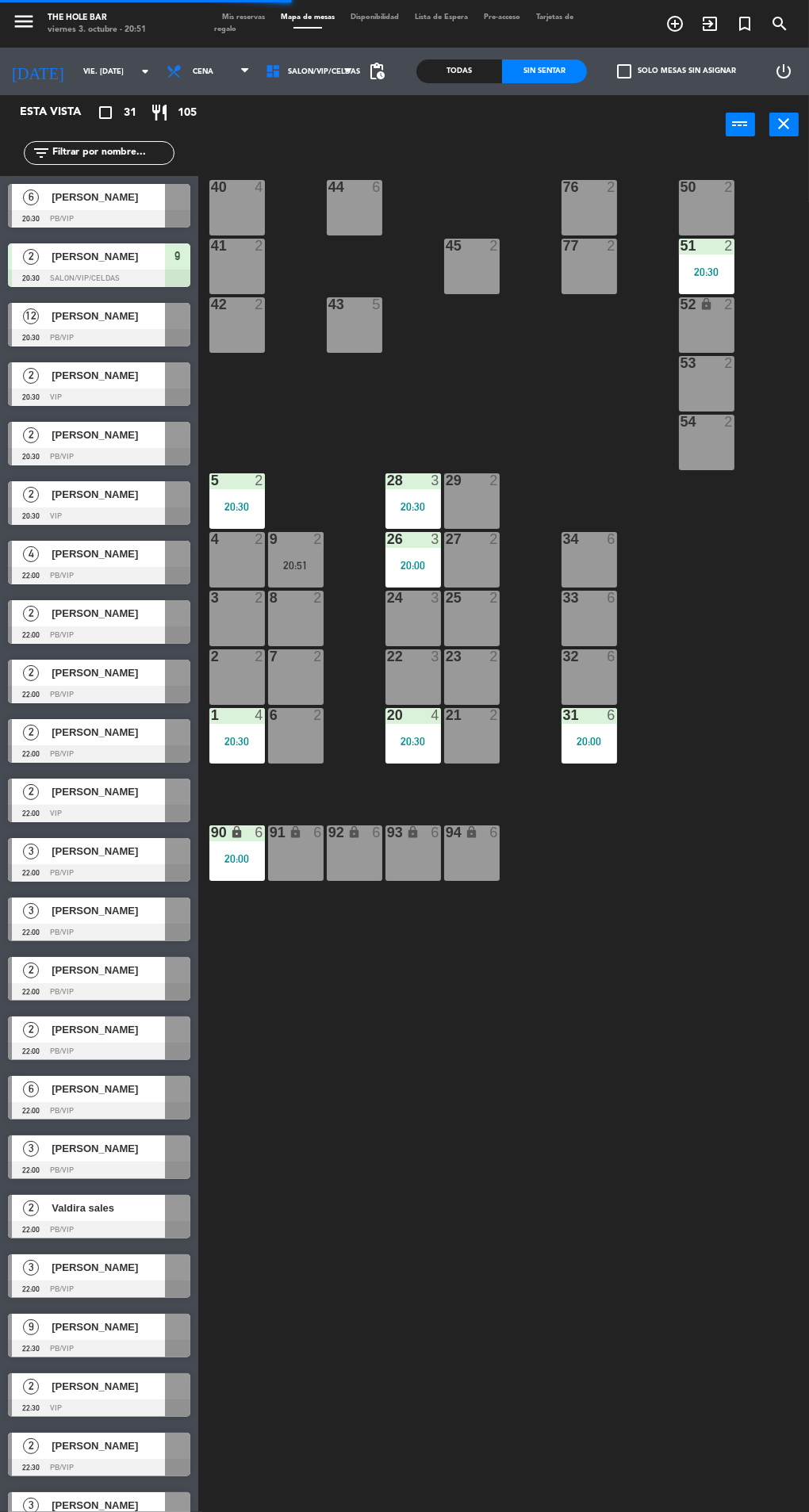
click at [47, 316] on div "12" at bounding box center [31, 316] width 38 height 26
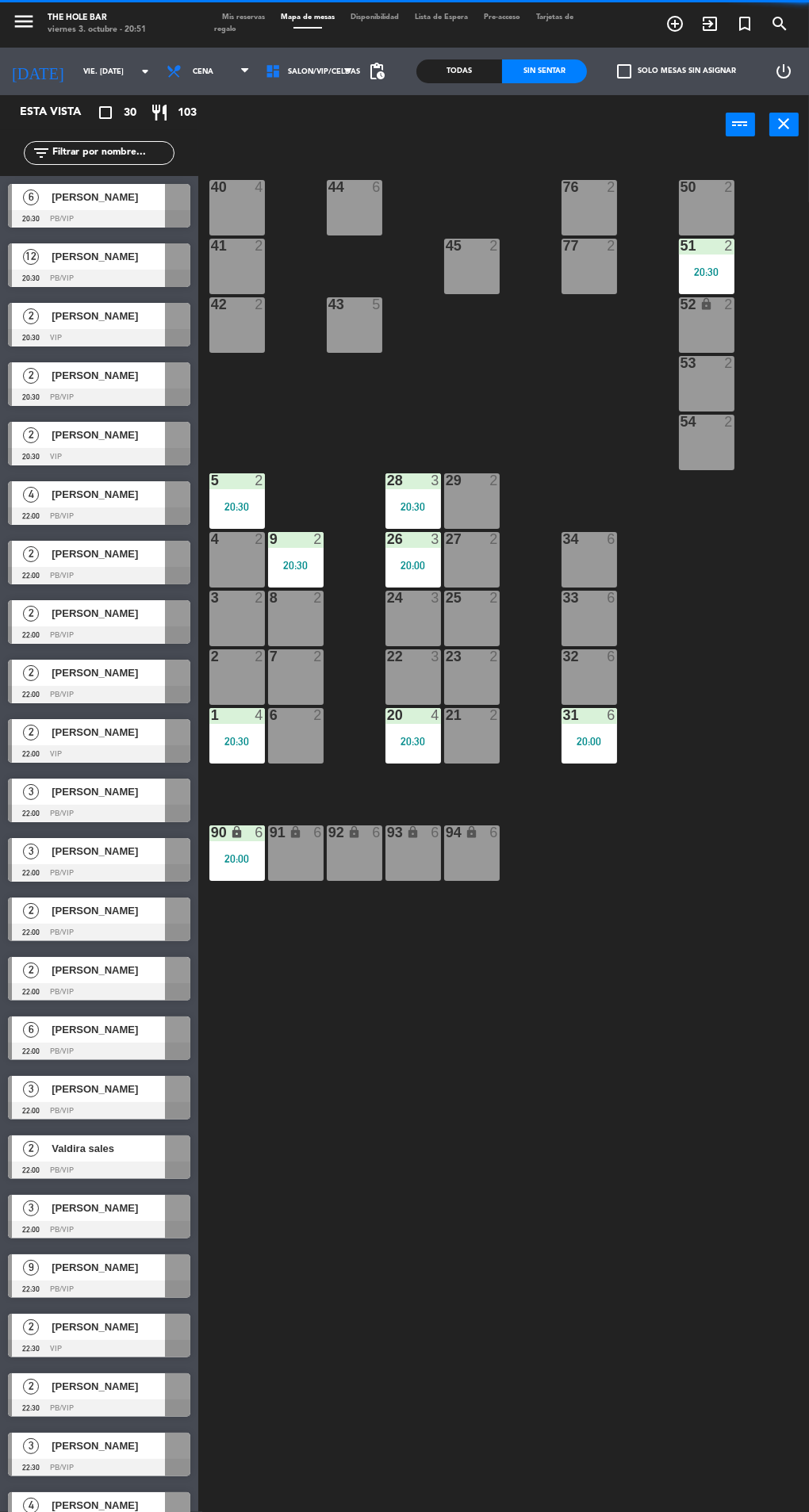
click at [608, 1286] on div "40 4 44 6 76 2 50 2 41 2 77 2 45 2 51 2 20:30 42 2 43 5 52 lock 2 53 2 54 2 28 …" at bounding box center [507, 886] width 603 height 1470
click at [41, 333] on div at bounding box center [100, 337] width 183 height 18
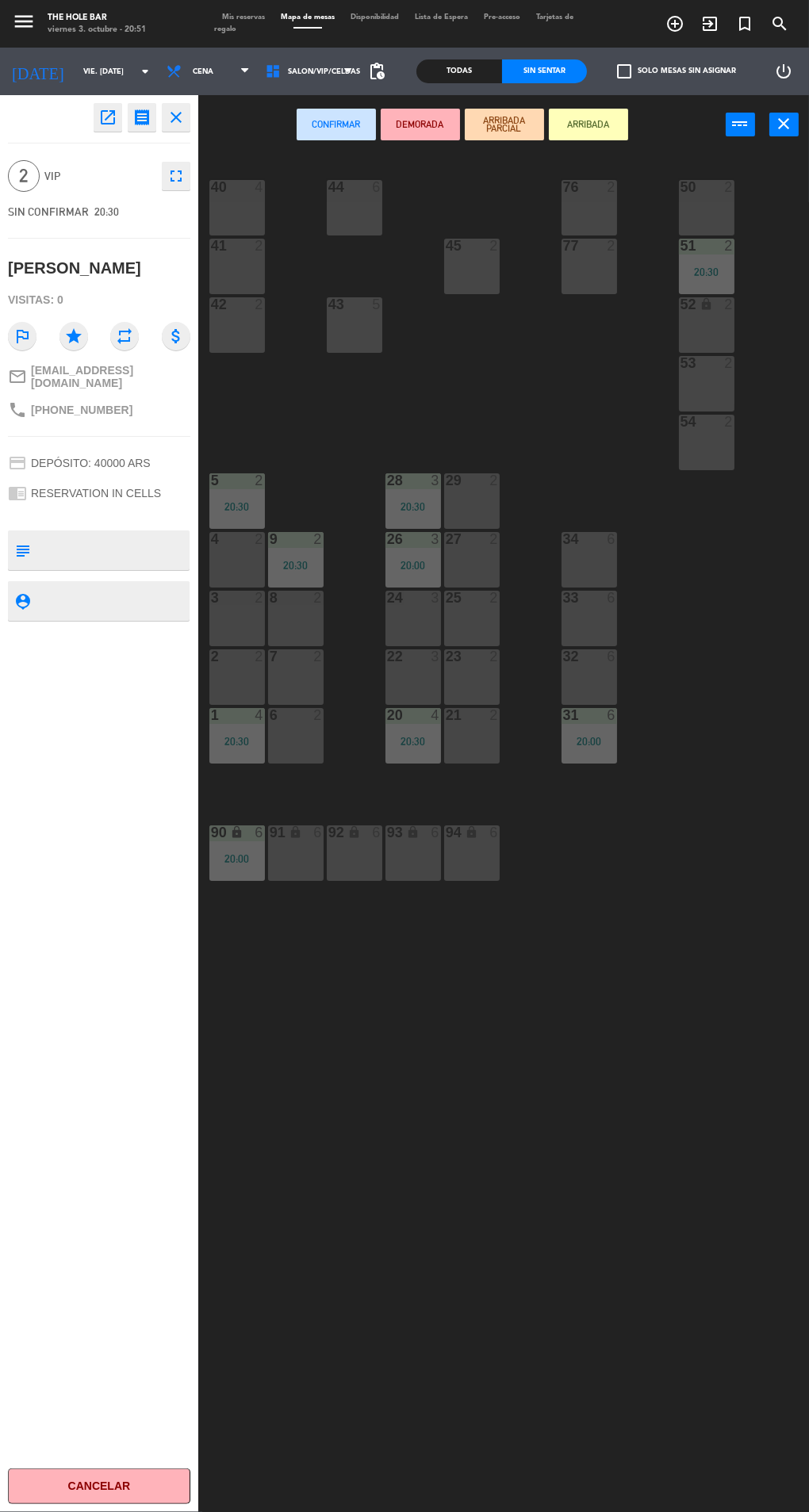
click at [698, 217] on div "50 2" at bounding box center [706, 208] width 56 height 56
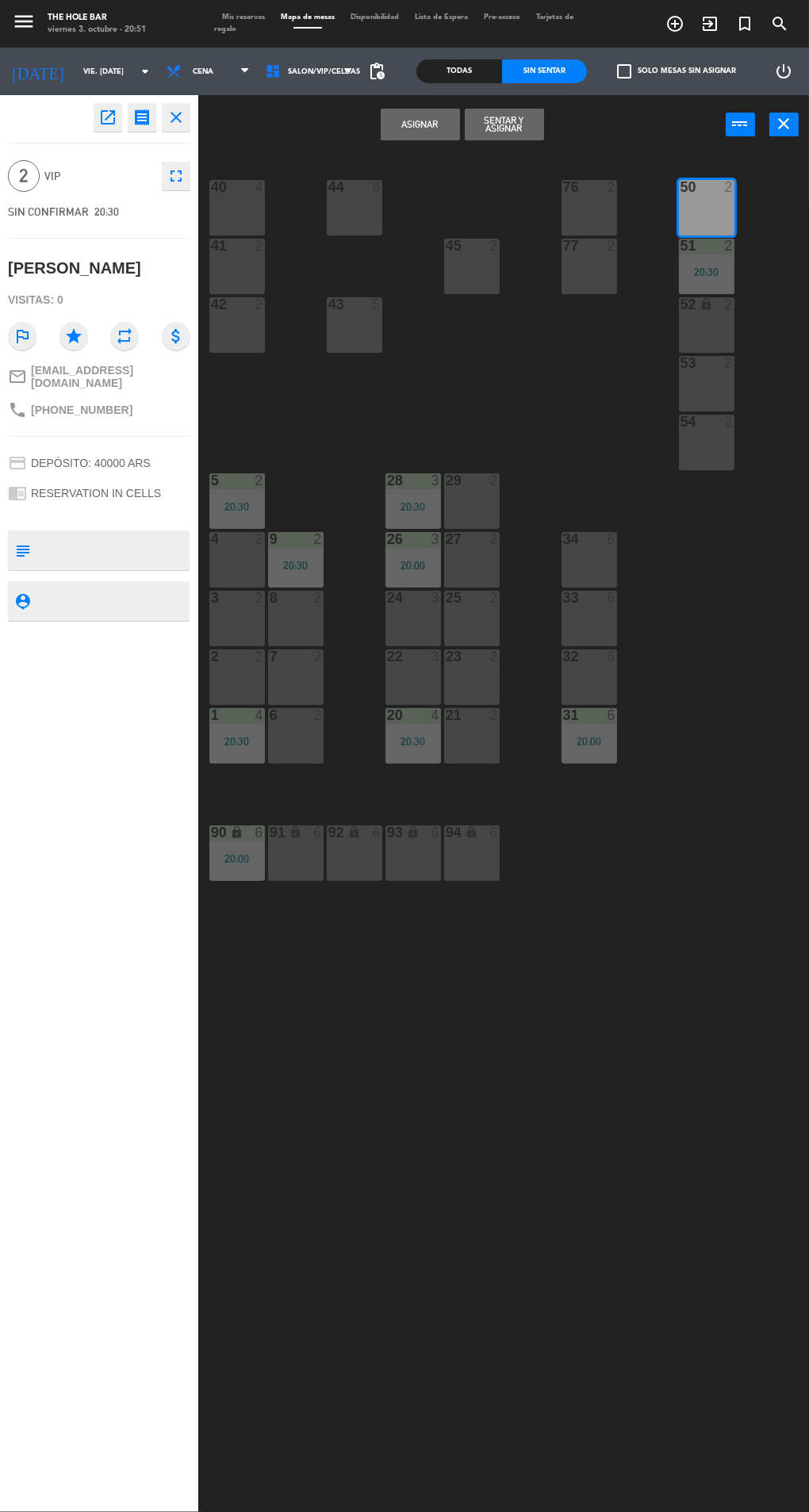
click at [503, 129] on button "Sentar y Asignar" at bounding box center [503, 125] width 79 height 32
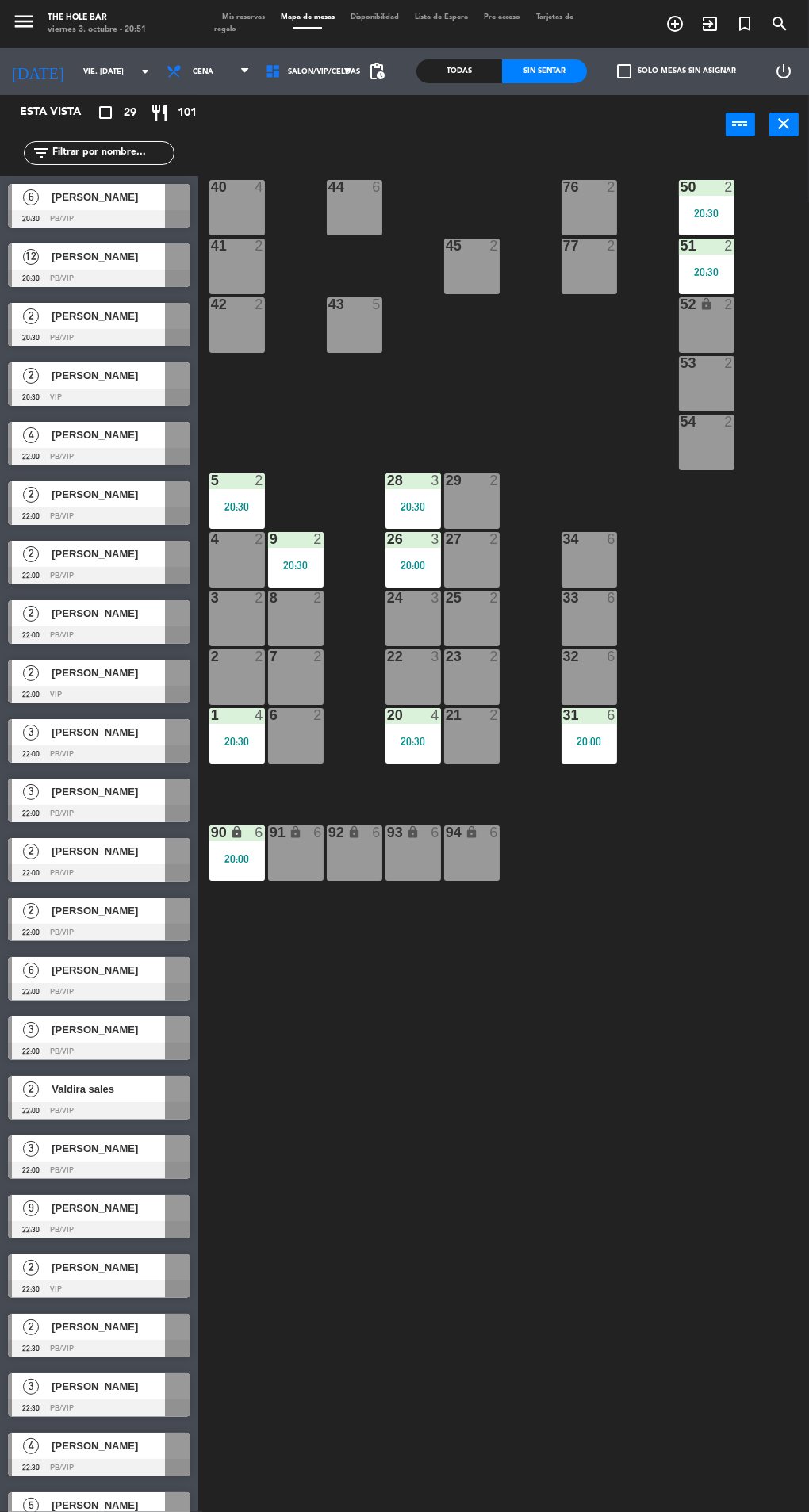
click at [59, 385] on div "[PERSON_NAME]" at bounding box center [107, 376] width 115 height 26
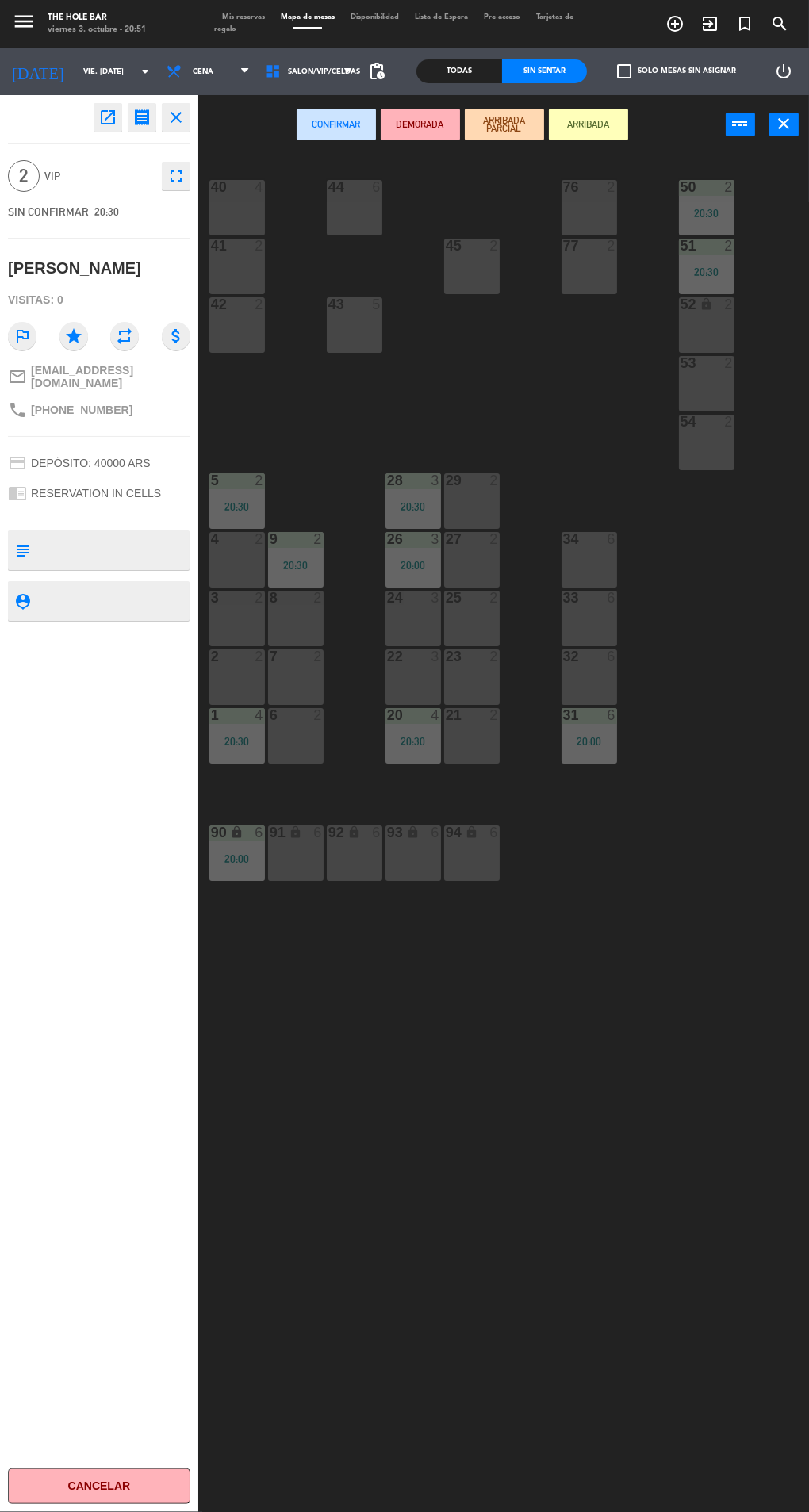
click at [709, 385] on div "53 2" at bounding box center [706, 384] width 56 height 56
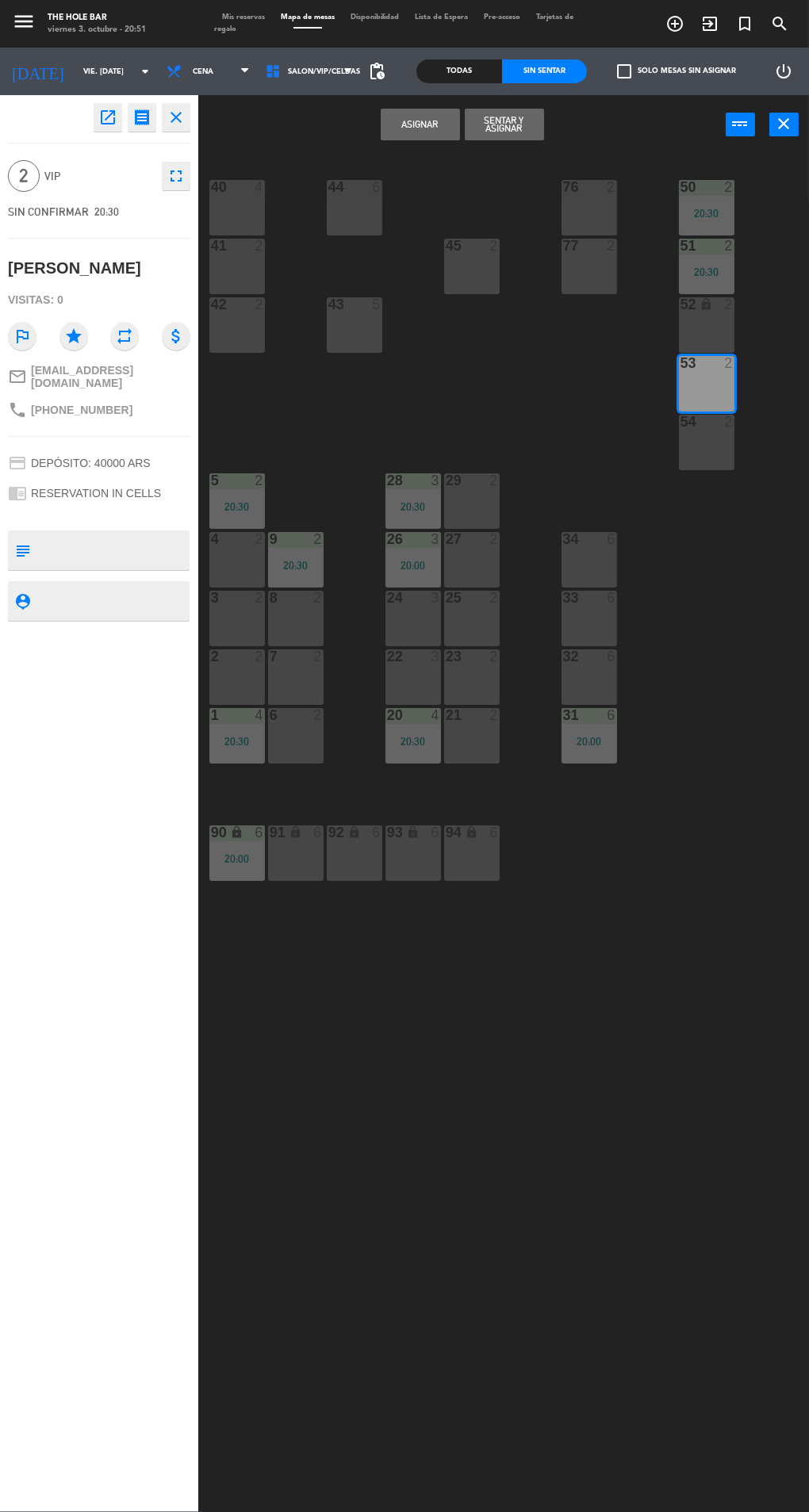
click at [500, 128] on button "Sentar y Asignar" at bounding box center [503, 125] width 79 height 32
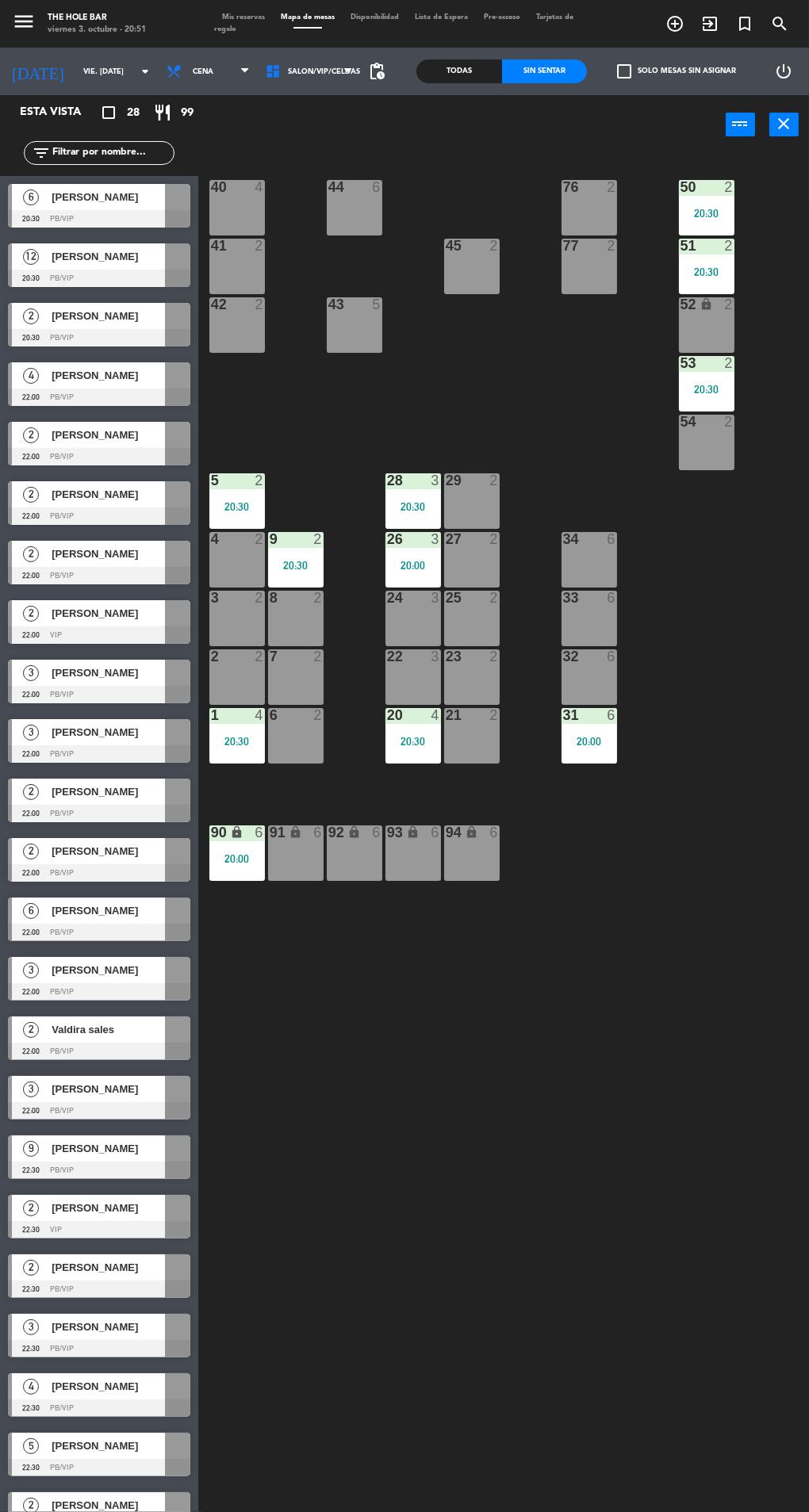
click at [34, 337] on div at bounding box center [100, 337] width 183 height 18
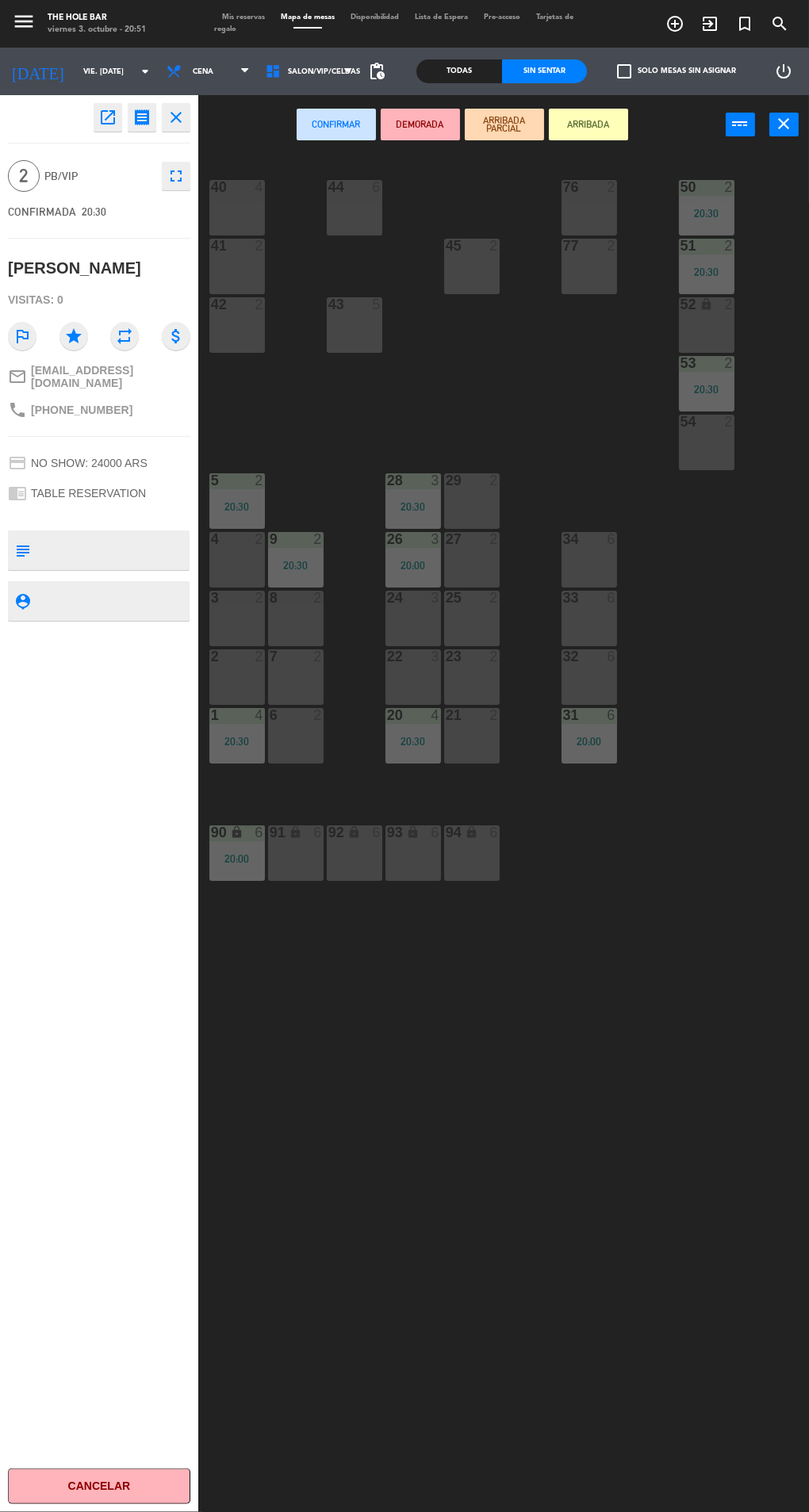
click at [464, 518] on div "29 2" at bounding box center [472, 502] width 56 height 56
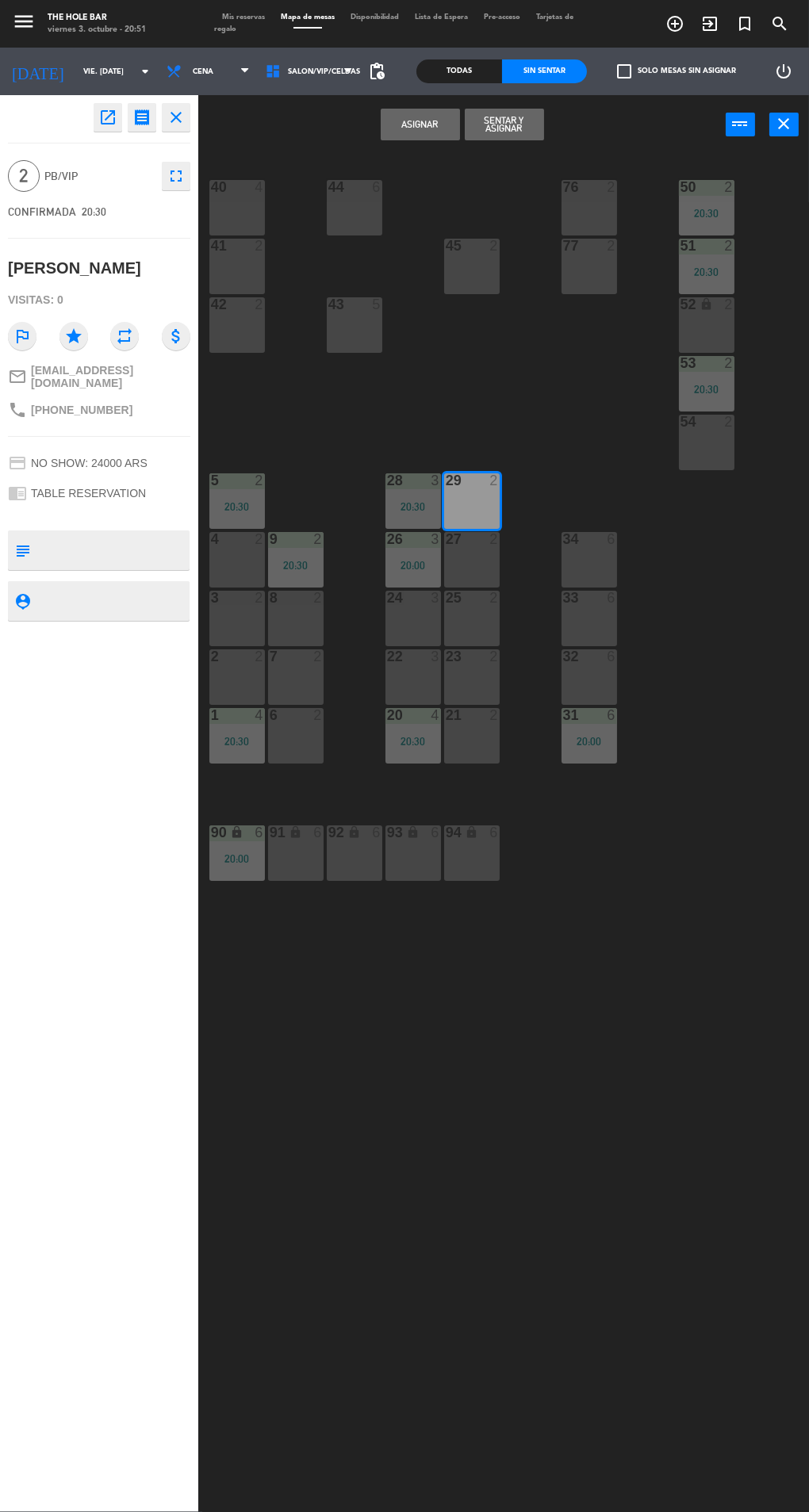
click at [506, 128] on button "Sentar y Asignar" at bounding box center [503, 125] width 79 height 32
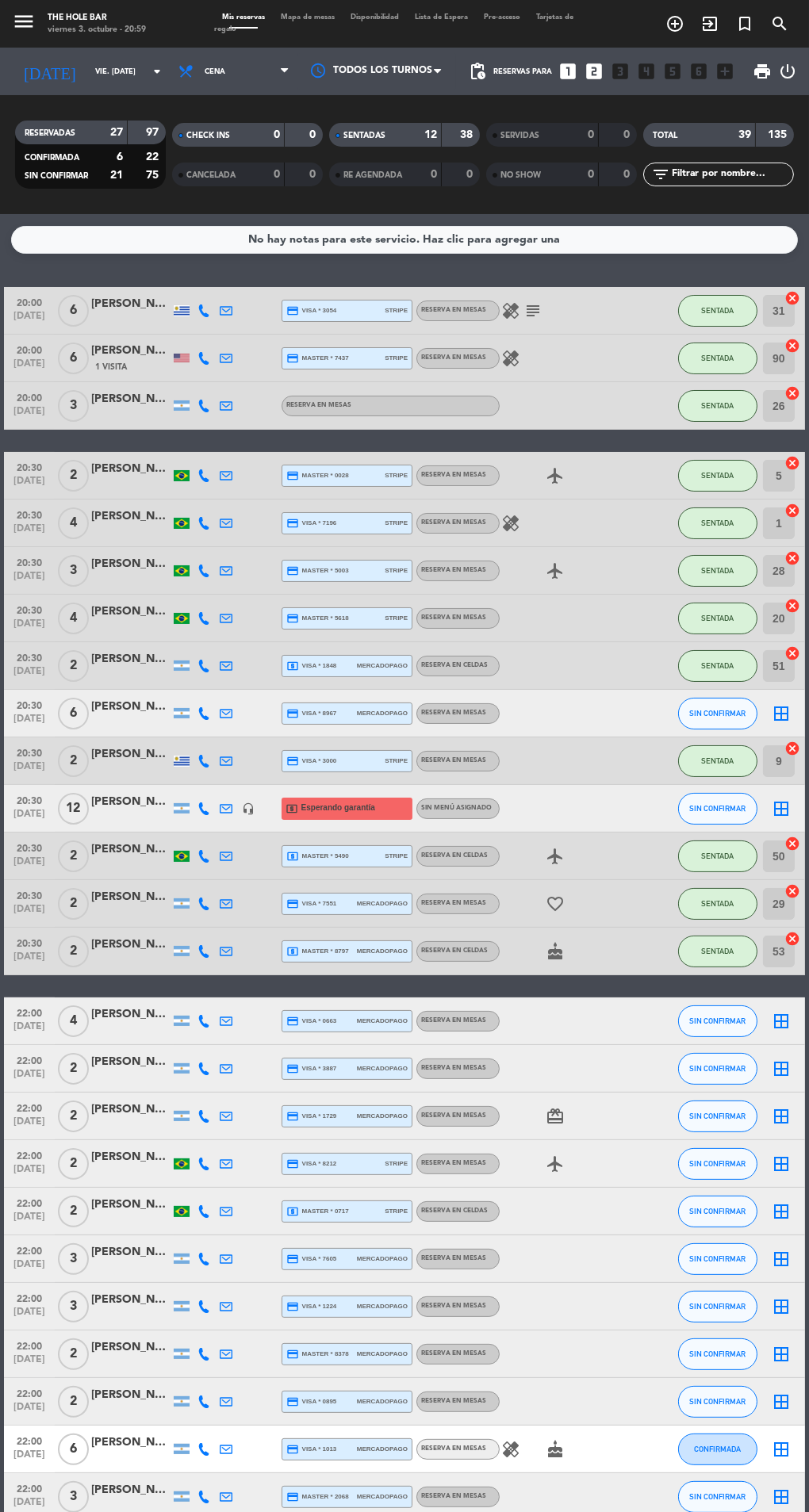
click at [114, 71] on input "vie. [DATE]" at bounding box center [139, 72] width 103 height 24
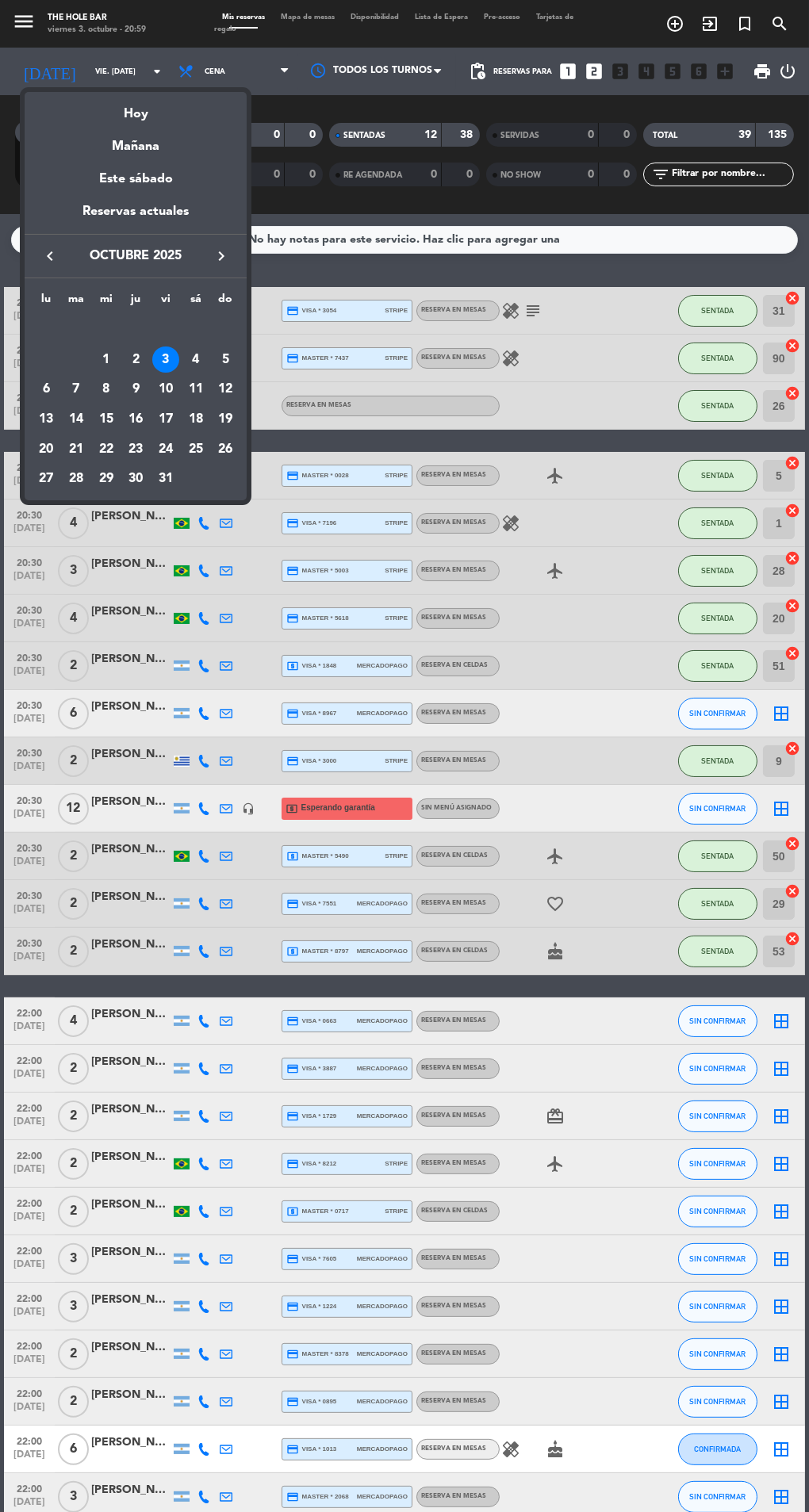
click at [752, 309] on div at bounding box center [404, 756] width 809 height 1512
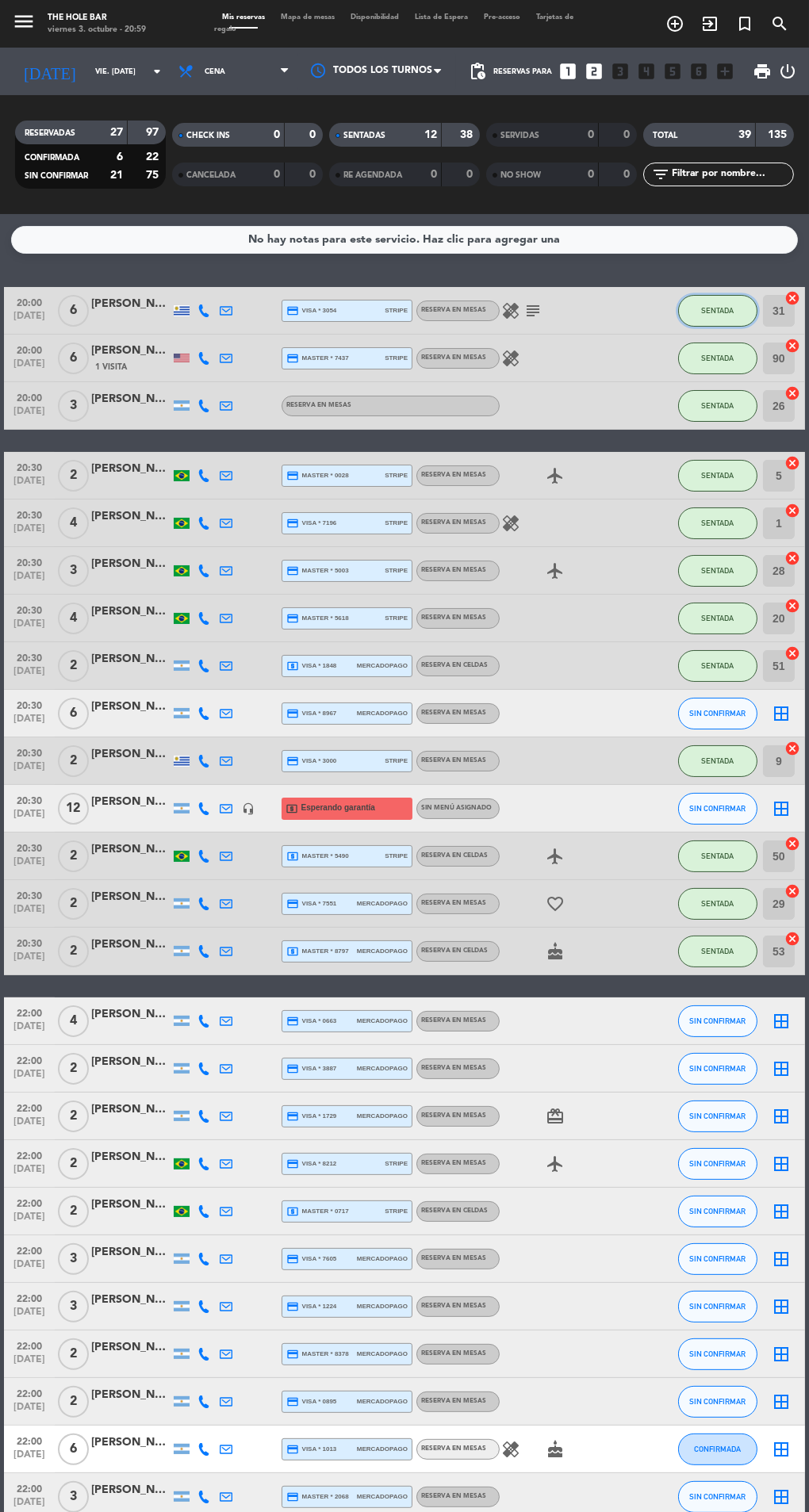
click at [699, 320] on button "SENTADA" at bounding box center [717, 310] width 79 height 32
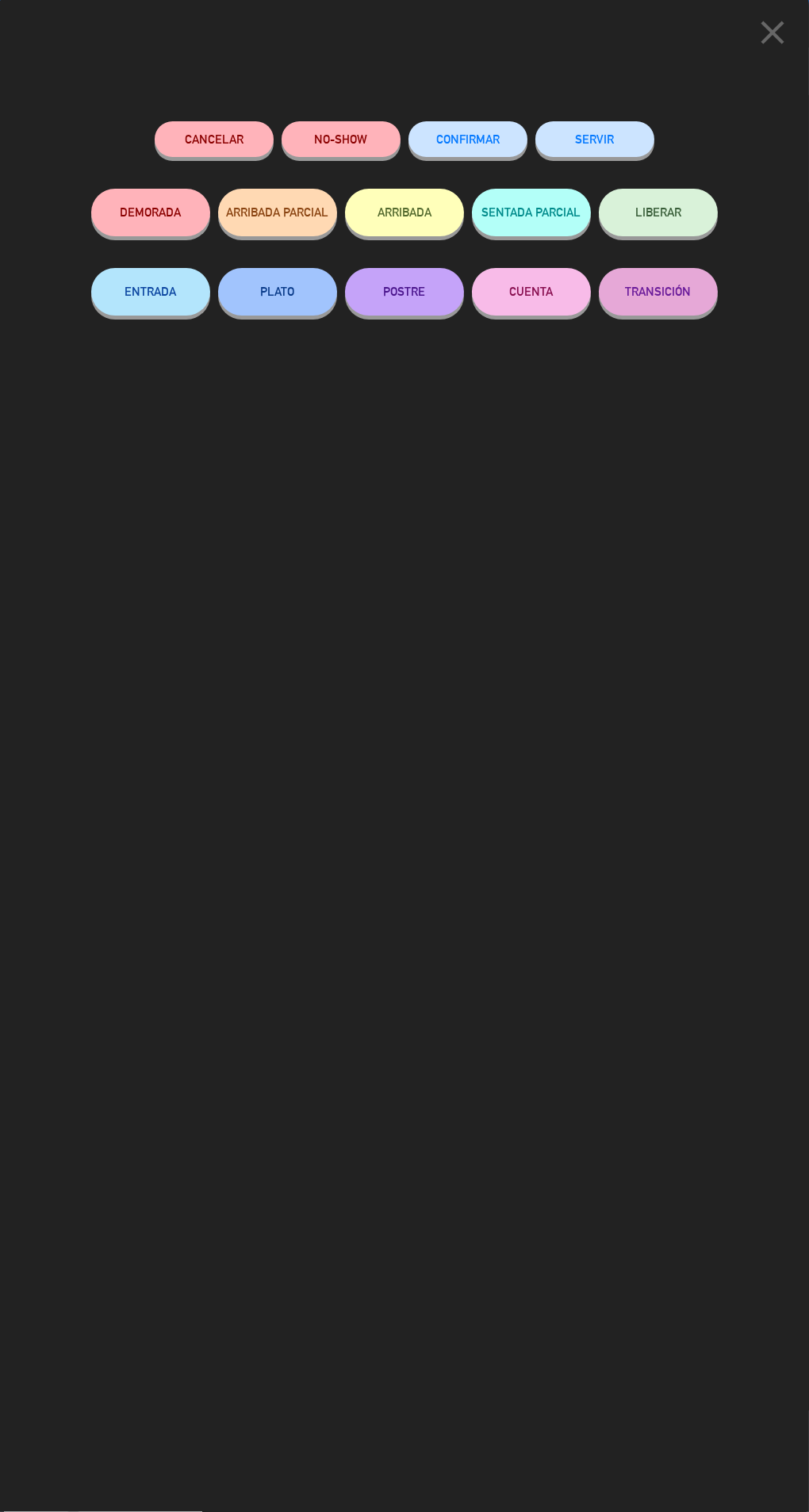
click at [595, 138] on button "SERVIR" at bounding box center [595, 139] width 119 height 35
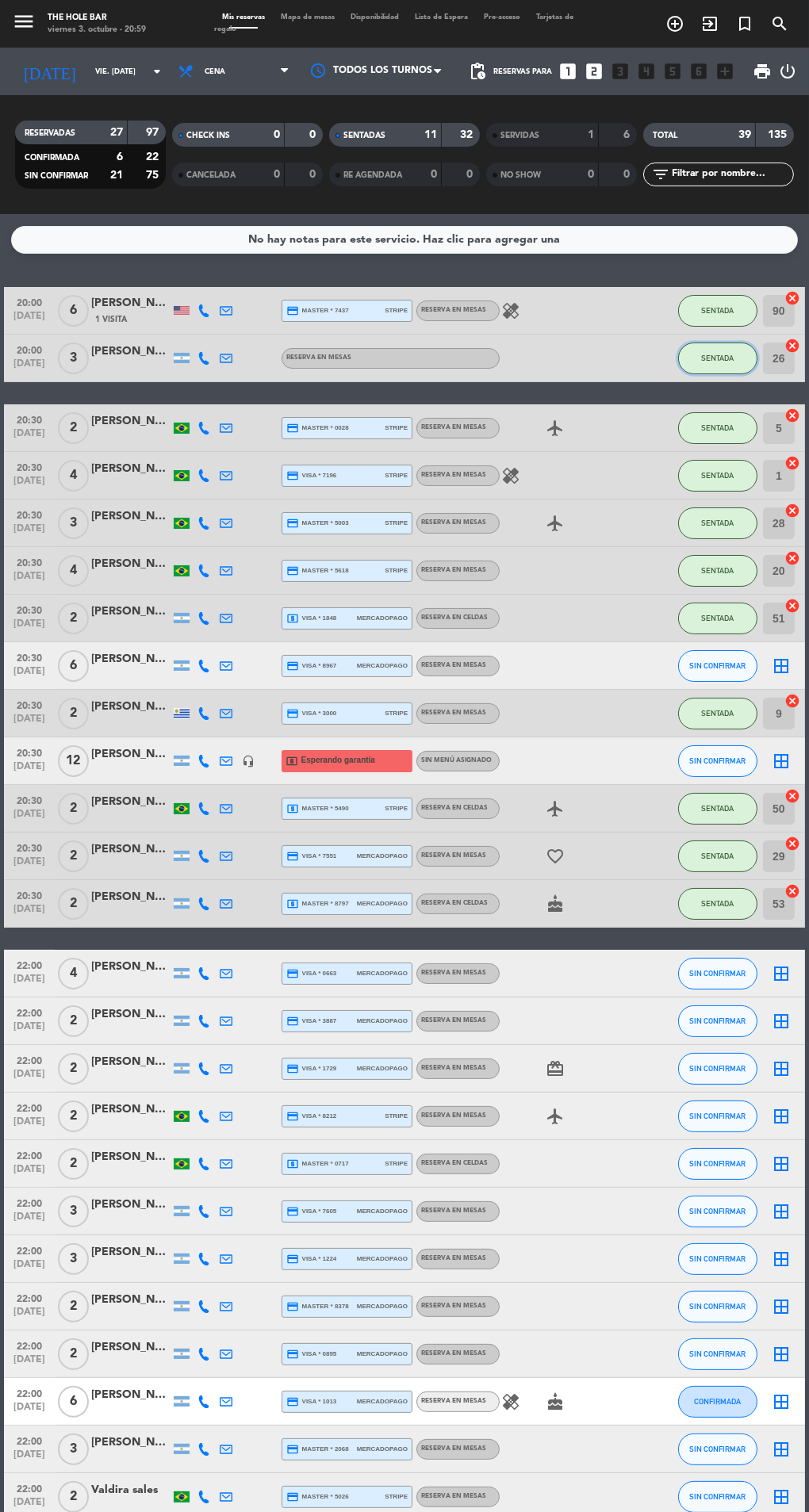
click at [730, 348] on button "SENTADA" at bounding box center [717, 358] width 79 height 32
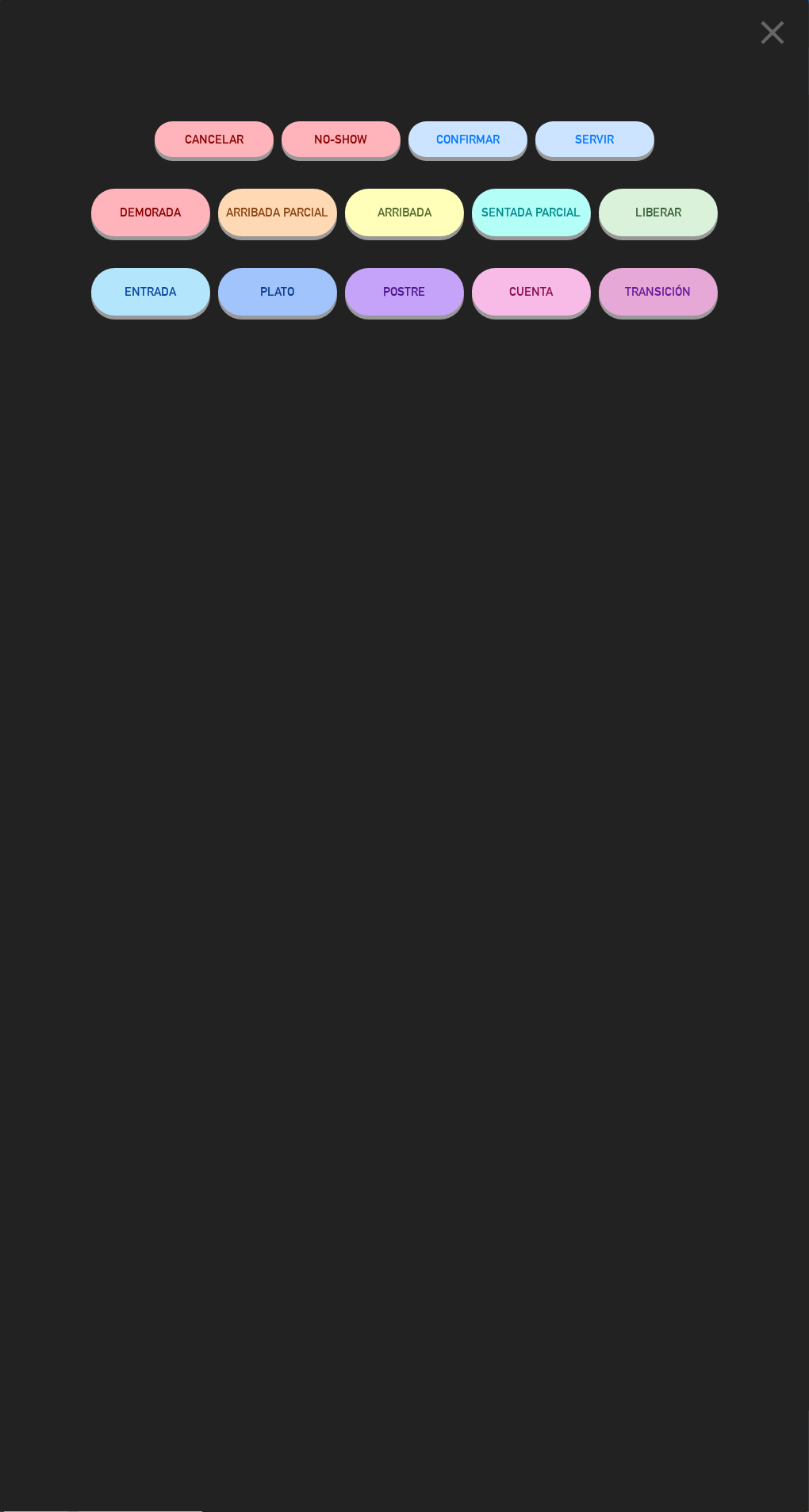
click at [618, 132] on button "SERVIR" at bounding box center [595, 139] width 119 height 35
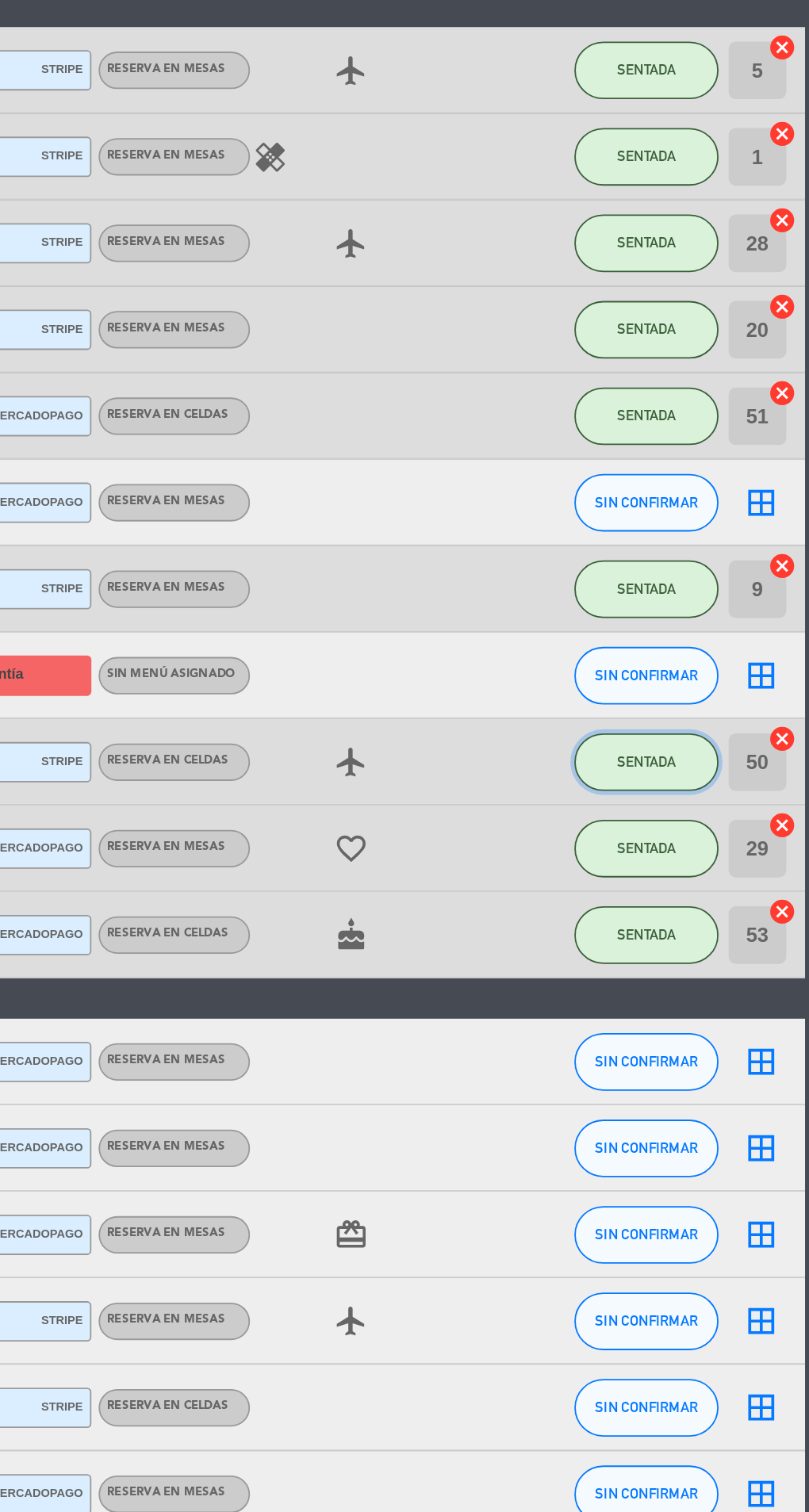
click at [728, 759] on span "SENTADA" at bounding box center [717, 761] width 33 height 8
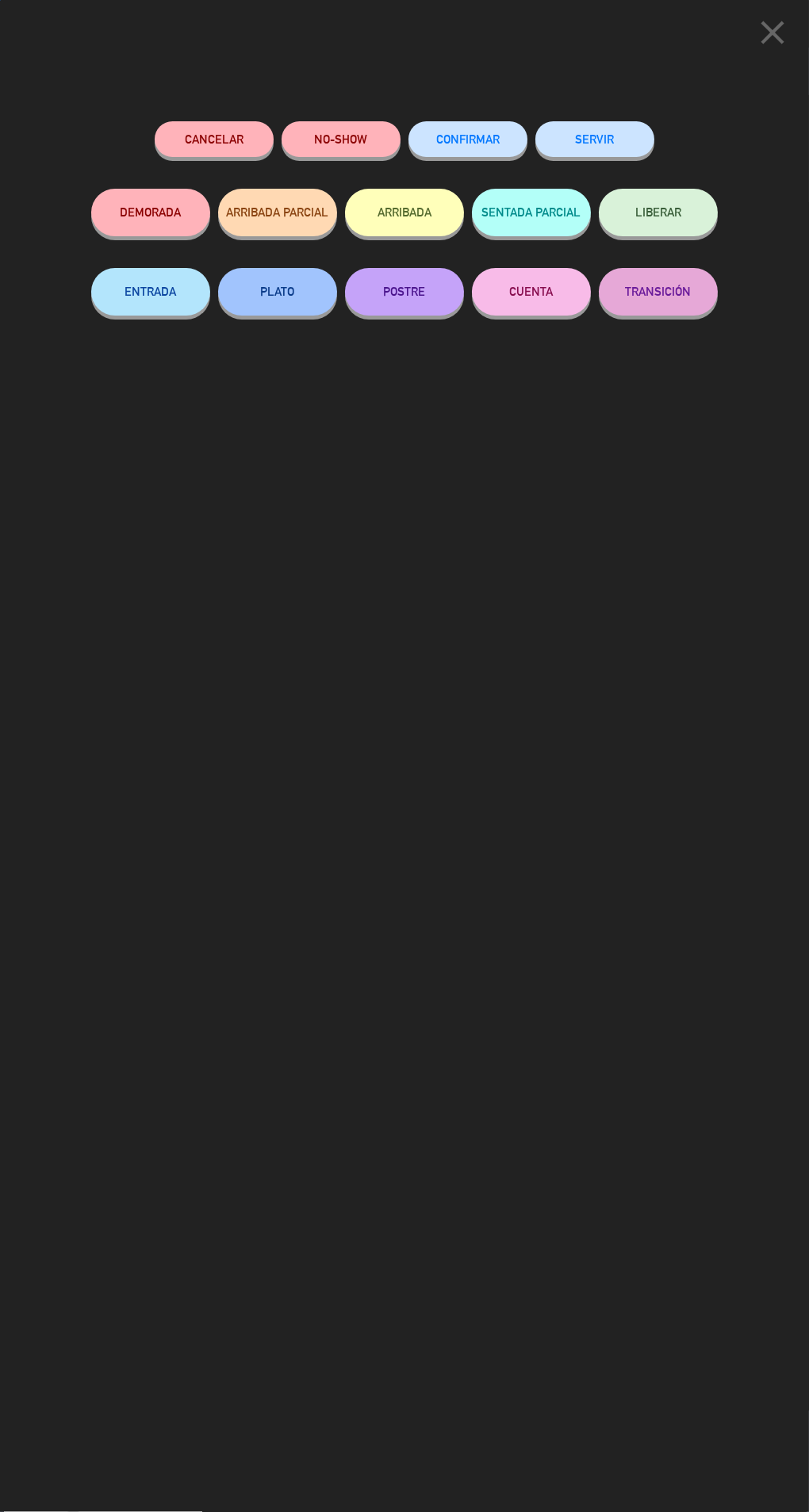
click at [623, 141] on button "SERVIR" at bounding box center [595, 139] width 119 height 35
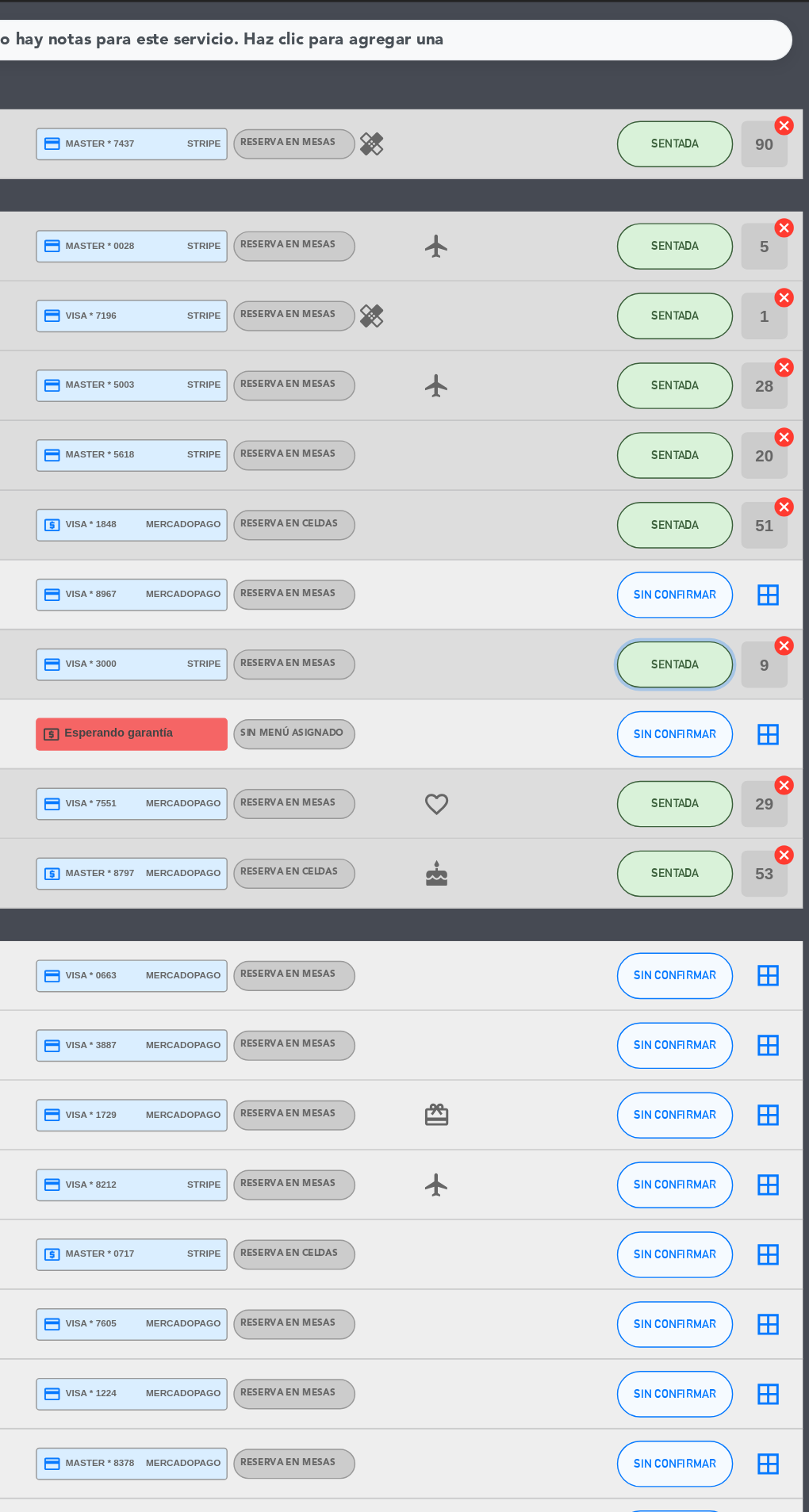
click at [713, 667] on span "SENTADA" at bounding box center [717, 665] width 33 height 8
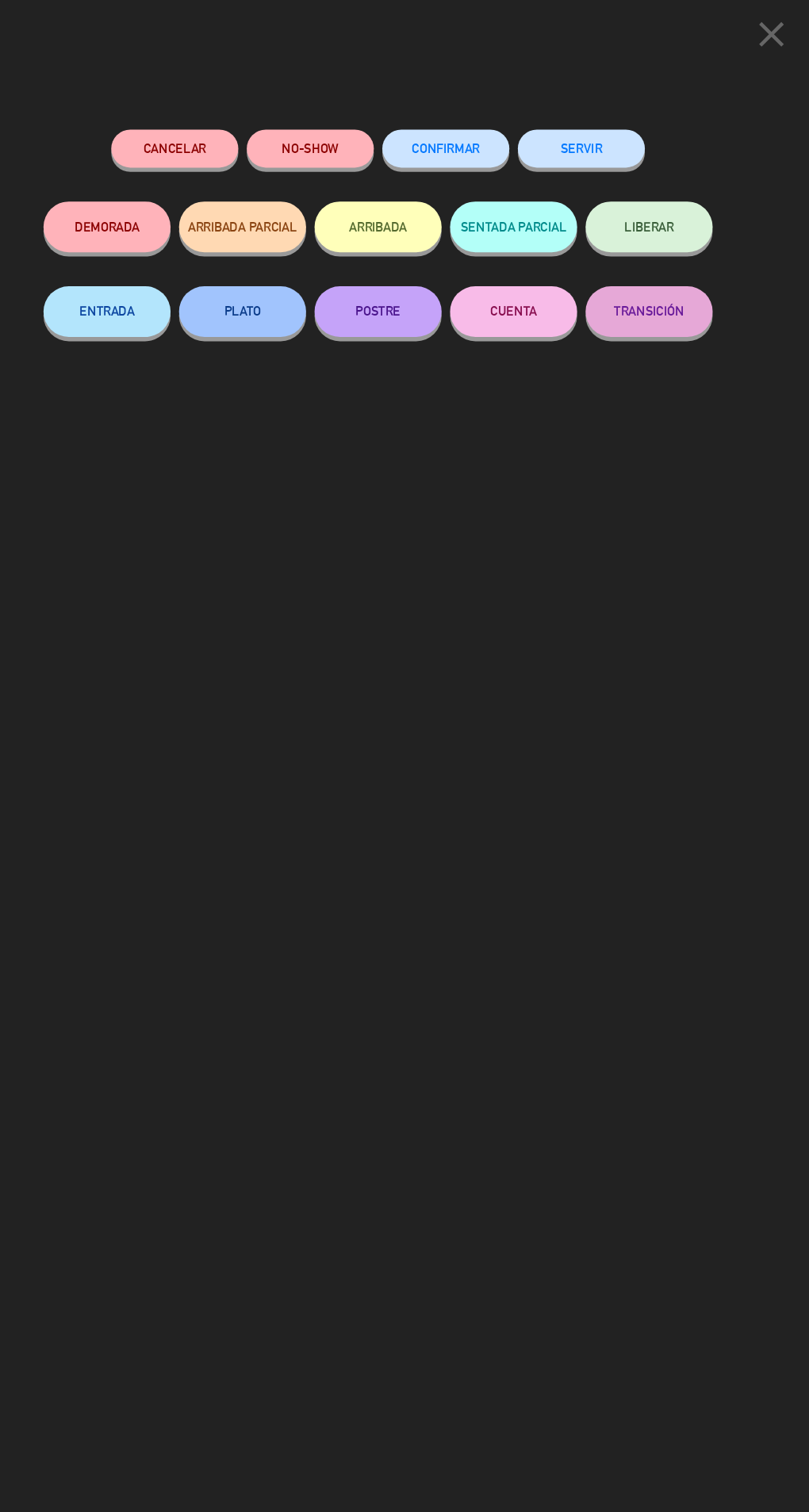
click at [624, 129] on button "SERVIR" at bounding box center [595, 139] width 119 height 35
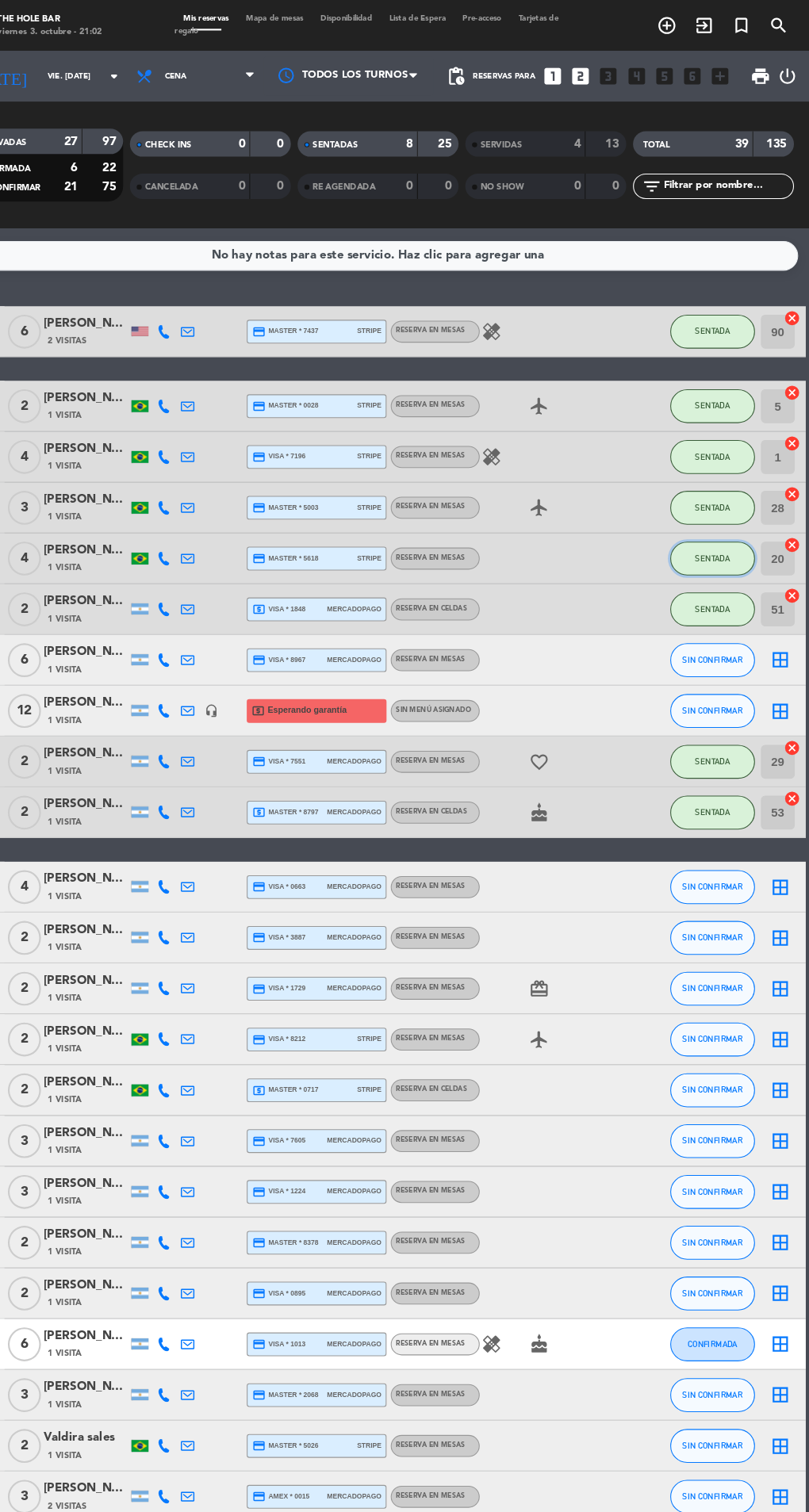
click at [730, 533] on button "SENTADA" at bounding box center [717, 523] width 79 height 32
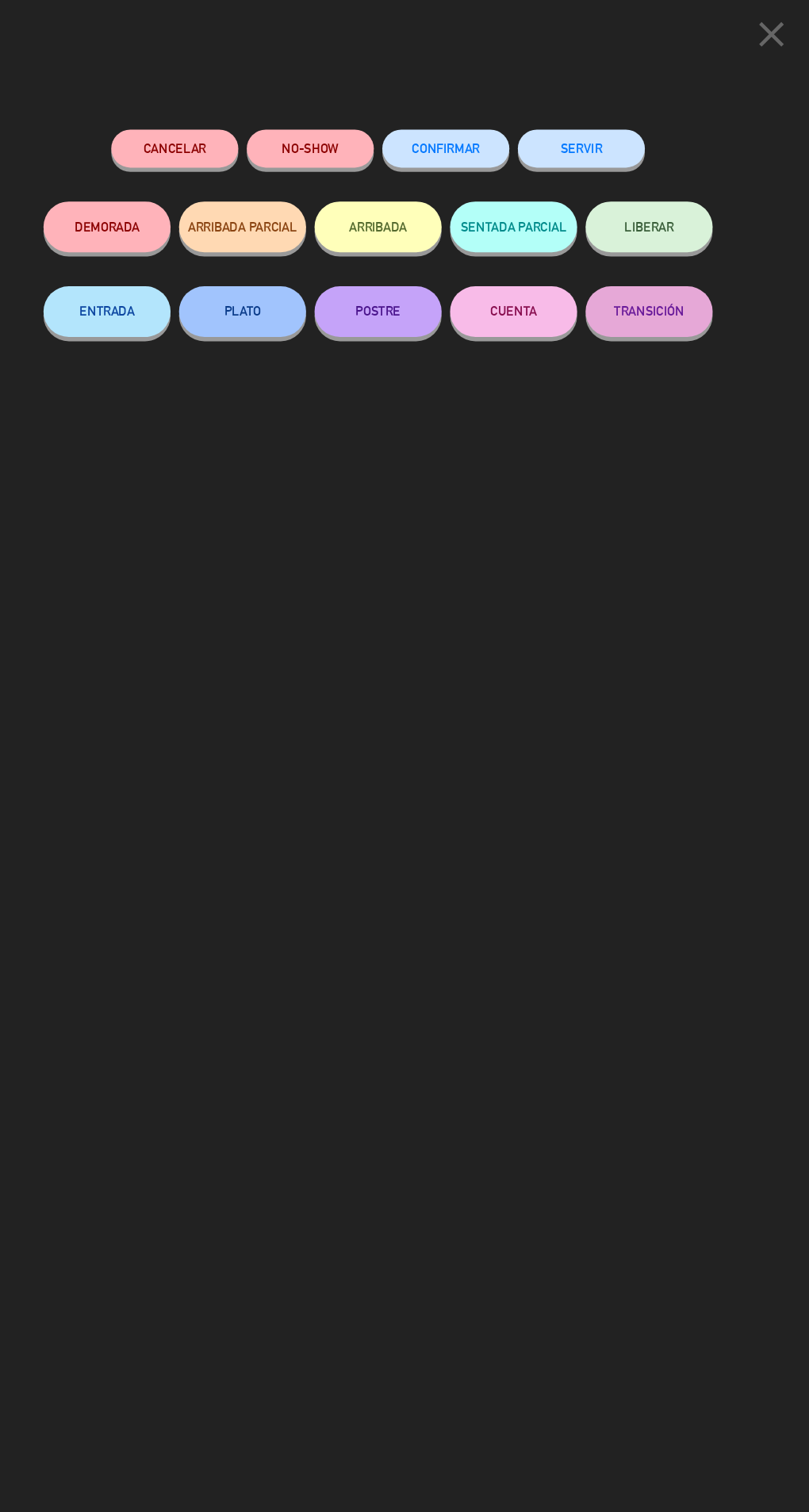
click at [585, 125] on button "SERVIR" at bounding box center [595, 139] width 119 height 35
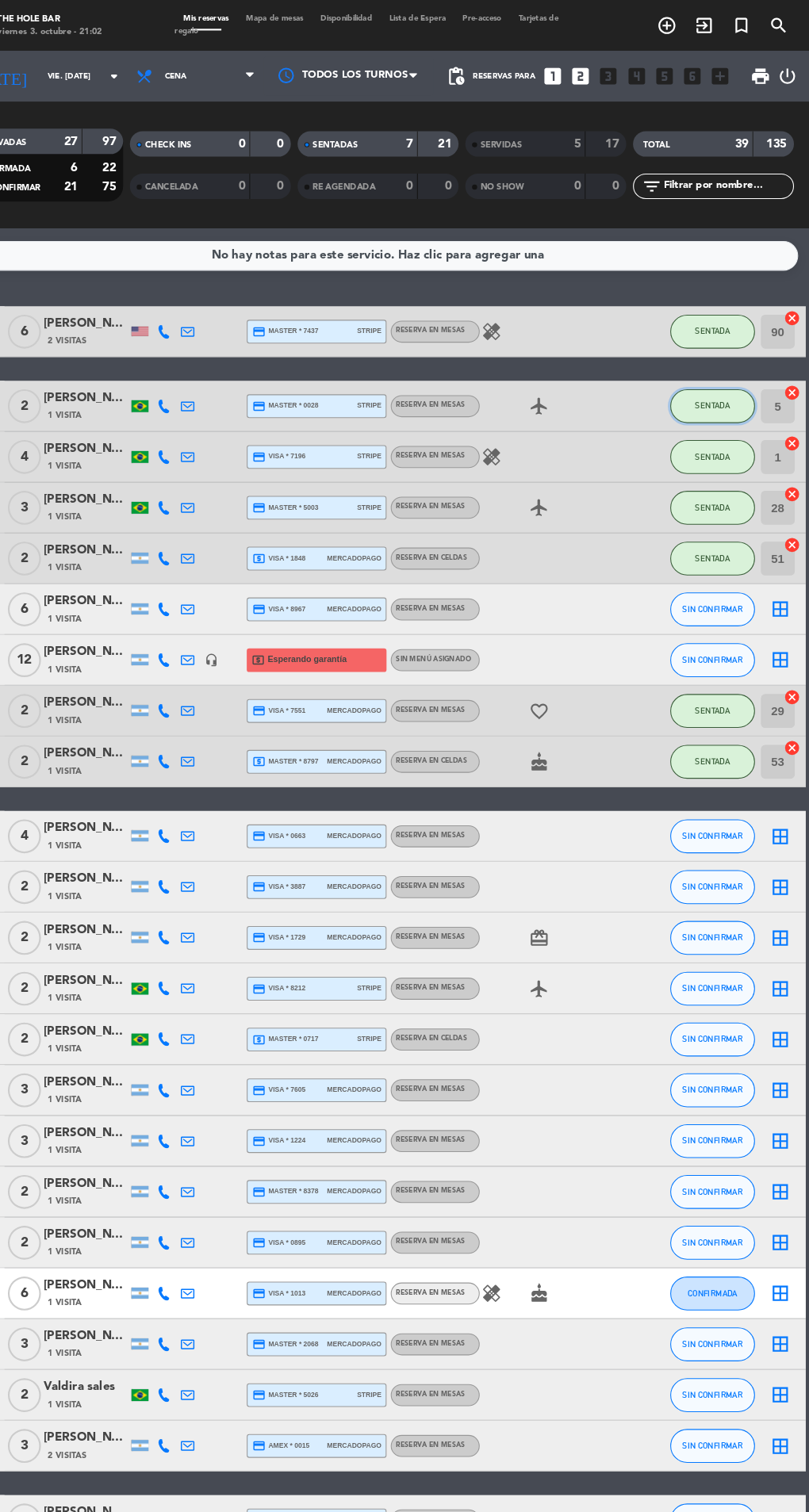
click at [725, 378] on span "SENTADA" at bounding box center [717, 379] width 33 height 8
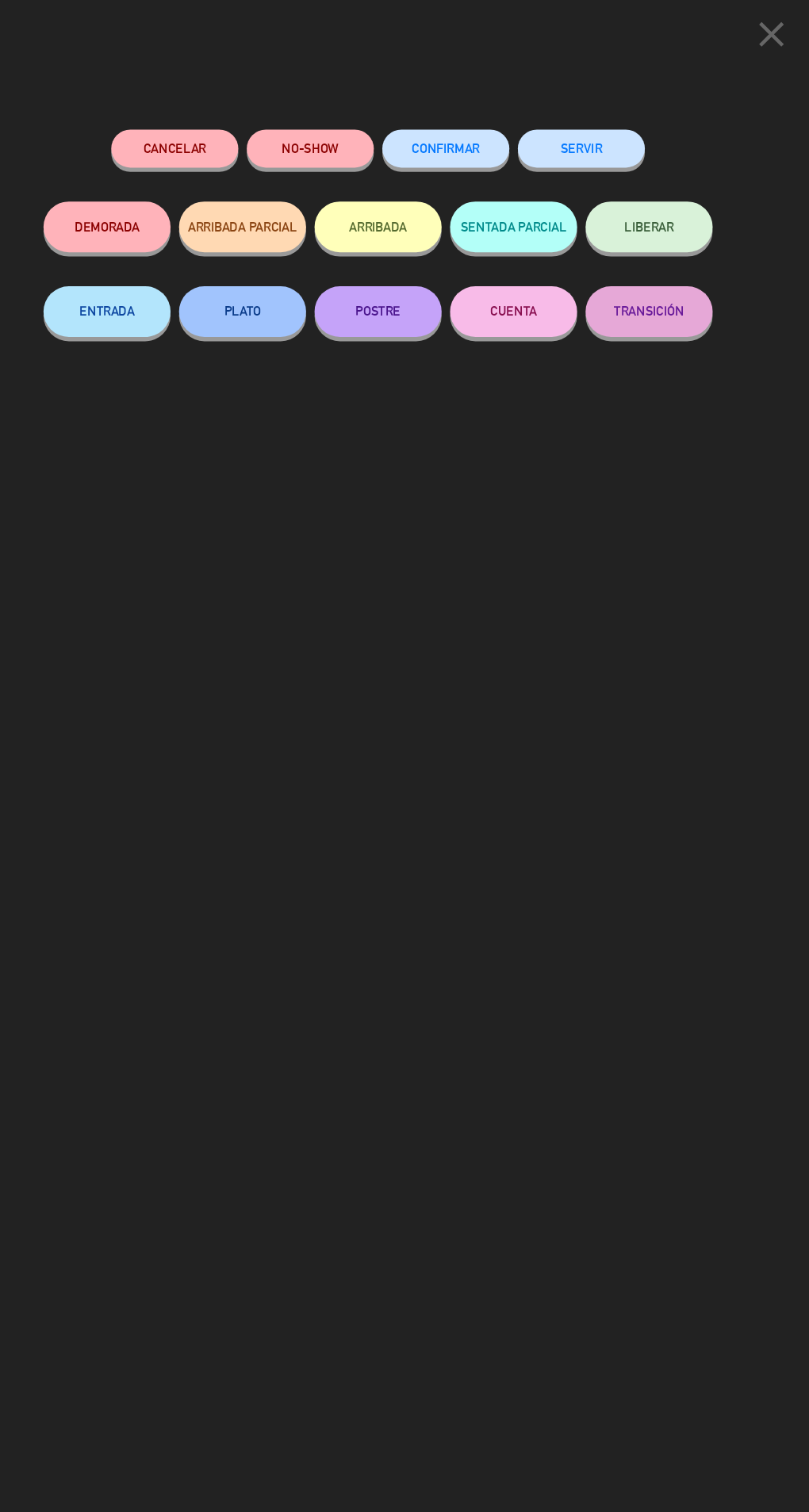
click at [590, 132] on button "SERVIR" at bounding box center [595, 139] width 119 height 35
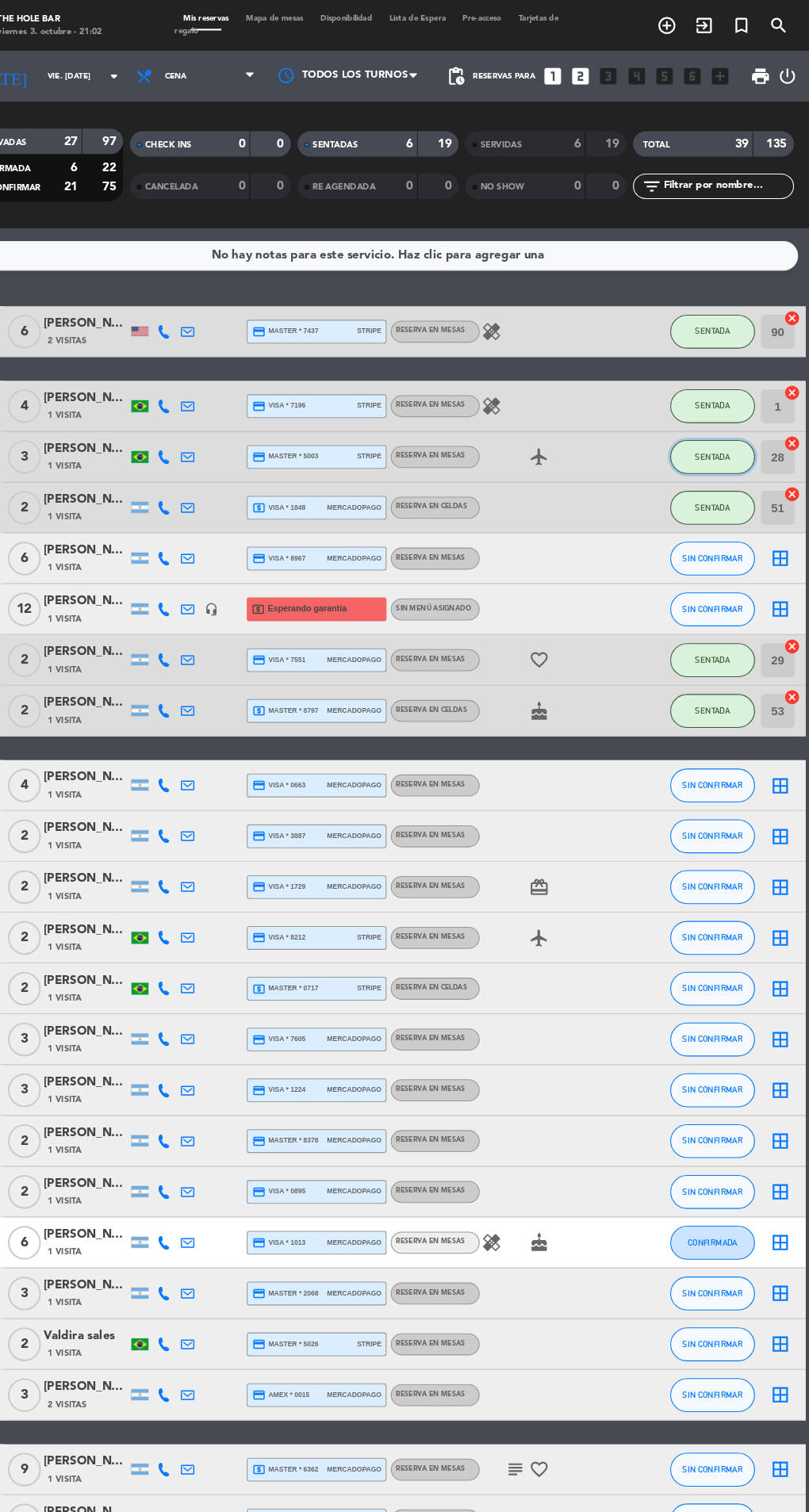
click at [733, 419] on button "SENTADA" at bounding box center [717, 428] width 79 height 32
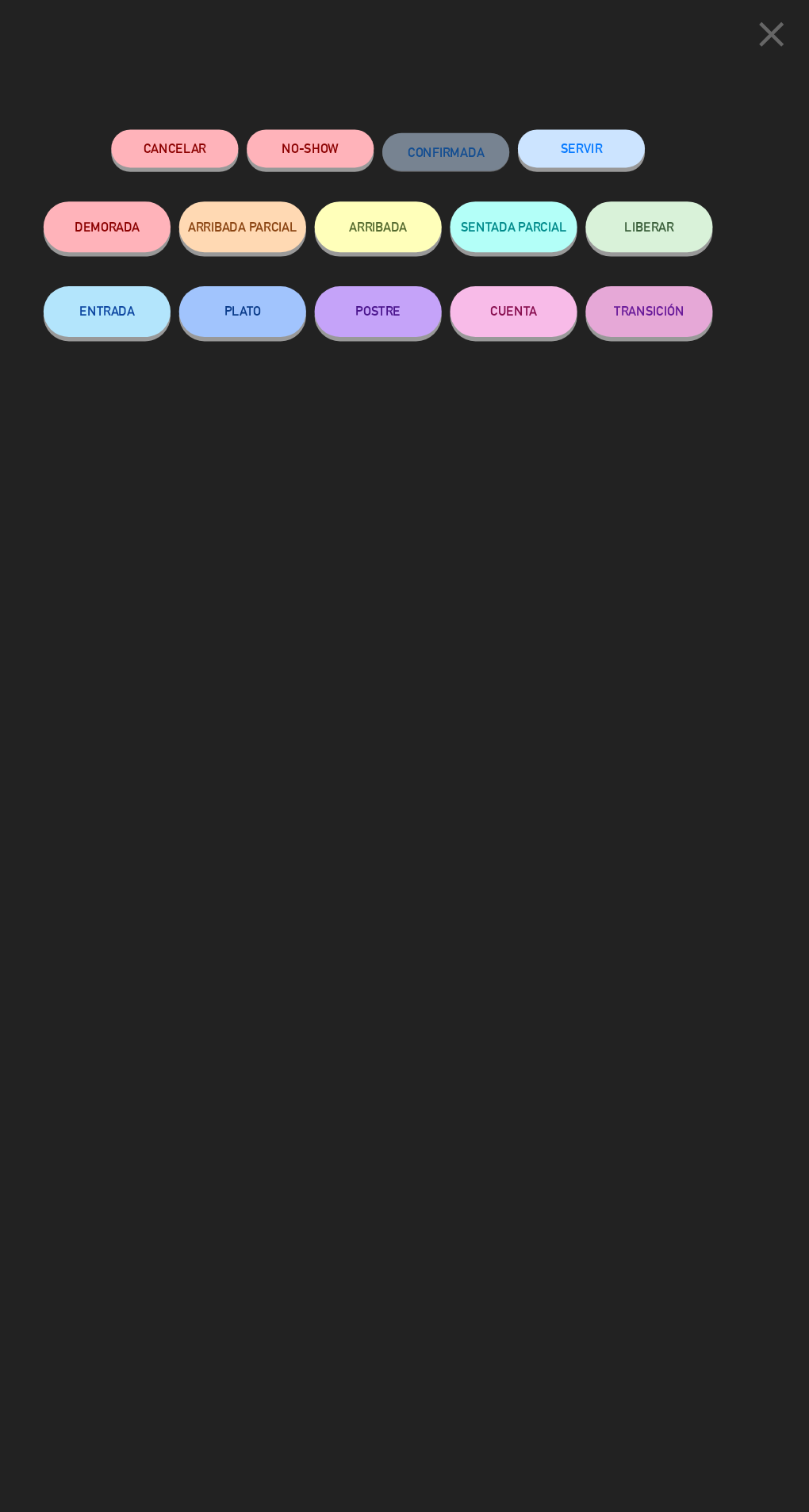
click at [616, 131] on button "SERVIR" at bounding box center [595, 139] width 119 height 35
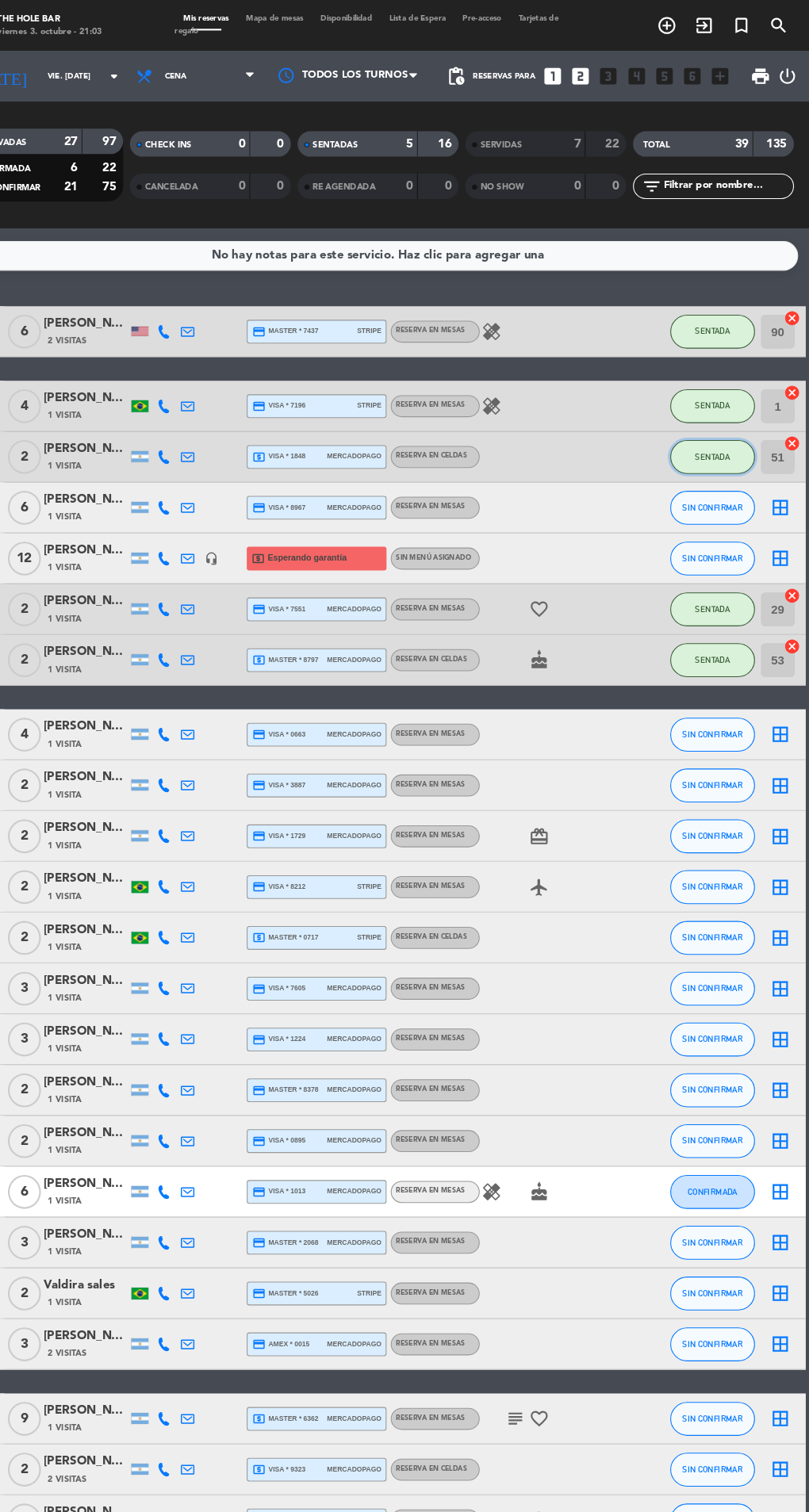
click at [704, 433] on button "SENTADA" at bounding box center [717, 428] width 79 height 32
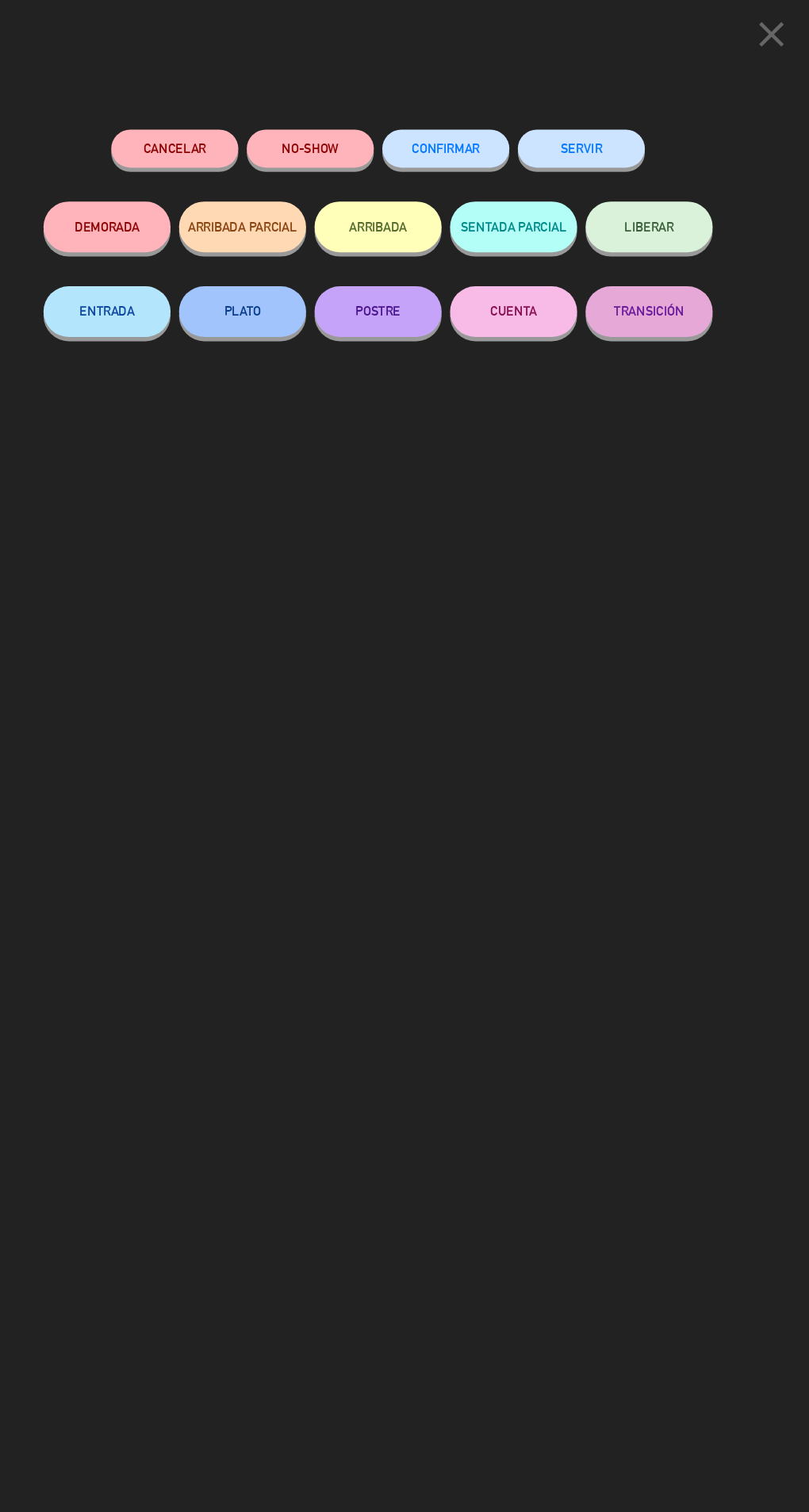
click at [608, 125] on button "SERVIR" at bounding box center [595, 139] width 119 height 35
